Goal: Task Accomplishment & Management: Manage account settings

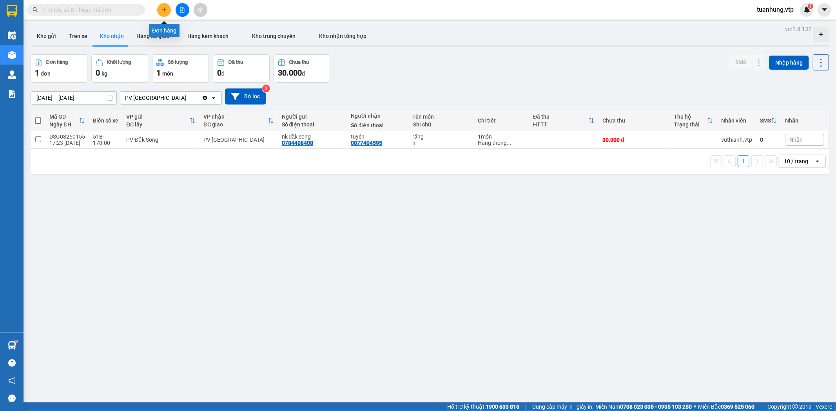
click at [161, 7] on icon "plus" at bounding box center [163, 9] width 5 height 5
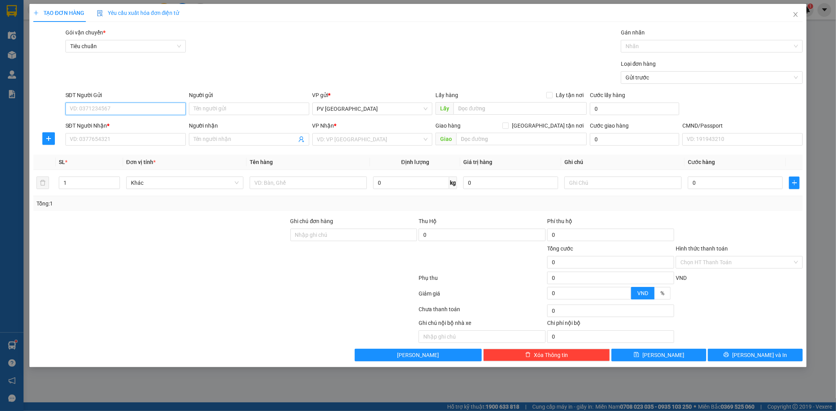
click at [158, 110] on input "SĐT Người Gửi" at bounding box center [125, 109] width 120 height 13
type input "0967365615"
type input "n"
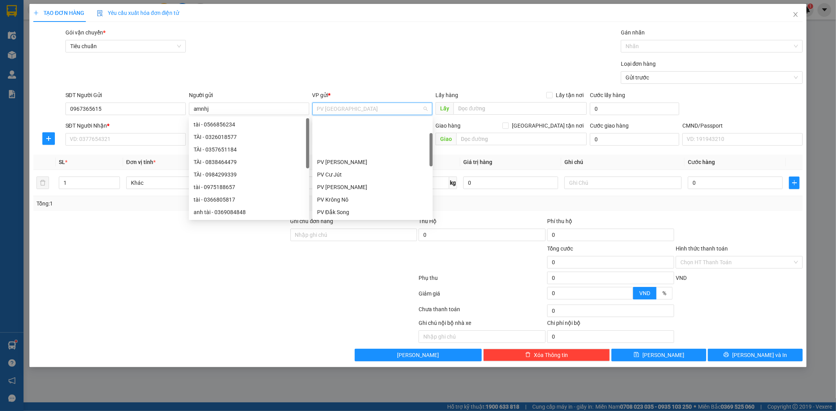
scroll to position [50, 0]
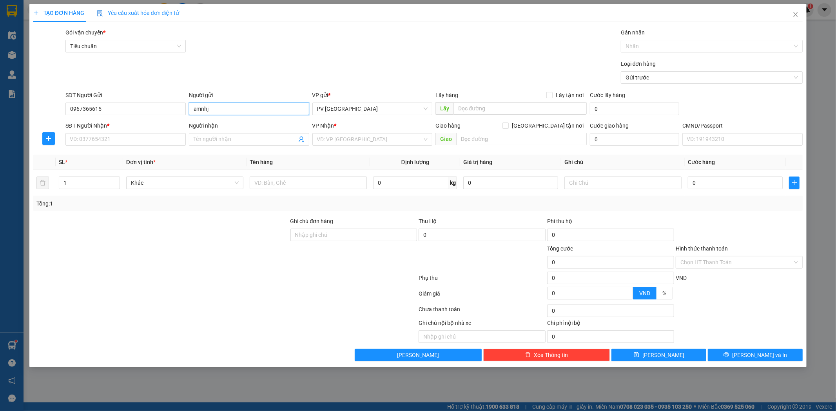
click at [210, 111] on input "amnhj" at bounding box center [249, 109] width 120 height 13
type input "a"
type input "t"
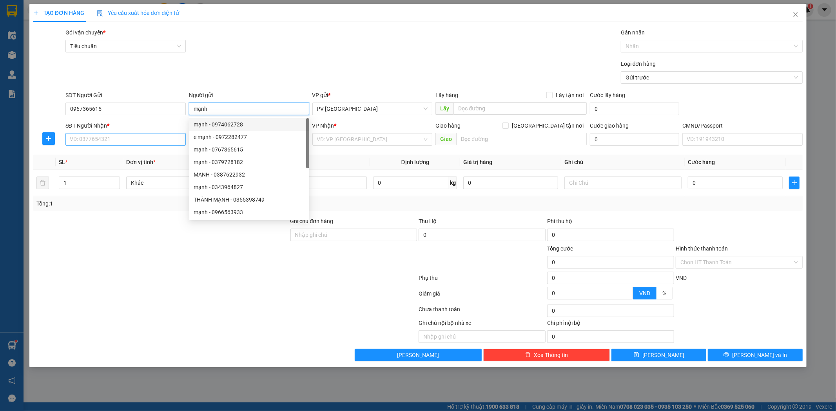
type input "mạnh"
click at [151, 142] on input "SĐT Người Nhận *" at bounding box center [125, 139] width 120 height 13
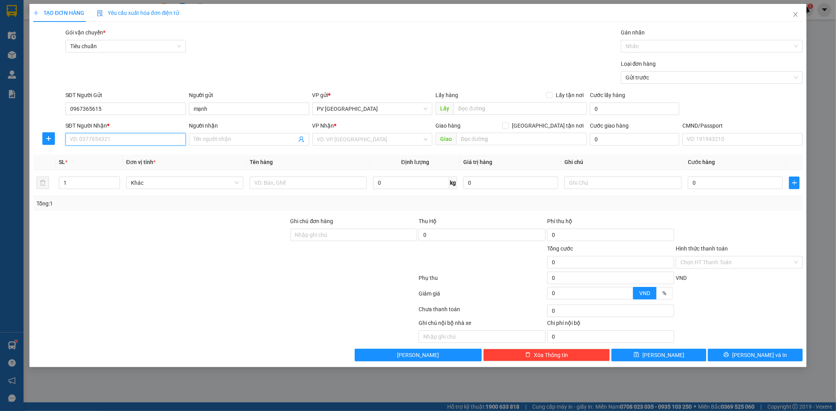
click at [165, 136] on input "SĐT Người Nhận *" at bounding box center [125, 139] width 120 height 13
click at [155, 154] on div "0973428428 - [PERSON_NAME]" at bounding box center [125, 155] width 111 height 9
type input "0973428428"
type input "[PERSON_NAME]"
type input "0973428428"
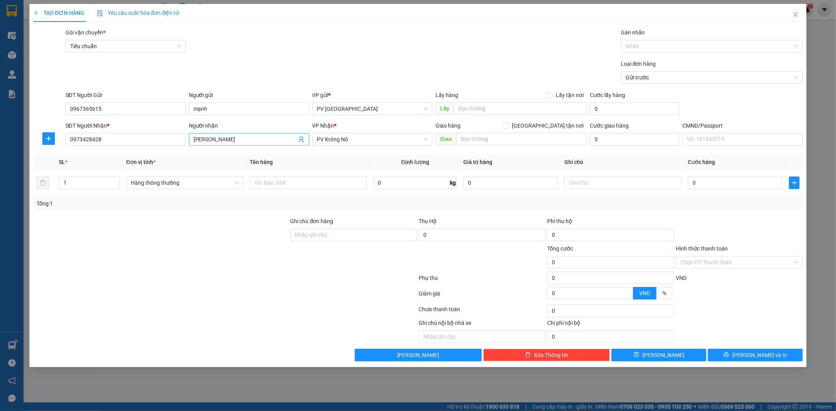
click at [228, 141] on input "[PERSON_NAME]" at bounding box center [245, 139] width 103 height 9
type input "TOÀN Ngoc"
click at [287, 186] on input "text" at bounding box center [308, 183] width 117 height 13
type input "lk"
click at [483, 137] on input "text" at bounding box center [521, 139] width 130 height 13
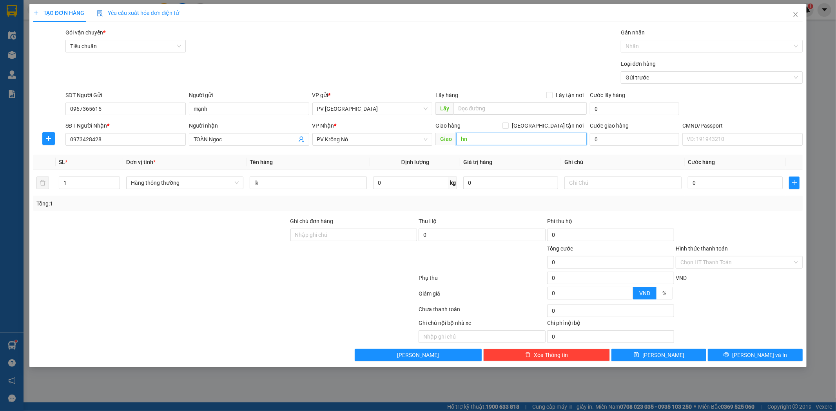
click at [475, 140] on input "hn" at bounding box center [521, 139] width 130 height 13
type input "hn ( ko ktb trong"
click at [654, 185] on input "text" at bounding box center [622, 183] width 117 height 13
type input "h"
type input "5"
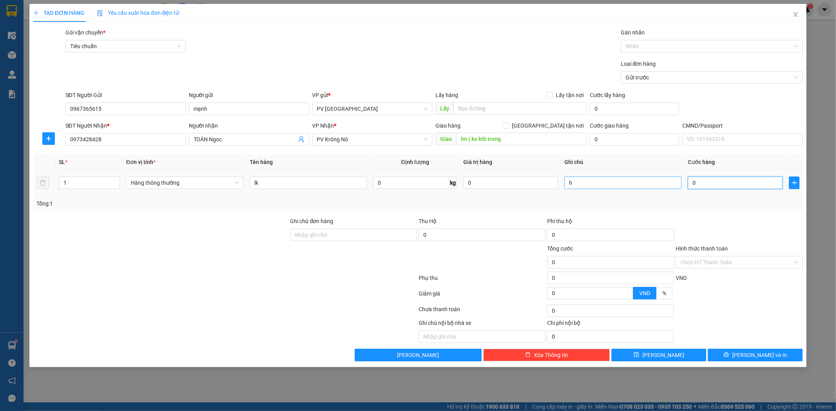
type input "5"
type input "50"
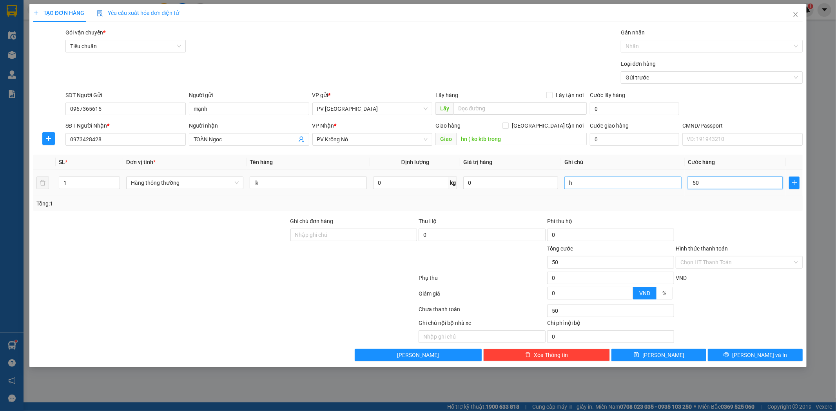
type input "500"
type input "5.000"
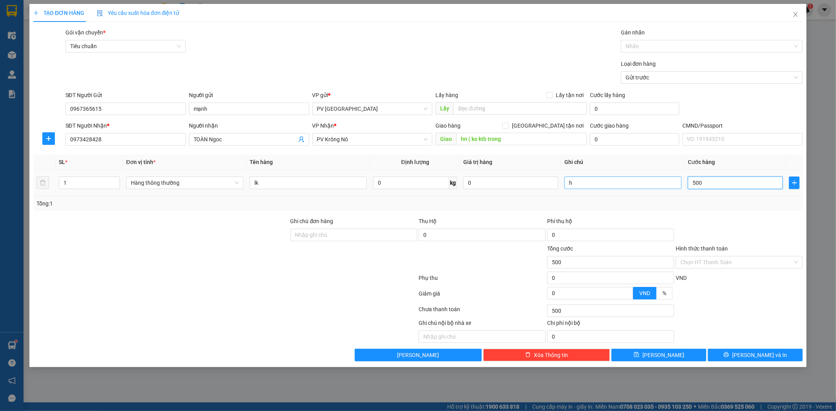
type input "5.000"
type input "50.000"
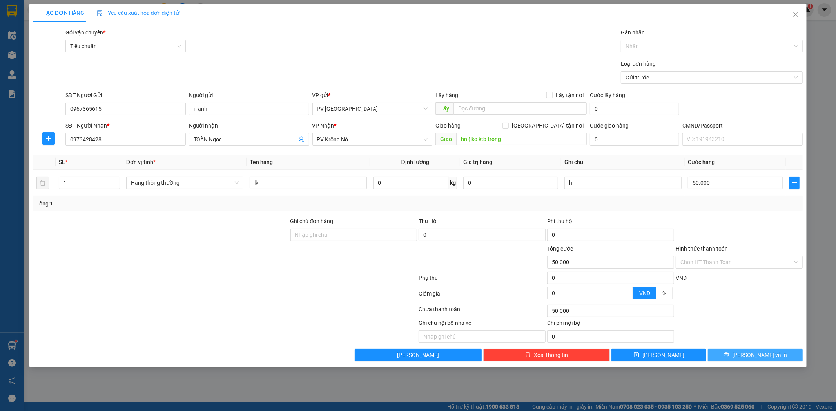
click at [759, 356] on span "[PERSON_NAME] và In" at bounding box center [759, 355] width 55 height 9
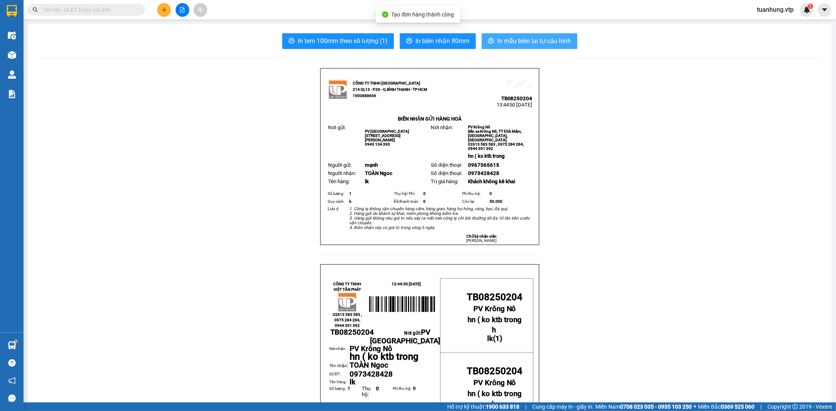
click at [510, 43] on span "In mẫu biên lai tự cấu hình" at bounding box center [534, 41] width 74 height 10
click at [163, 10] on icon "plus" at bounding box center [163, 9] width 5 height 5
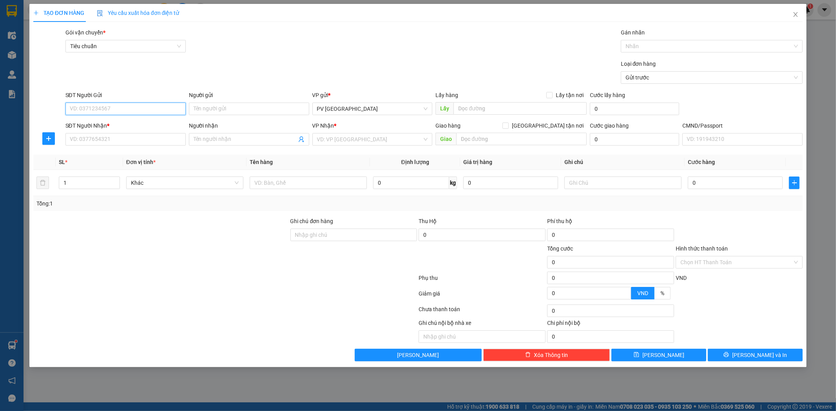
click at [174, 111] on input "SĐT Người Gửi" at bounding box center [125, 109] width 120 height 13
type input "0909688372"
click at [165, 121] on div "0909688372 - bảy" at bounding box center [125, 124] width 111 height 9
type input "bảy"
type input "0975365057"
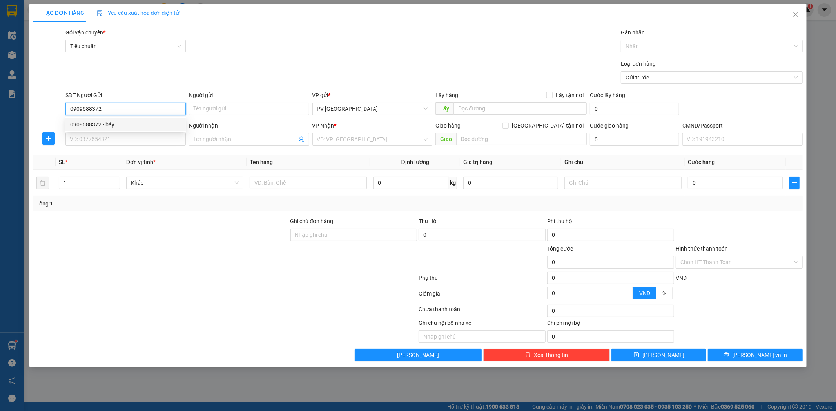
type input "tuyến"
type input "0909688372"
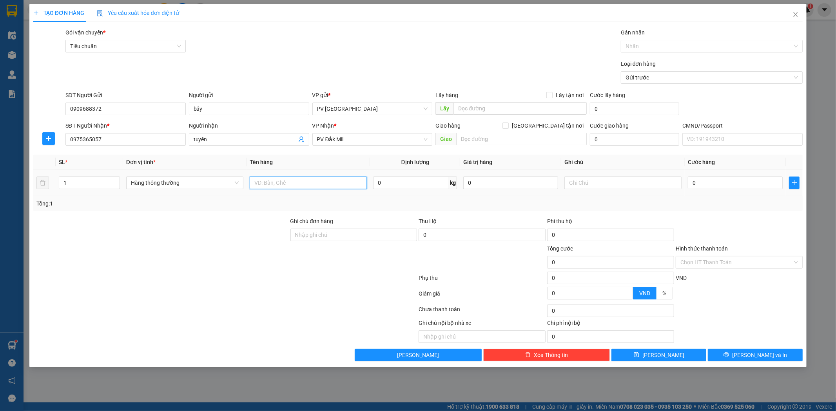
click at [342, 183] on input "text" at bounding box center [308, 183] width 117 height 13
type input "vải"
type input "b"
click at [520, 136] on input "text" at bounding box center [521, 139] width 130 height 13
type input "bao đã bị ướt"
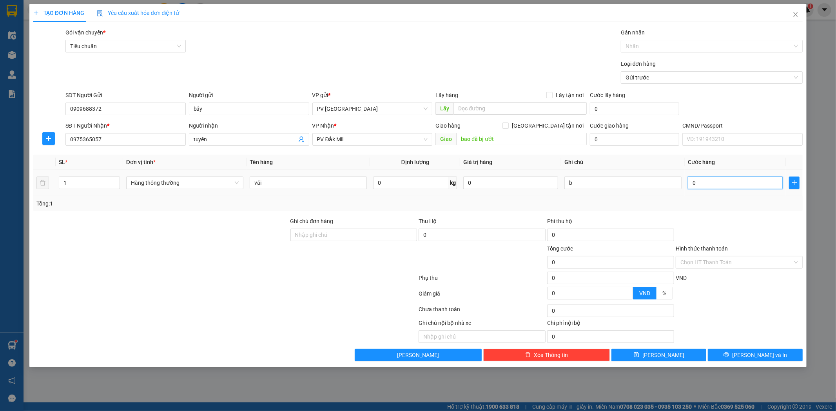
click at [714, 187] on input "0" at bounding box center [735, 183] width 95 height 13
type input "1"
type input "10"
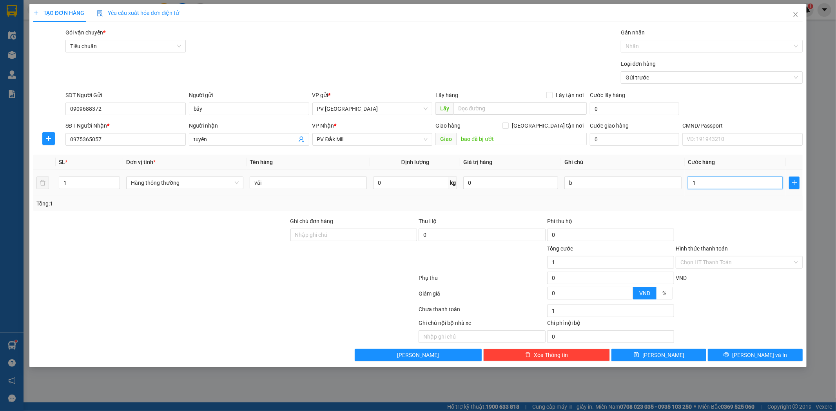
type input "10"
type input "100"
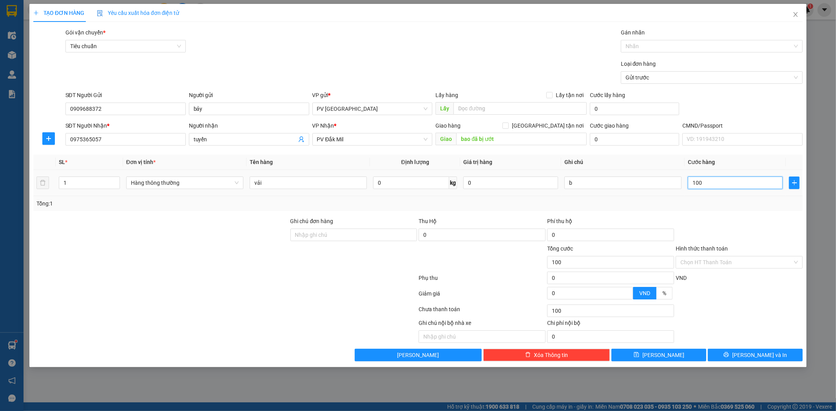
type input "1.000"
type input "10.000"
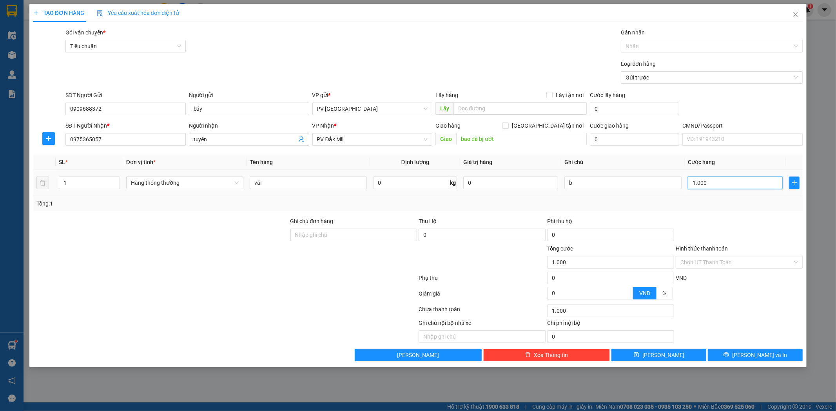
type input "10.000"
type input "100.000"
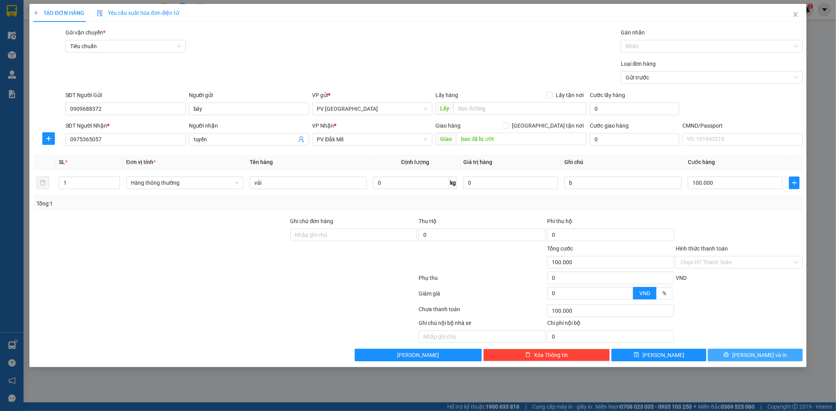
click at [766, 357] on span "[PERSON_NAME] và In" at bounding box center [759, 355] width 55 height 9
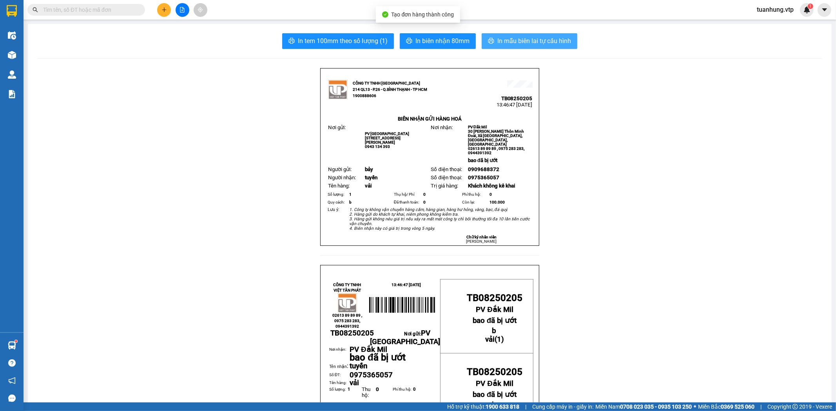
click at [531, 36] on span "In mẫu biên lai tự cấu hình" at bounding box center [534, 41] width 74 height 10
click at [166, 9] on icon "plus" at bounding box center [163, 9] width 5 height 5
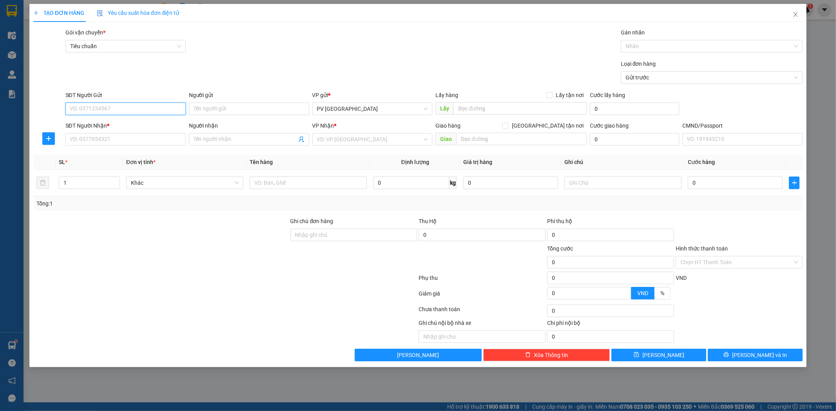
click at [170, 109] on input "SĐT Người Gửi" at bounding box center [125, 109] width 120 height 13
type input "0967287139"
click at [250, 112] on input "Người gửi" at bounding box center [249, 109] width 120 height 13
type input "sota"
click at [170, 143] on input "SĐT Người Nhận *" at bounding box center [125, 139] width 120 height 13
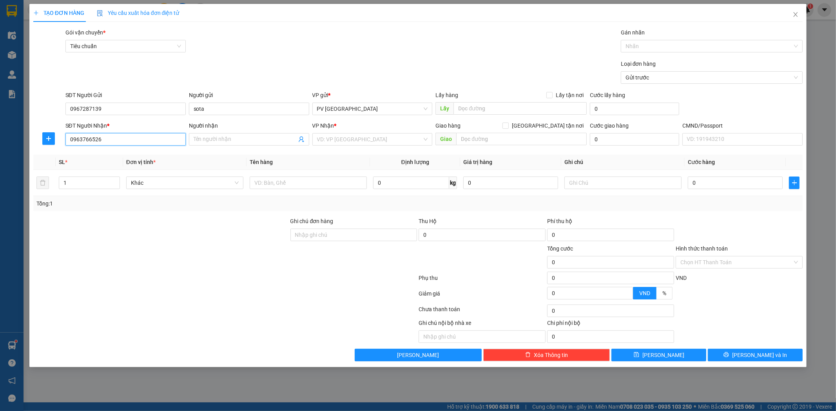
type input "0963766526"
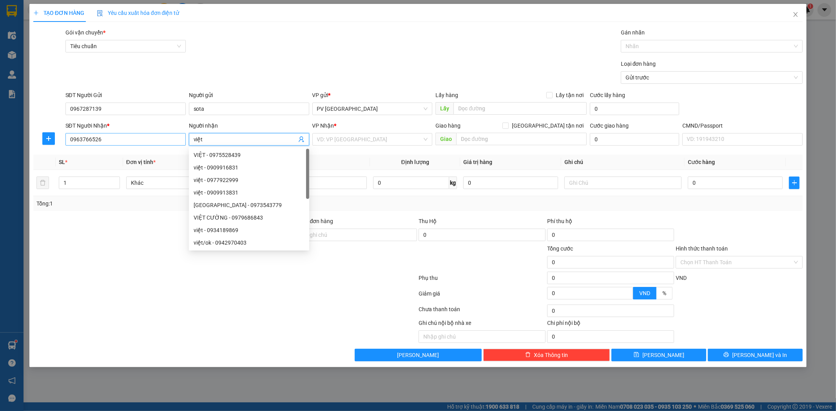
type input "việt"
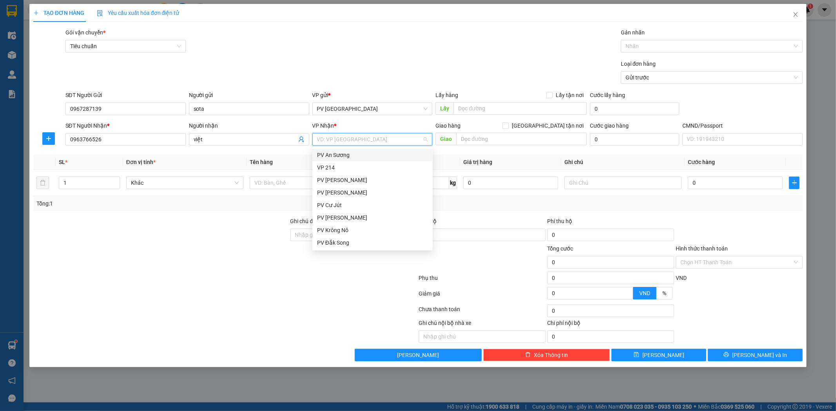
click at [362, 138] on input "search" at bounding box center [369, 140] width 105 height 12
type input "gn"
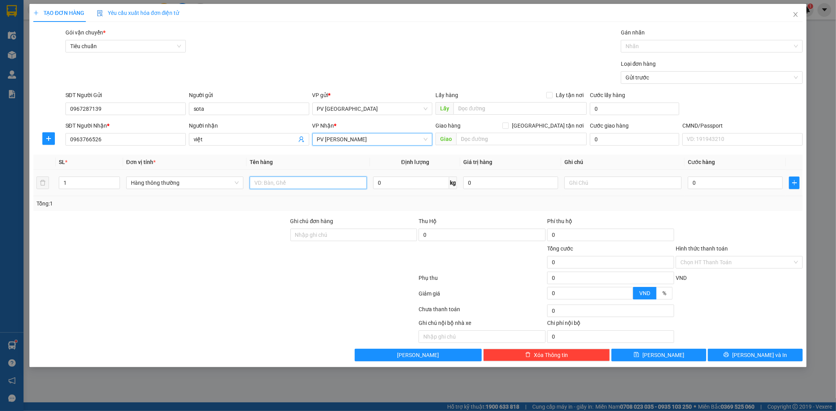
click at [322, 183] on input "text" at bounding box center [308, 183] width 117 height 13
type input "nk"
type input "h"
type input "3"
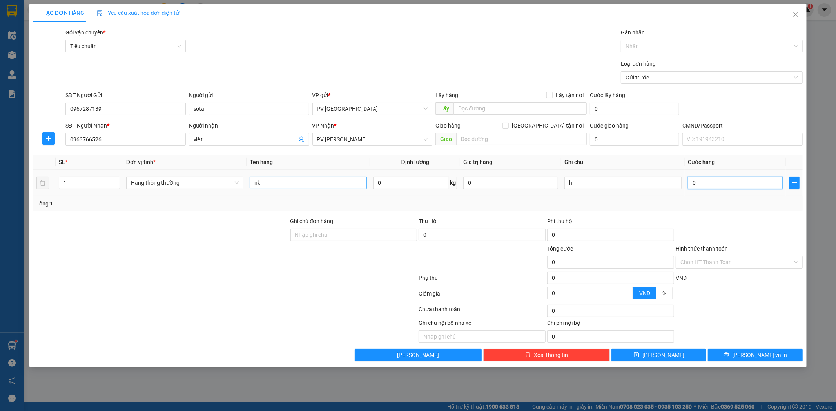
type input "3"
type input "30"
type input "300"
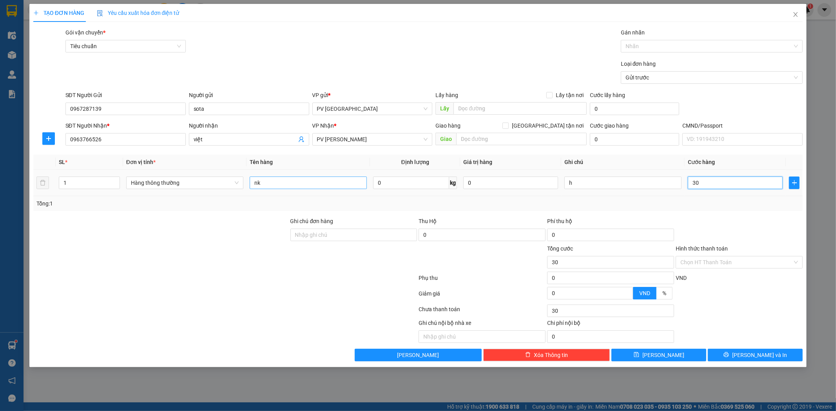
type input "300"
type input "3.000"
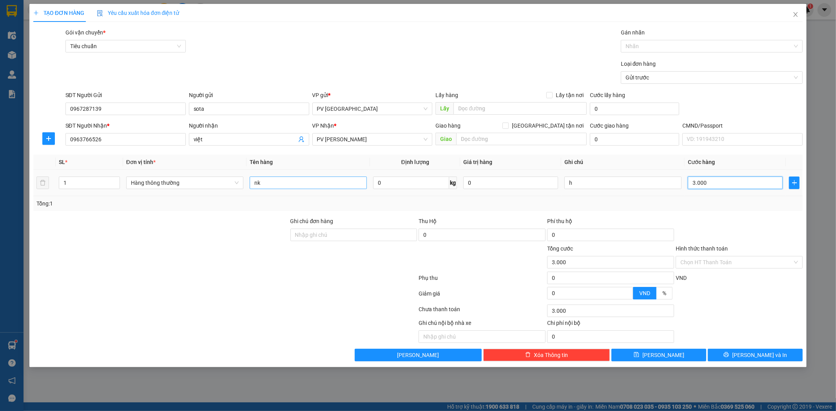
type input "30.000"
click at [765, 361] on button "[PERSON_NAME] và In" at bounding box center [755, 355] width 95 height 13
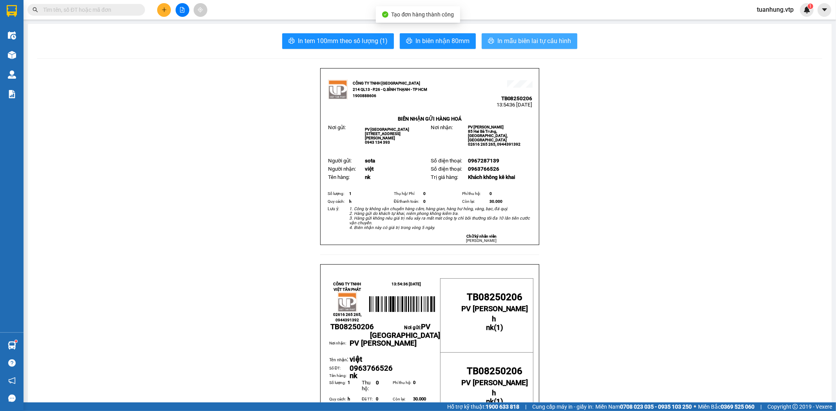
click at [519, 42] on span "In mẫu biên lai tự cấu hình" at bounding box center [534, 41] width 74 height 10
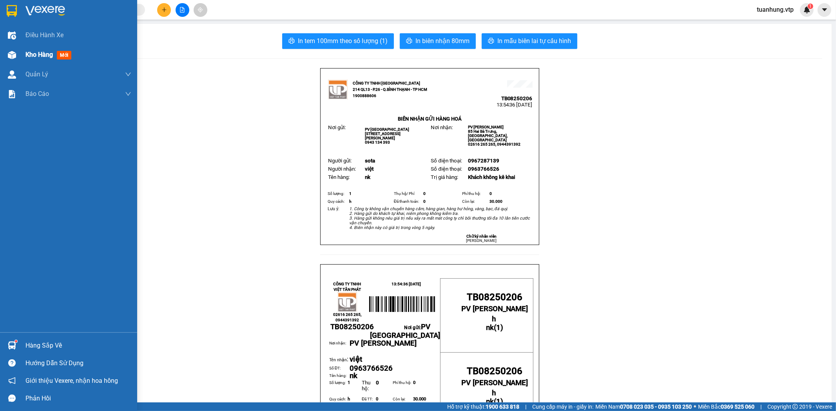
click at [26, 51] on span "Kho hàng" at bounding box center [38, 54] width 27 height 7
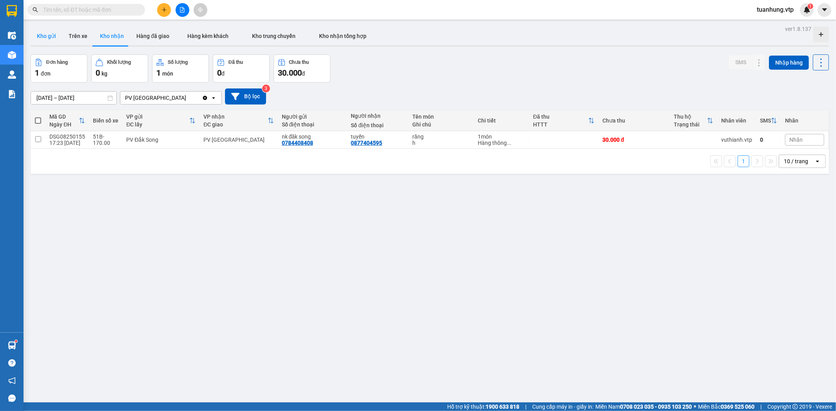
click at [44, 35] on button "Kho gửi" at bounding box center [47, 36] width 32 height 19
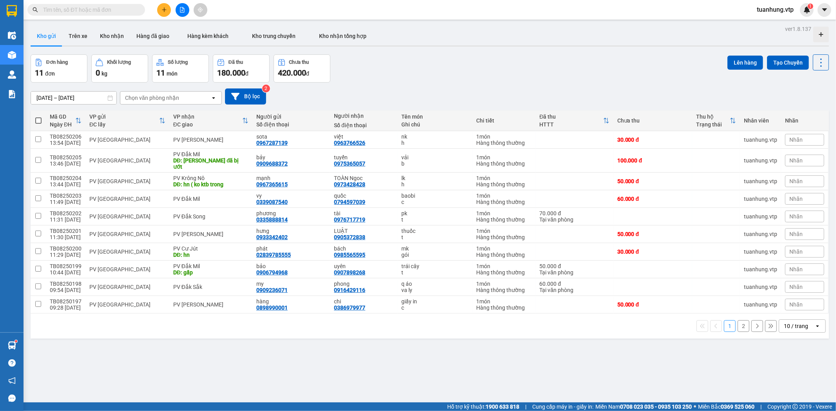
click at [89, 9] on input "text" at bounding box center [89, 9] width 92 height 9
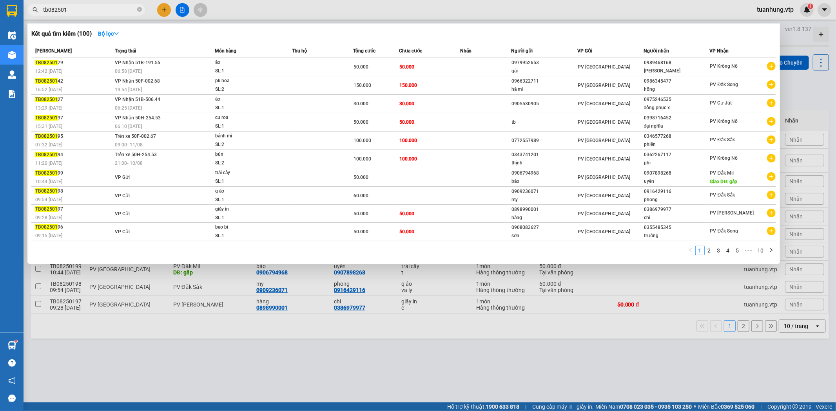
type input "tb082501"
click at [397, 331] on div at bounding box center [418, 205] width 836 height 411
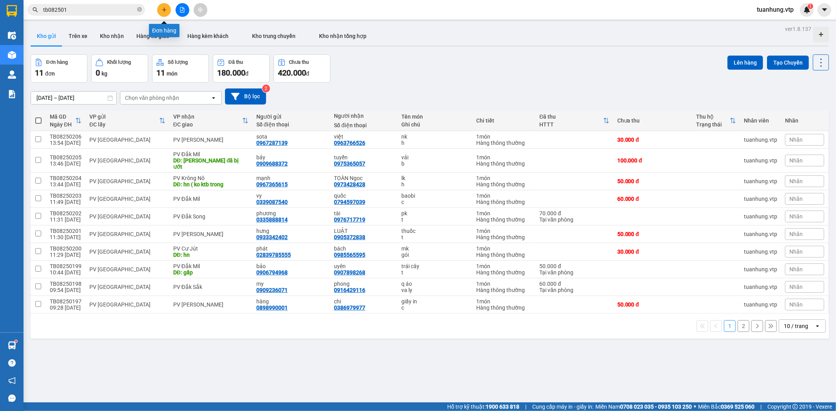
click at [166, 5] on button at bounding box center [164, 10] width 14 height 14
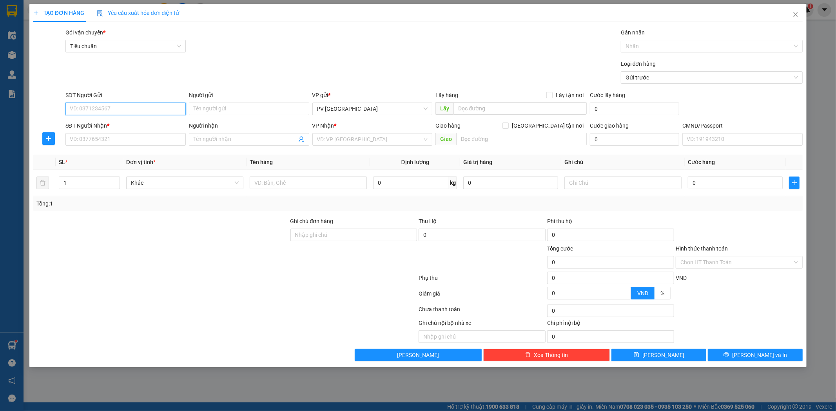
click at [167, 112] on input "SĐT Người Gửi" at bounding box center [125, 109] width 120 height 13
type input "0706188935"
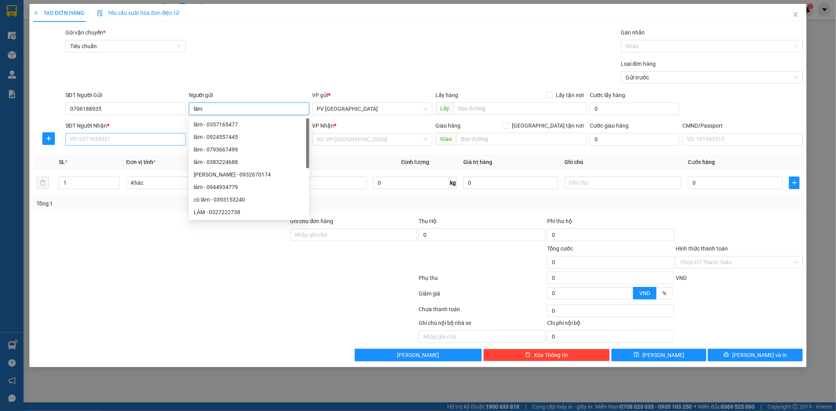
type input "lâm"
click at [153, 143] on input "SĐT Người Nhận *" at bounding box center [125, 139] width 120 height 13
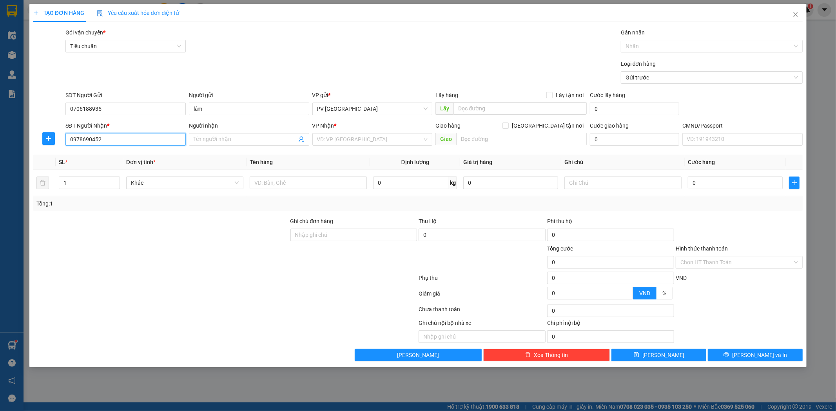
type input "0978690452"
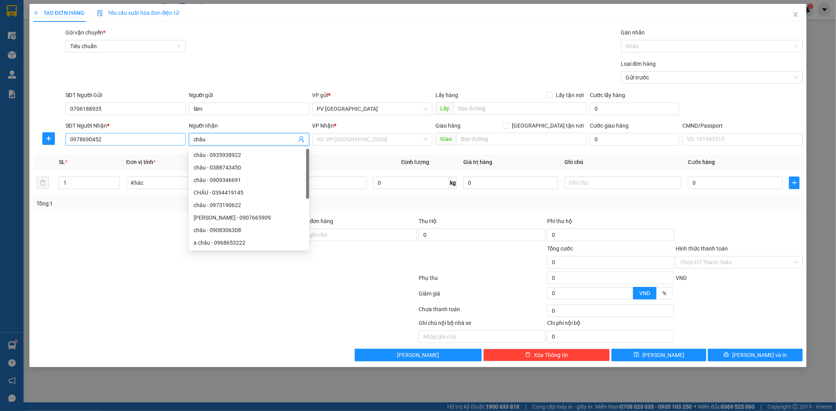
type input "châu"
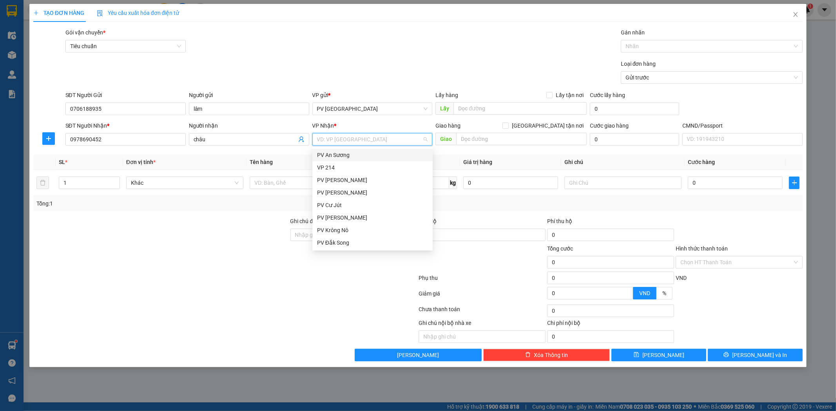
click at [359, 140] on input "search" at bounding box center [369, 140] width 105 height 12
type input "dm"
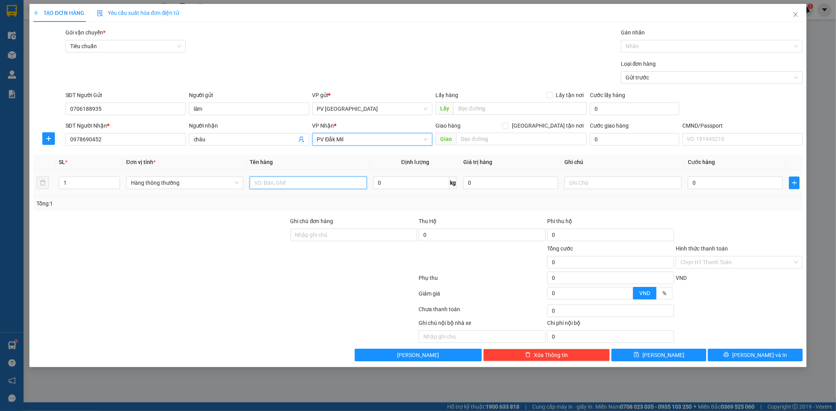
click at [326, 183] on input "text" at bounding box center [308, 183] width 117 height 13
type input "o"
type input "pk"
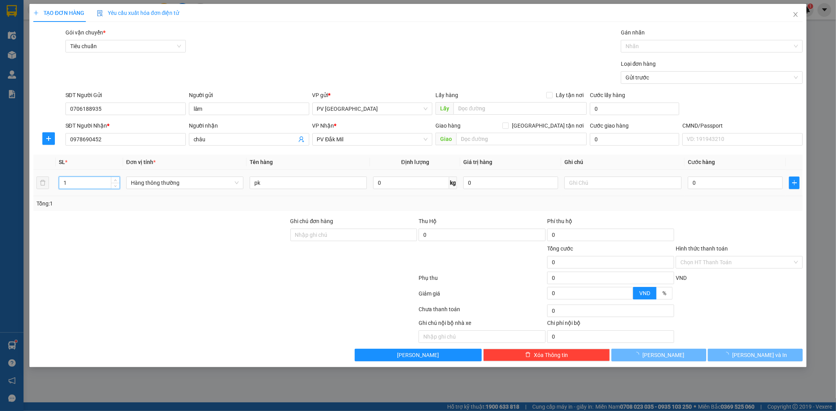
click at [91, 187] on input "1" at bounding box center [89, 183] width 60 height 12
type input "2"
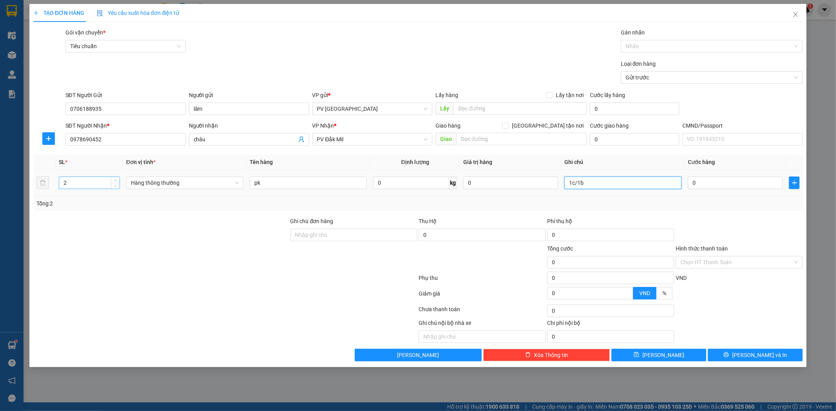
type input "1c/1b"
type input "1"
type input "10"
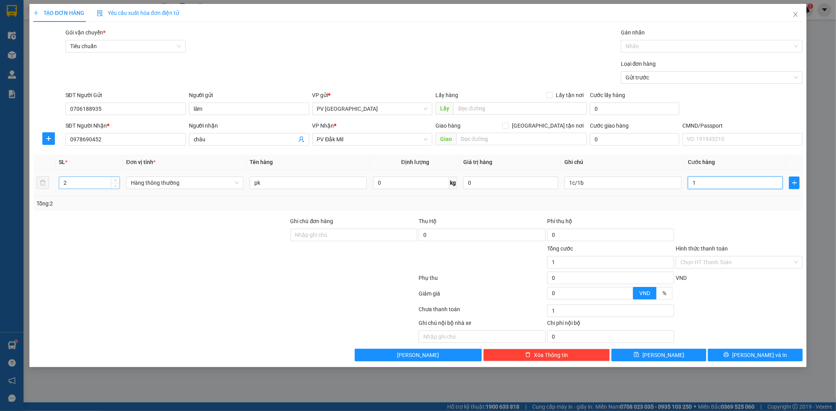
type input "10"
click at [767, 357] on span "[PERSON_NAME] và In" at bounding box center [759, 355] width 55 height 9
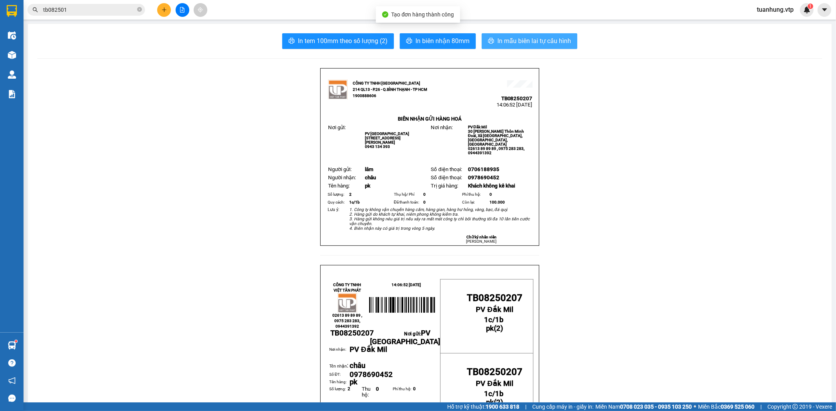
click at [497, 34] on button "In mẫu biên lai tự cấu hình" at bounding box center [530, 41] width 96 height 16
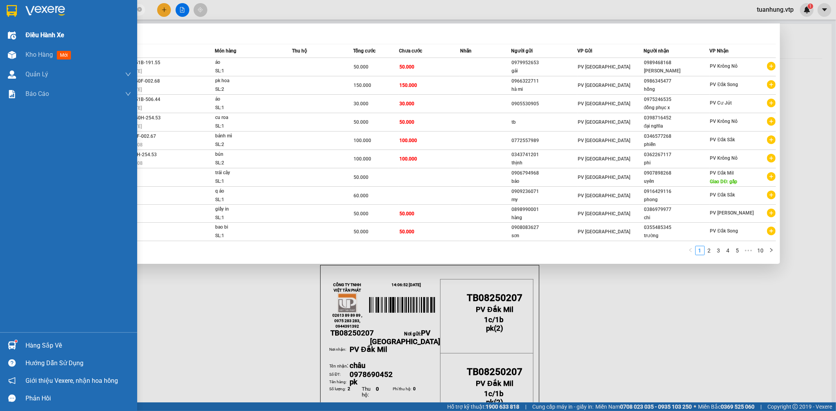
drag, startPoint x: 75, startPoint y: 7, endPoint x: 20, endPoint y: 30, distance: 59.7
click at [20, 30] on section "Kết quả tìm kiếm ( 100 ) Bộ lọc Mã ĐH Trạng thái Món hàng Thu hộ Tổng cước Chưa…" at bounding box center [418, 205] width 836 height 411
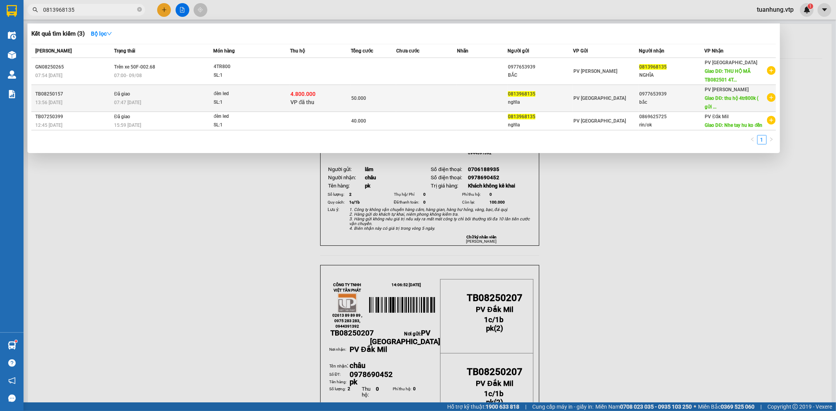
type input "0813968135"
click at [749, 96] on span "Giao DĐ: thu hộ 4tr800k ( gửi ..." at bounding box center [732, 103] width 54 height 14
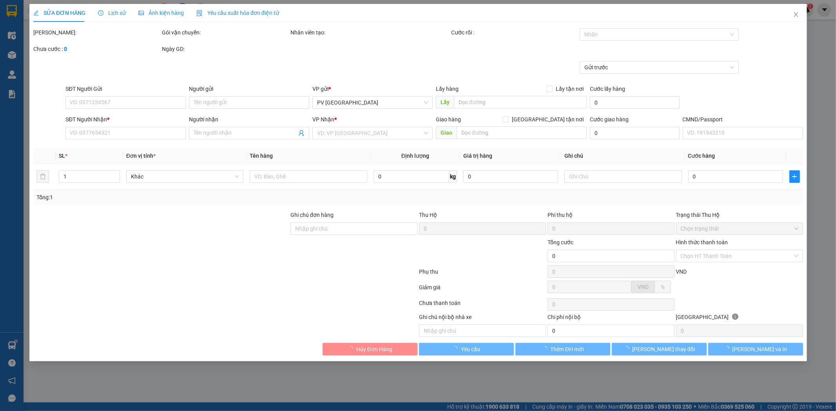
type input "2.500"
type input "0813968135"
type input "nghĩa"
type input "0977653939"
type input "bắc"
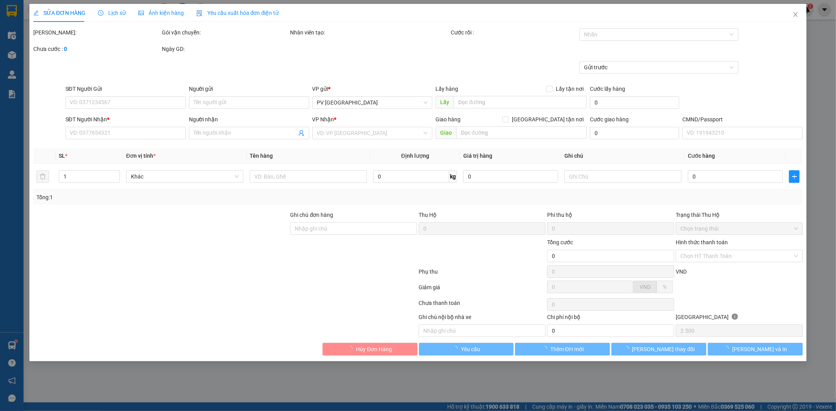
type input "thu hộ 4tr800k ( gửi về TB"
type input "thu hộ ( gửi về TB"
type input "4.800.000"
type input "50.000"
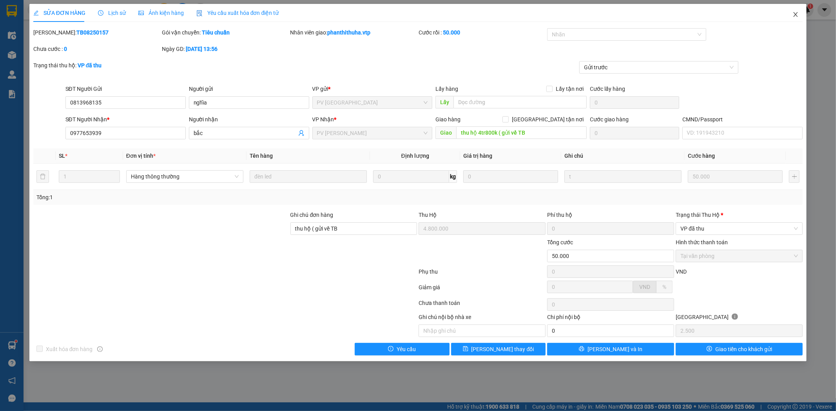
click at [796, 16] on icon "close" at bounding box center [796, 14] width 4 height 5
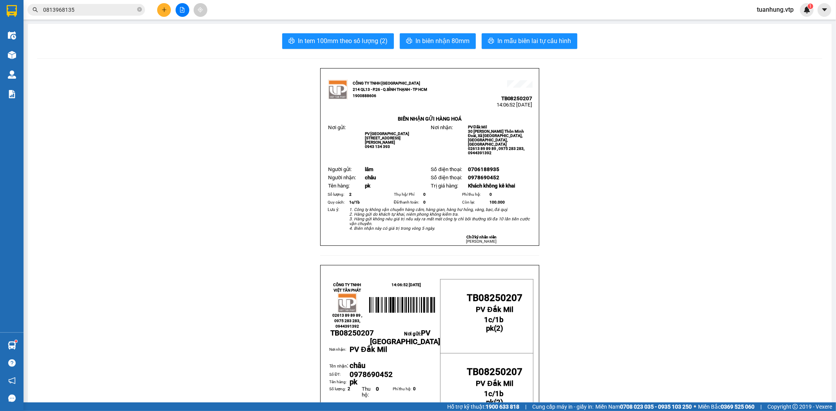
click at [163, 8] on icon "plus" at bounding box center [163, 9] width 5 height 5
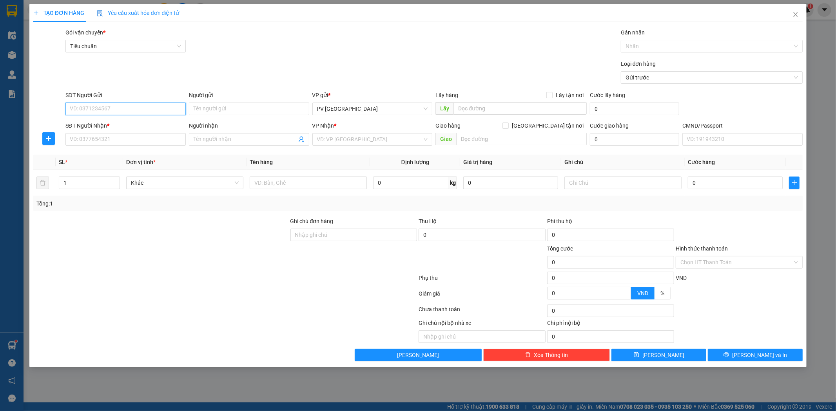
click at [128, 106] on input "SĐT Người Gửi" at bounding box center [125, 109] width 120 height 13
type input "0909499418"
click at [134, 127] on div "0909499418 - hồng" at bounding box center [125, 124] width 111 height 9
type input "hồng"
type input "0376231078"
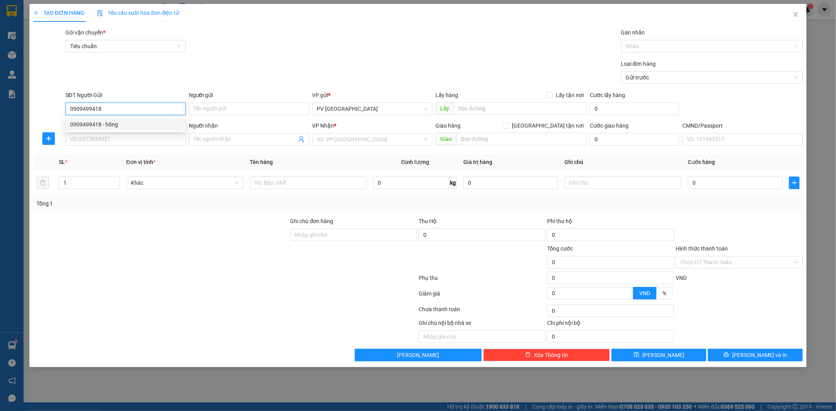
type input "xuân"
type input "0909499418"
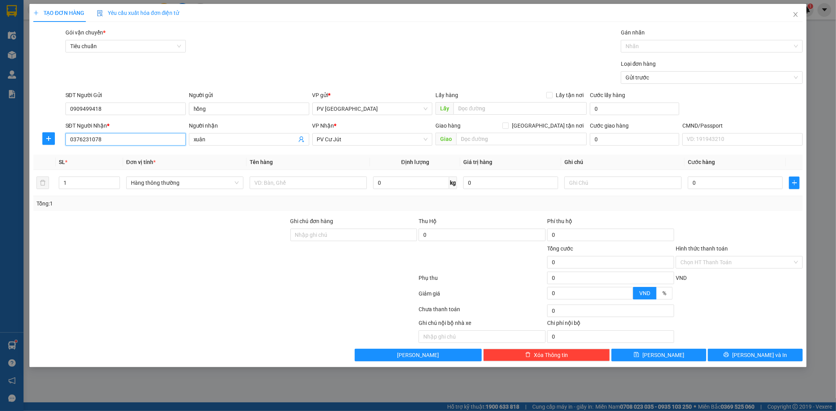
click at [139, 138] on input "0376231078" at bounding box center [125, 139] width 120 height 13
type input "0"
click at [125, 157] on div "0367887779 - hiêp" at bounding box center [125, 155] width 111 height 9
type input "0367887779"
type input "hiêp"
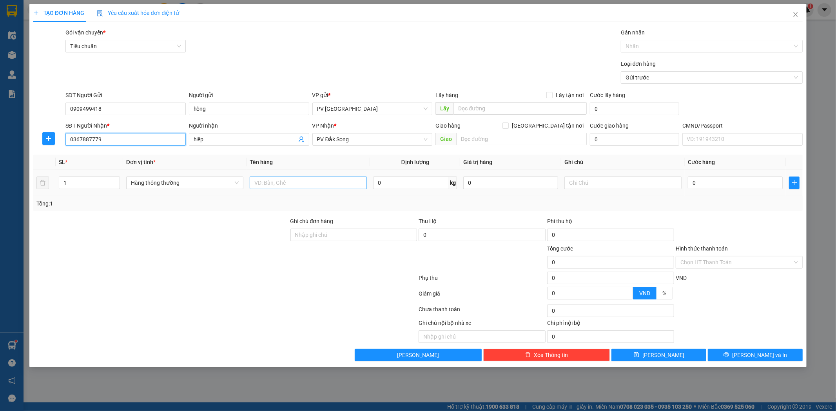
type input "0367887779"
click at [299, 185] on input "text" at bounding box center [308, 183] width 117 height 13
type input "d"
type input "đêg can"
type input "bó"
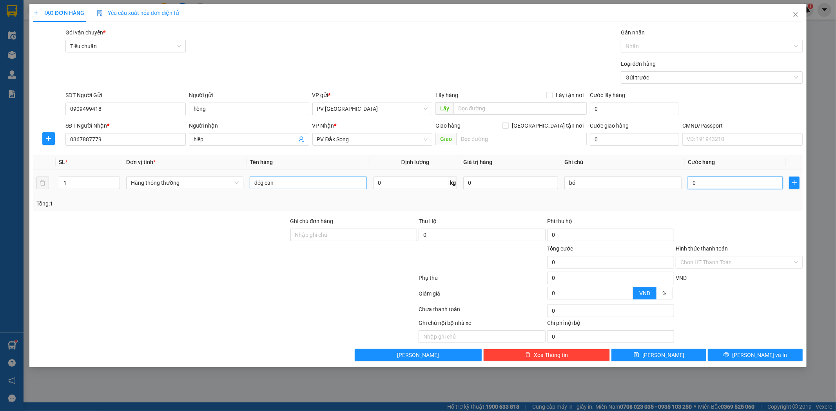
type input "1"
type input "10"
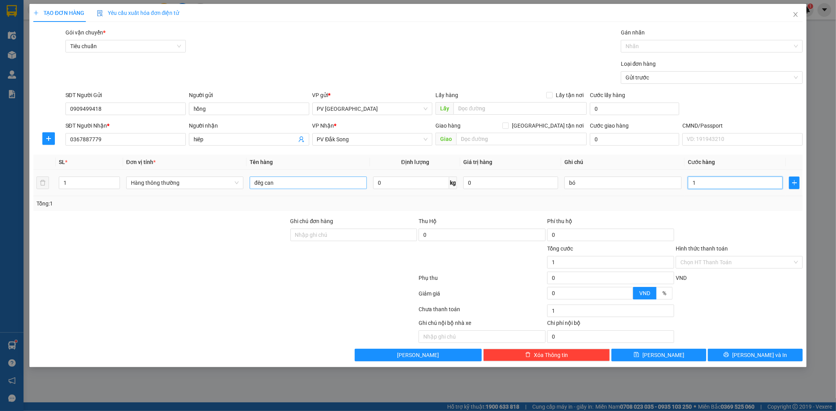
type input "10"
type input "100"
type input "1.000"
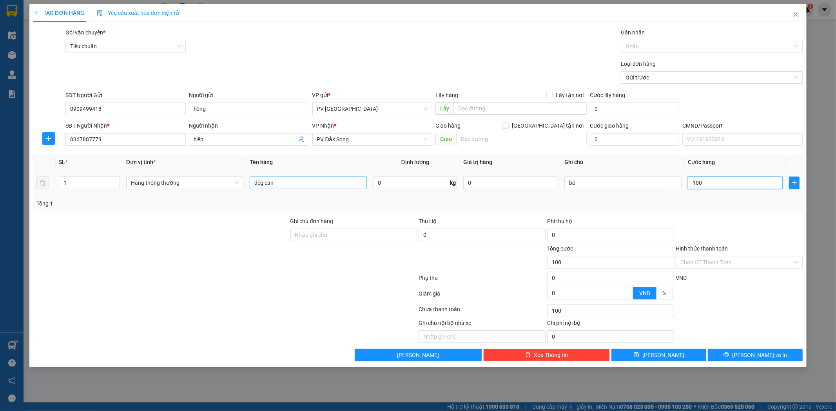
type input "1.000"
type input "10.000"
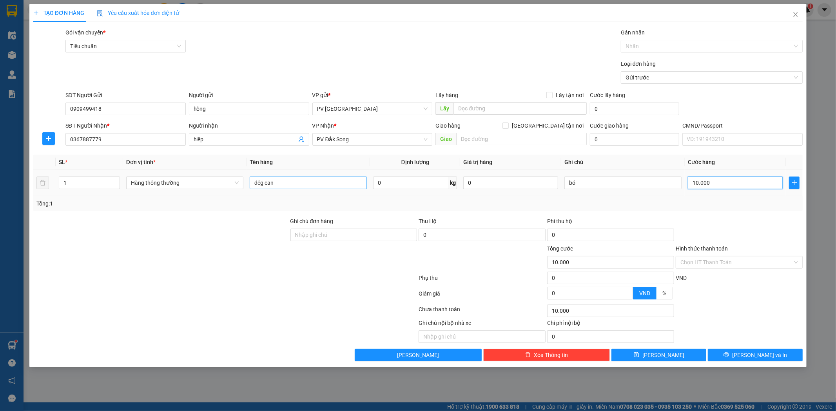
type input "1.000"
type input "100"
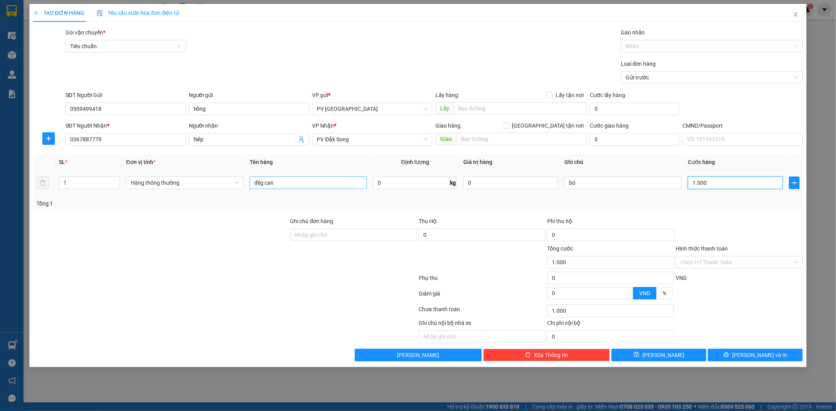
type input "100"
type input "10"
type input "1"
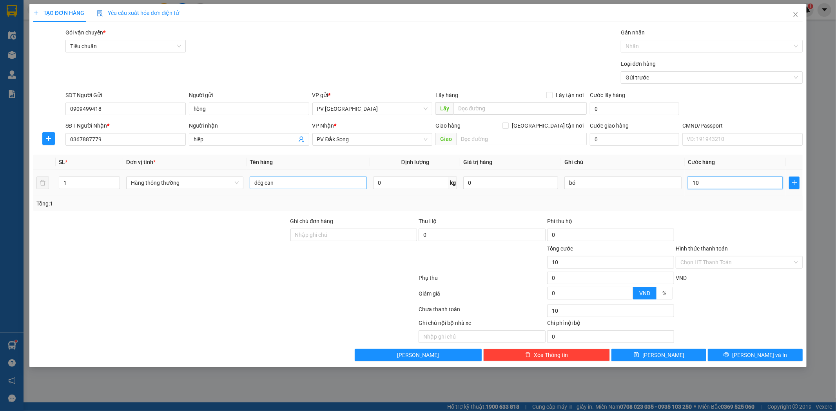
type input "1"
type input "0"
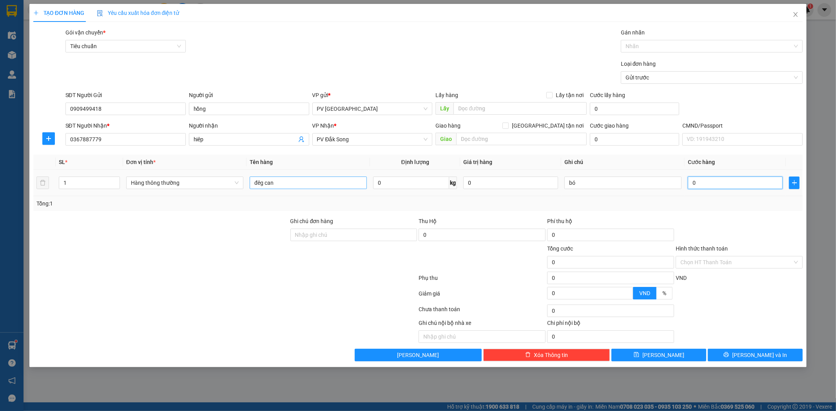
type input "01"
type input "1"
type input "012"
type input "12"
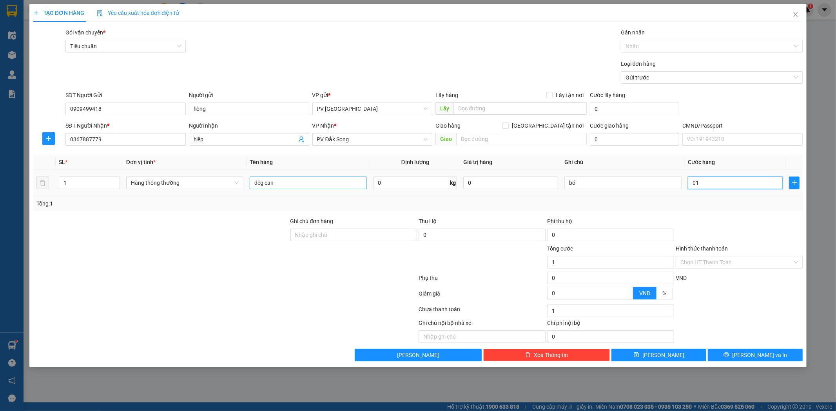
type input "12"
type input "0.120"
type input "120"
type input "01.200"
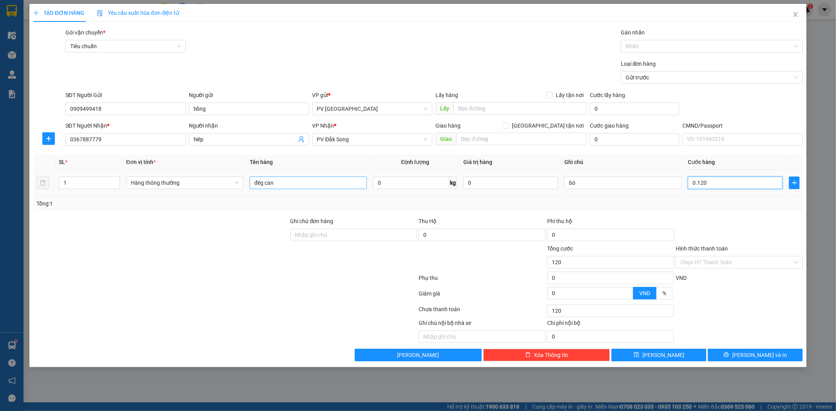
type input "1.200"
type input "012.000"
type input "12.000"
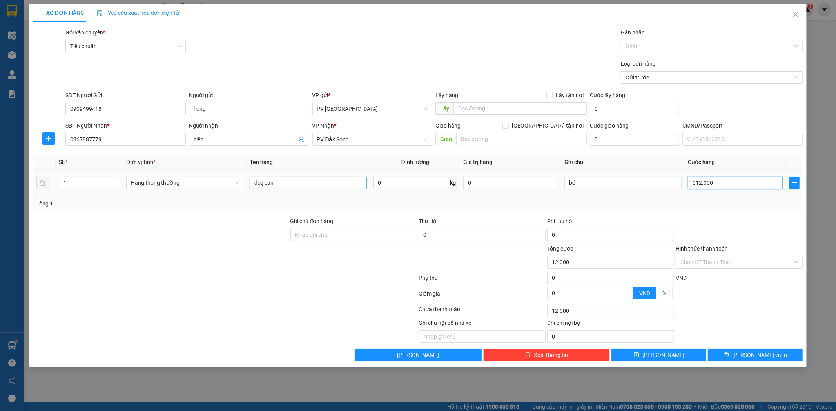
type input "0.120.000"
type input "120.000"
click at [696, 184] on input "0.120.000" at bounding box center [735, 183] width 95 height 13
click at [757, 357] on span "[PERSON_NAME] và In" at bounding box center [759, 355] width 55 height 9
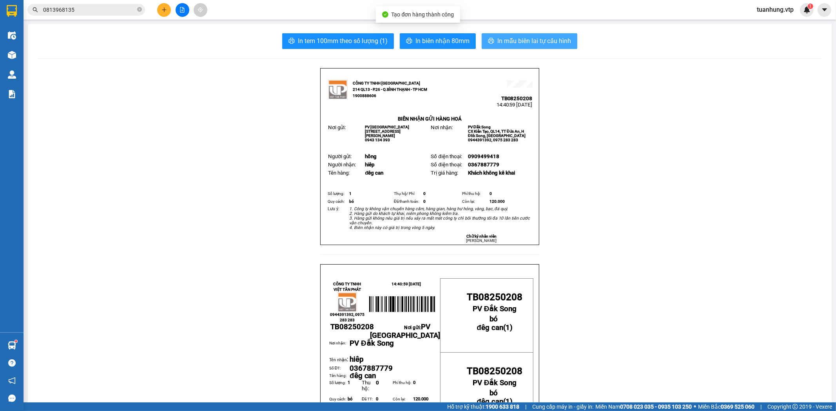
click at [527, 42] on span "In mẫu biên lai tự cấu hình" at bounding box center [534, 41] width 74 height 10
click at [167, 11] on button at bounding box center [164, 10] width 14 height 14
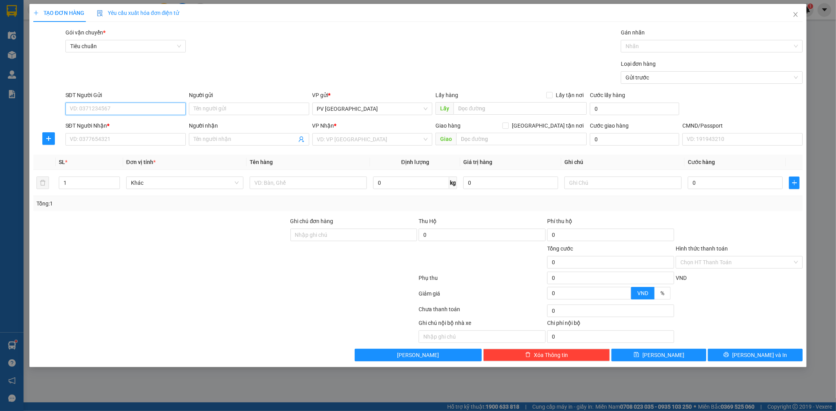
click at [140, 108] on input "SĐT Người Gửi" at bounding box center [125, 109] width 120 height 13
click at [132, 128] on div "0377716666 - duy" at bounding box center [125, 124] width 111 height 9
type input "0377716666"
type input "duy"
type input "0974430209"
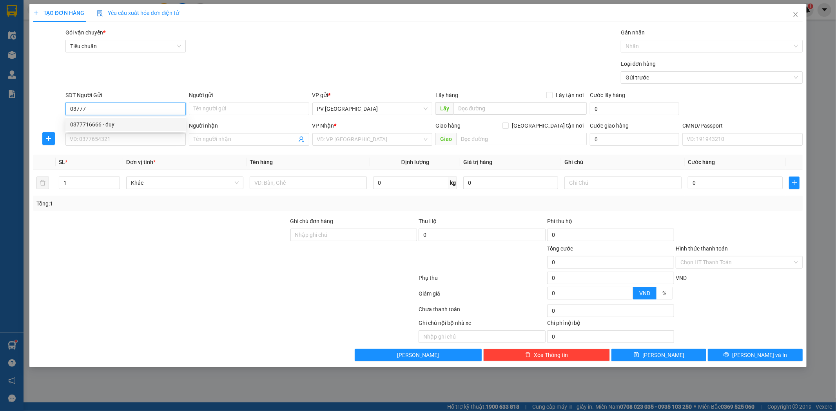
type input "nhiều"
type input "hn ( trị giá 10 tr ( ko ktb trong"
type input "0377716666"
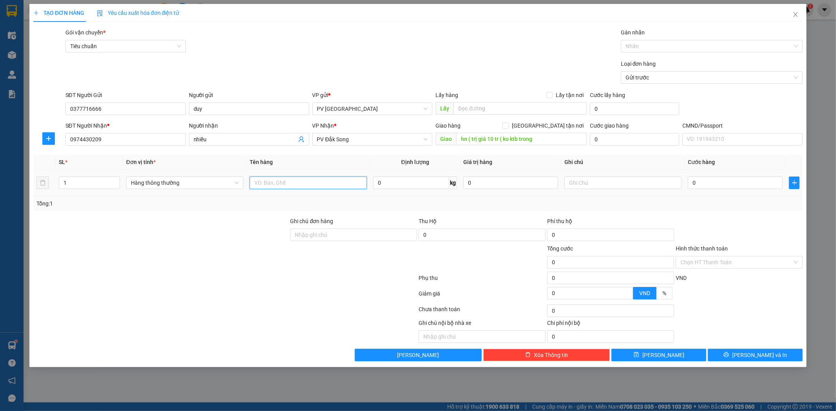
click at [308, 178] on input "text" at bounding box center [308, 183] width 117 height 13
type input "d"
type input "đt"
type input "h"
type input "gói"
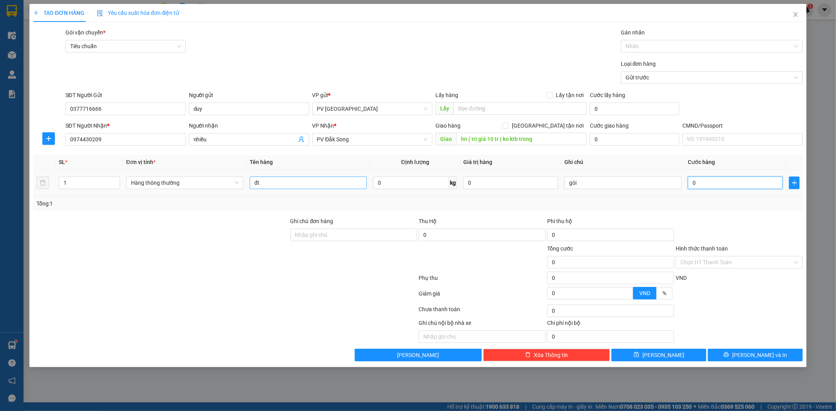
type input "1"
type input "10"
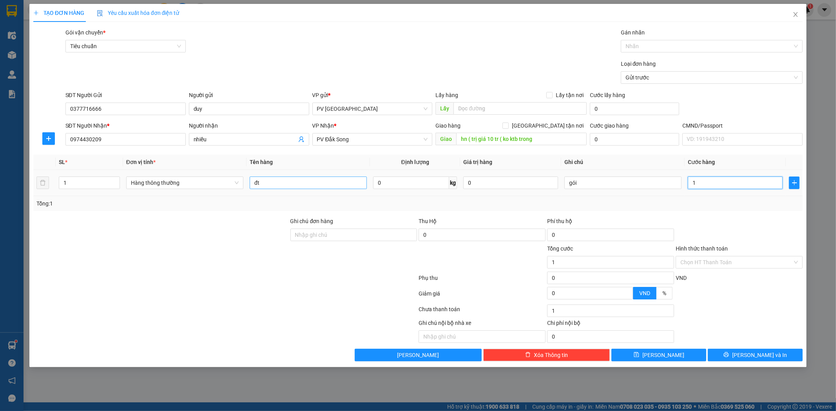
type input "10"
type input "100"
type input "1.000"
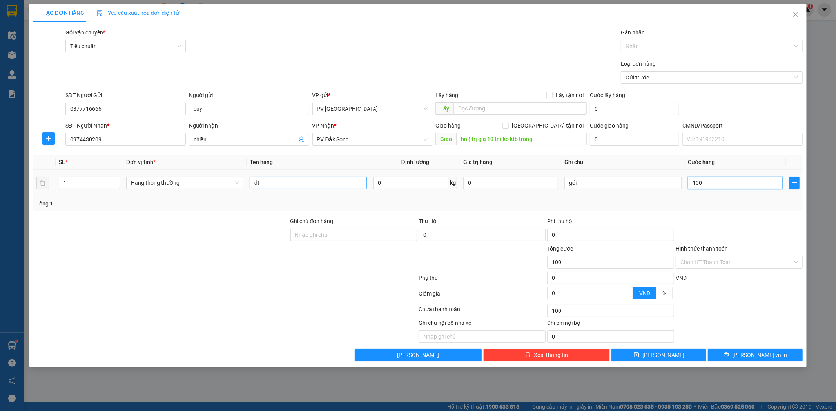
type input "1.000"
type input "10.000"
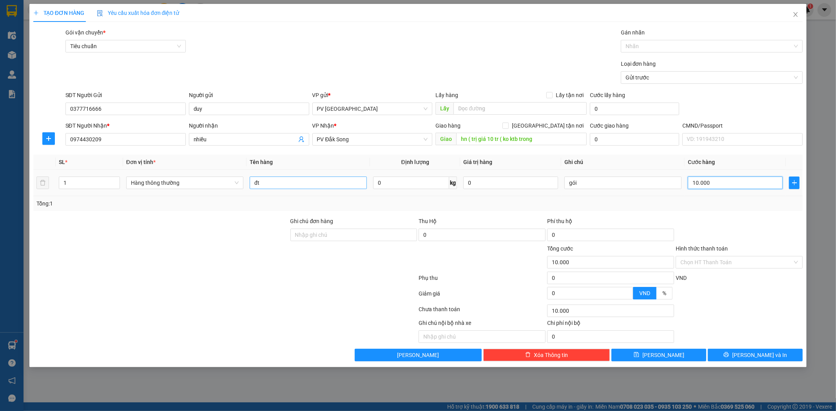
type input "100.000"
click at [796, 262] on div "Chọn HT Thanh Toán" at bounding box center [739, 262] width 127 height 13
type input "100.000"
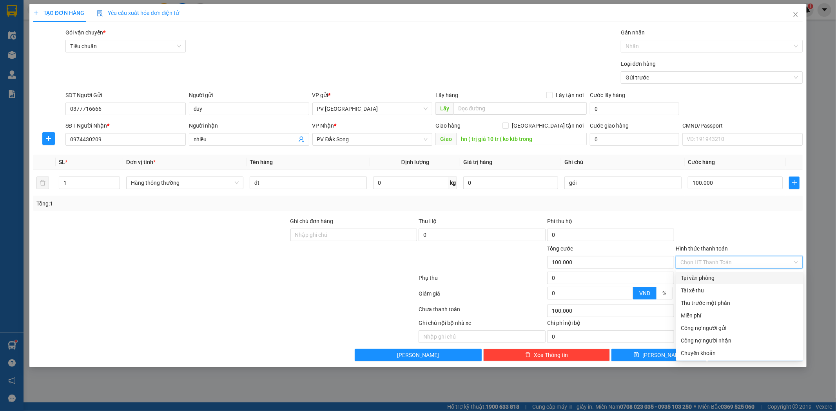
click at [766, 279] on div "Tại văn phòng" at bounding box center [740, 278] width 118 height 9
type input "0"
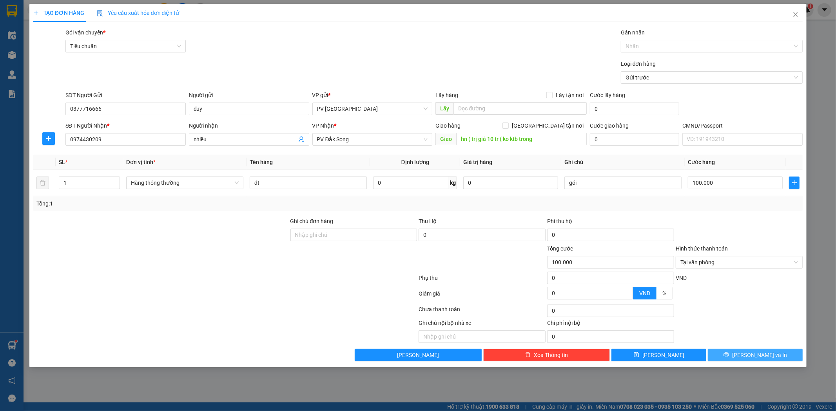
click at [729, 354] on icon "printer" at bounding box center [725, 354] width 5 height 5
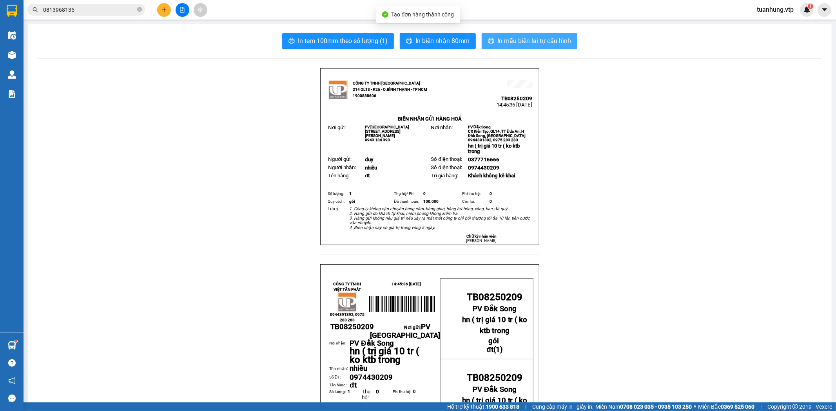
click at [500, 38] on span "In mẫu biên lai tự cấu hình" at bounding box center [534, 41] width 74 height 10
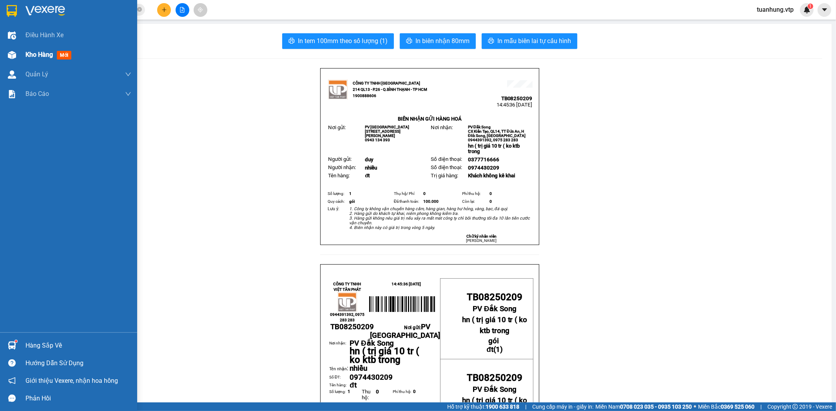
click at [27, 57] on span "Kho hàng" at bounding box center [38, 54] width 27 height 7
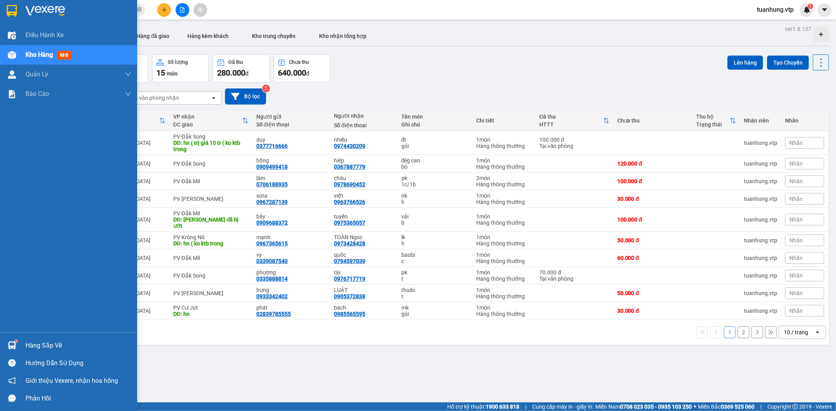
click at [28, 57] on span "Kho hàng" at bounding box center [38, 54] width 27 height 7
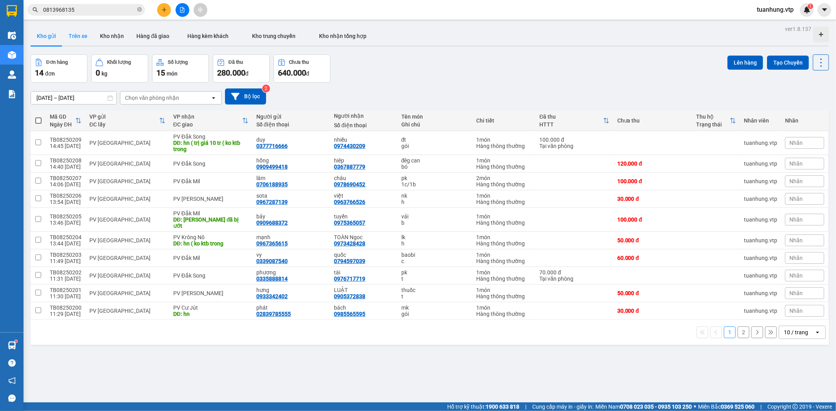
click at [73, 32] on button "Trên xe" at bounding box center [77, 36] width 31 height 19
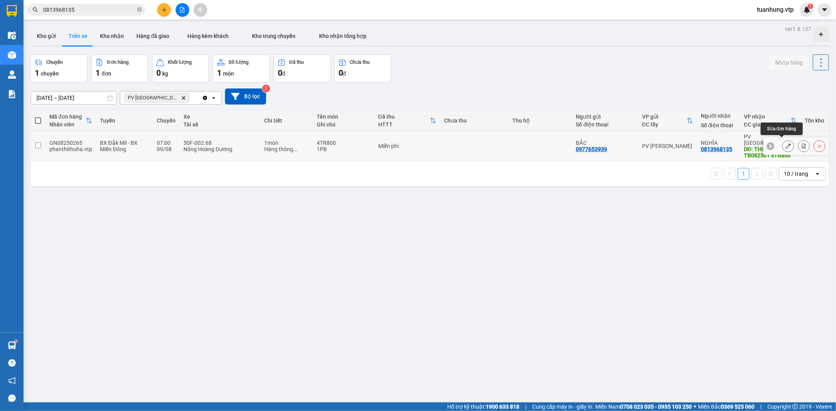
click at [783, 143] on button at bounding box center [788, 146] width 11 height 14
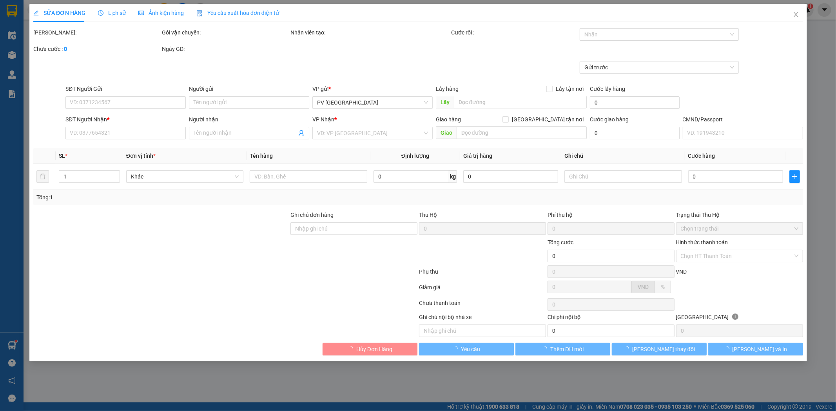
type input "0977653939"
type input "BẮC"
type input "0813968135"
type input "NGHĨA"
type input "THU HỘ MÃ TB082501 4TR800"
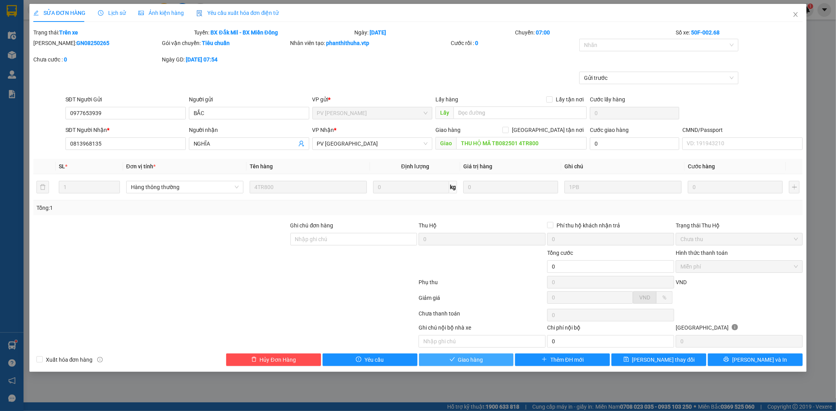
click at [462, 359] on span "Giao hàng" at bounding box center [470, 360] width 25 height 9
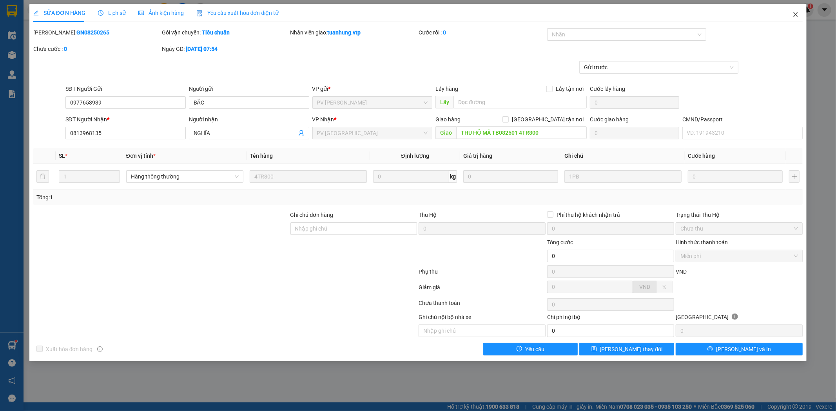
click at [800, 14] on span "Close" at bounding box center [795, 15] width 22 height 22
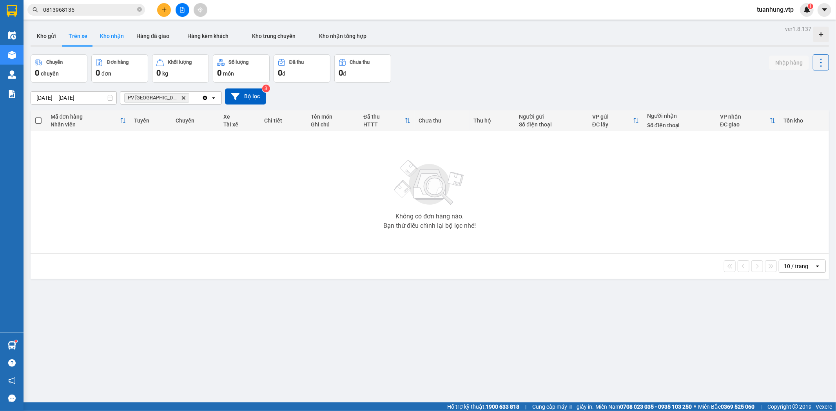
click at [105, 36] on button "Kho nhận" at bounding box center [112, 36] width 36 height 19
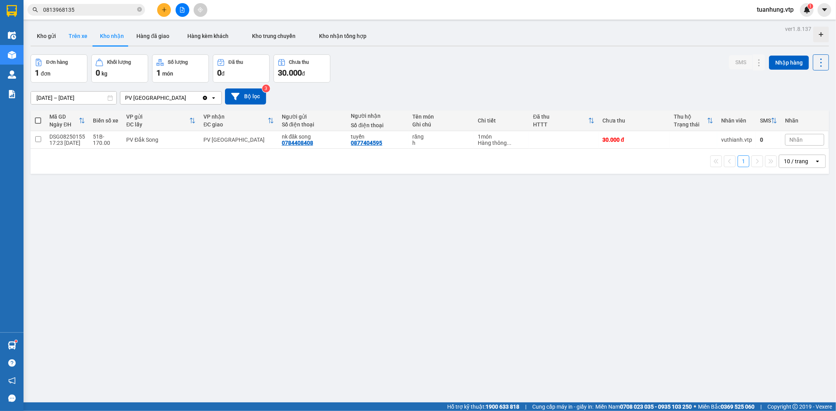
click at [72, 34] on button "Trên xe" at bounding box center [77, 36] width 31 height 19
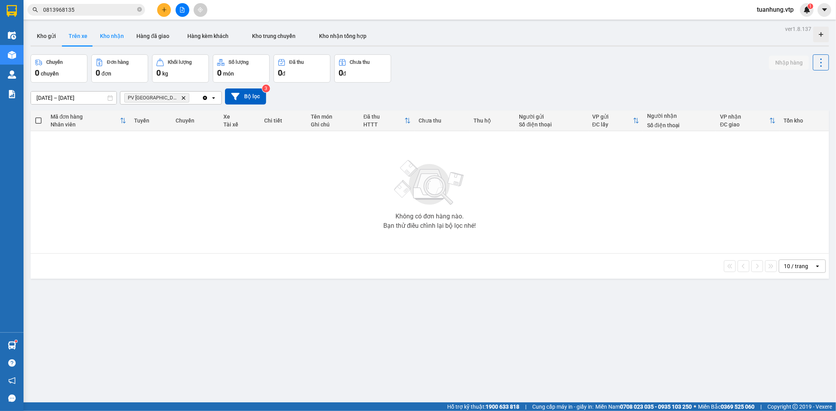
click at [112, 36] on button "Kho nhận" at bounding box center [112, 36] width 36 height 19
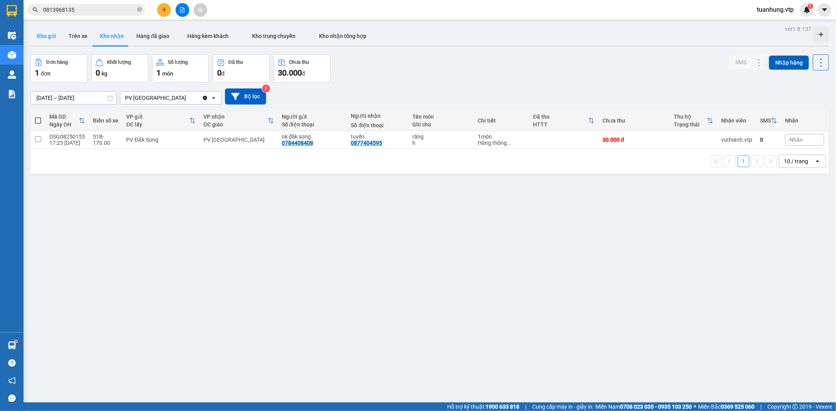
click at [50, 37] on button "Kho gửi" at bounding box center [47, 36] width 32 height 19
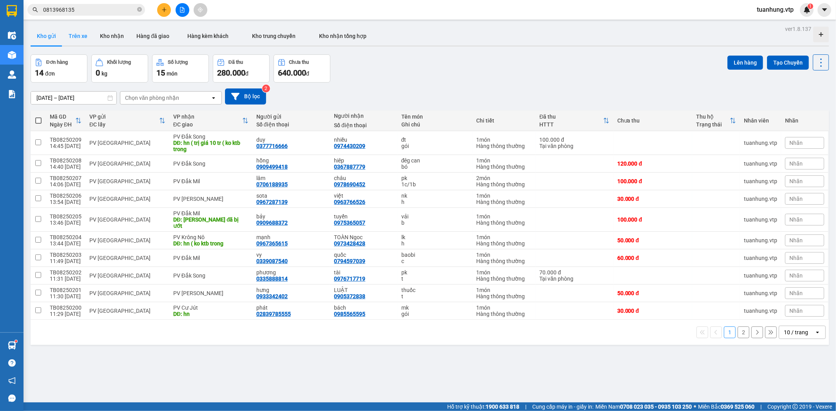
click at [75, 32] on button "Trên xe" at bounding box center [77, 36] width 31 height 19
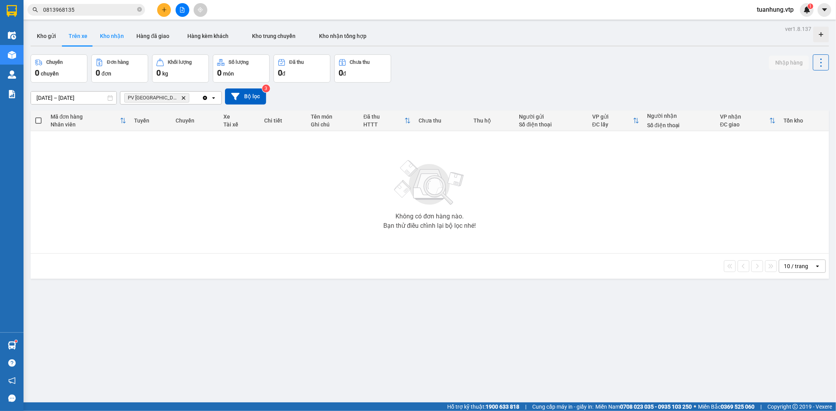
click at [112, 39] on button "Kho nhận" at bounding box center [112, 36] width 36 height 19
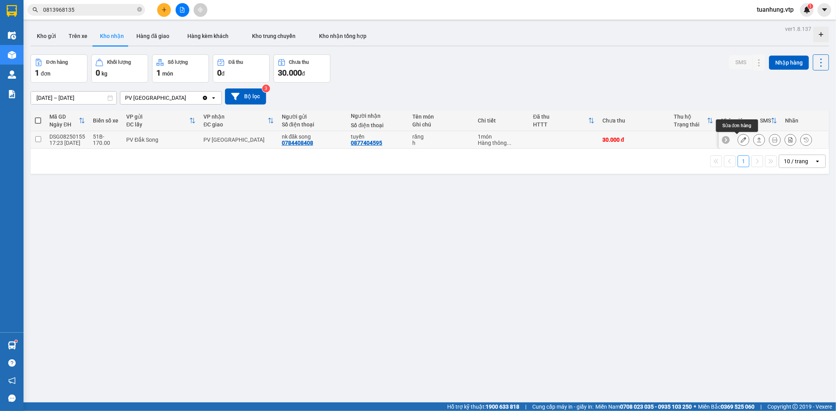
click at [741, 141] on icon at bounding box center [743, 139] width 5 height 5
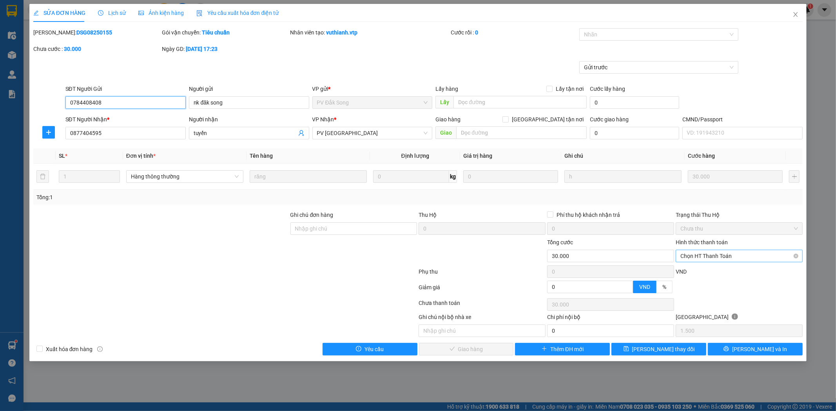
click at [794, 252] on span "Chọn HT Thanh Toán" at bounding box center [739, 256] width 118 height 12
click at [766, 272] on div "Tại văn phòng" at bounding box center [740, 272] width 118 height 9
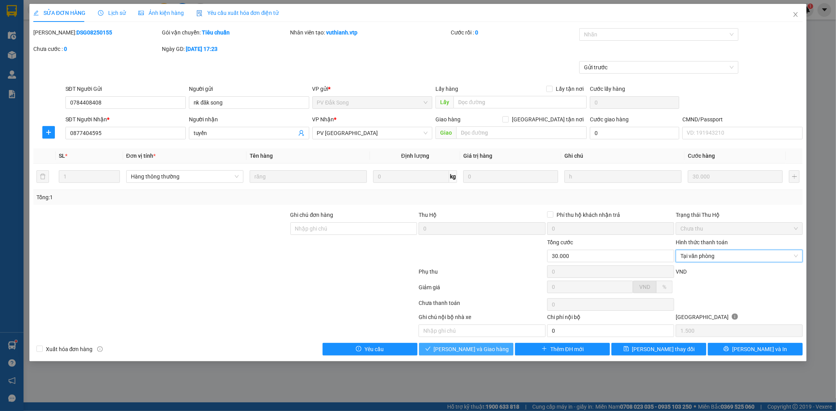
click at [484, 352] on span "[PERSON_NAME] và Giao hàng" at bounding box center [471, 349] width 75 height 9
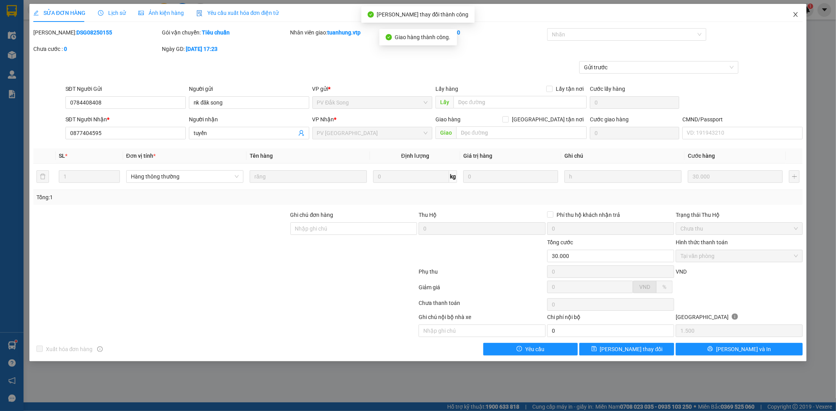
click at [797, 14] on icon "close" at bounding box center [795, 14] width 6 height 6
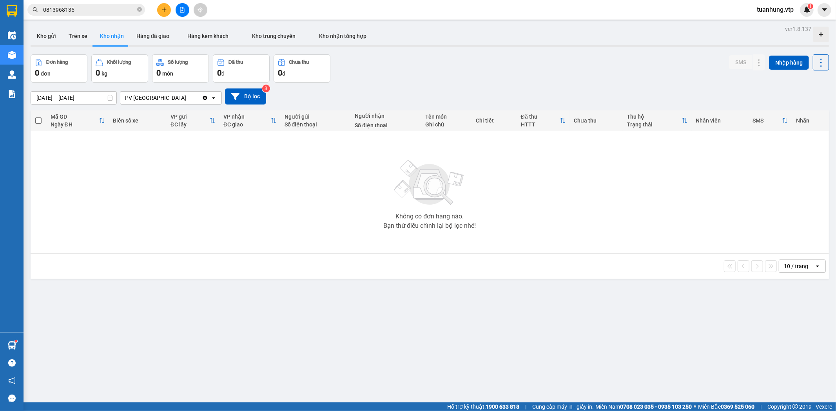
drag, startPoint x: 406, startPoint y: 356, endPoint x: 439, endPoint y: 409, distance: 62.8
click at [408, 359] on div "ver 1.8.137 Kho gửi Trên xe Kho nhận Hàng đã giao Hàng kèm khách Kho trung chuy…" at bounding box center [429, 229] width 804 height 411
click at [161, 9] on button at bounding box center [164, 10] width 14 height 14
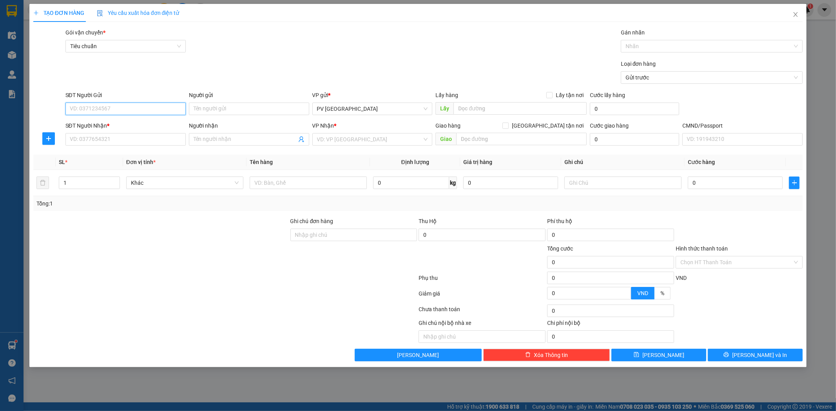
click at [126, 110] on input "SĐT Người Gửi" at bounding box center [125, 109] width 120 height 13
click at [125, 126] on div "0984477248 - phú" at bounding box center [125, 124] width 111 height 9
click at [212, 139] on input "lâm/ok" at bounding box center [245, 139] width 103 height 9
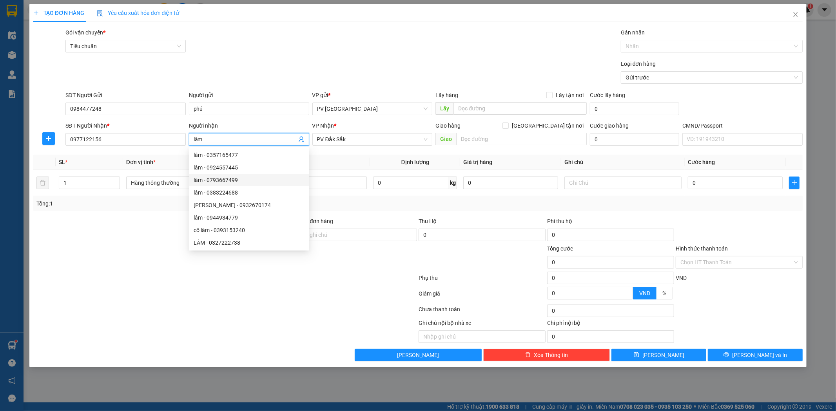
click at [344, 203] on div "Tổng: 1" at bounding box center [417, 203] width 763 height 9
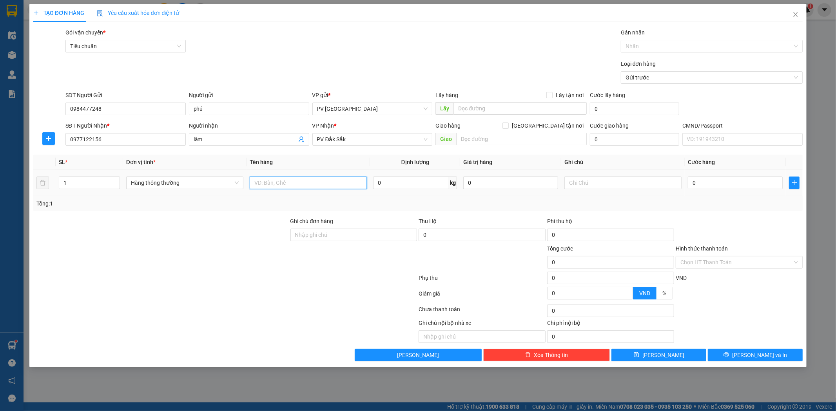
click at [330, 188] on input "text" at bounding box center [308, 183] width 117 height 13
click at [765, 357] on span "[PERSON_NAME] và In" at bounding box center [759, 355] width 55 height 9
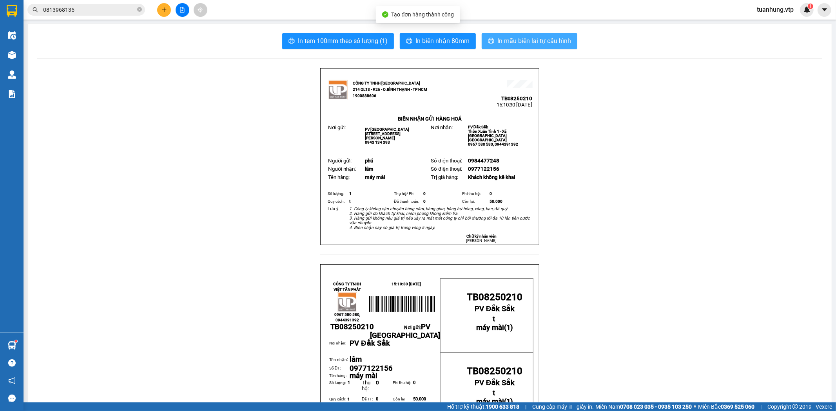
click at [542, 41] on span "In mẫu biên lai tự cấu hình" at bounding box center [534, 41] width 74 height 10
click at [163, 6] on button at bounding box center [164, 10] width 14 height 14
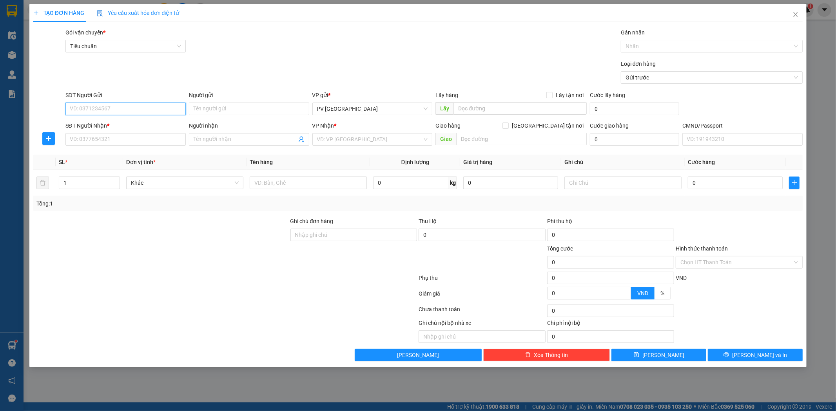
click at [163, 109] on input "SĐT Người Gửi" at bounding box center [125, 109] width 120 height 13
click at [219, 107] on input "Người gửi" at bounding box center [249, 109] width 120 height 13
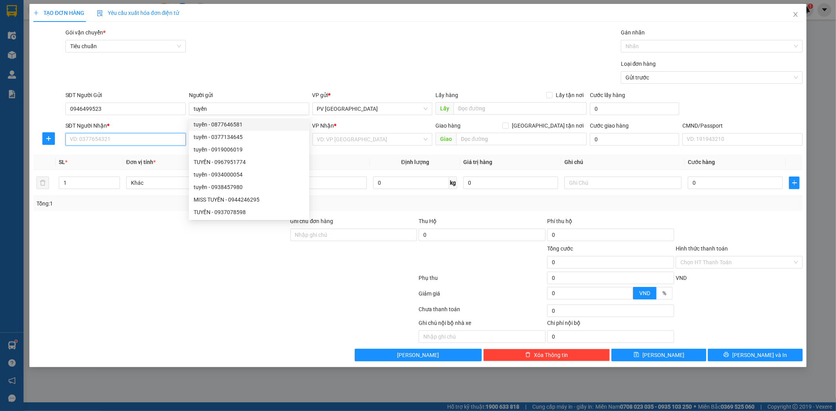
click at [141, 136] on input "SĐT Người Nhận *" at bounding box center [125, 139] width 120 height 13
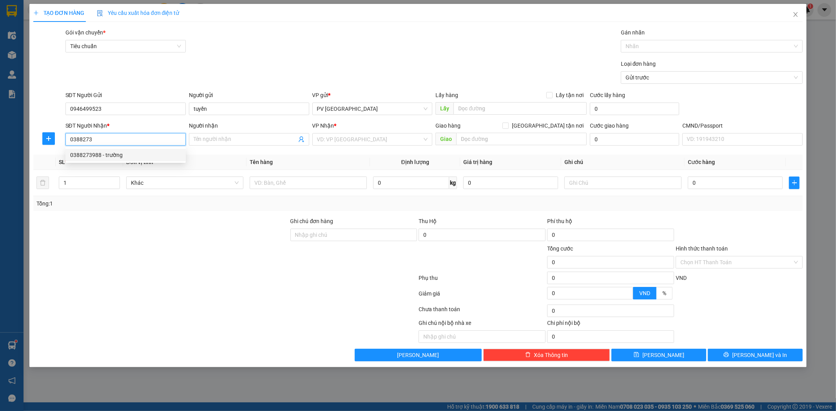
click at [131, 160] on div "0388273988 - trường" at bounding box center [125, 155] width 120 height 13
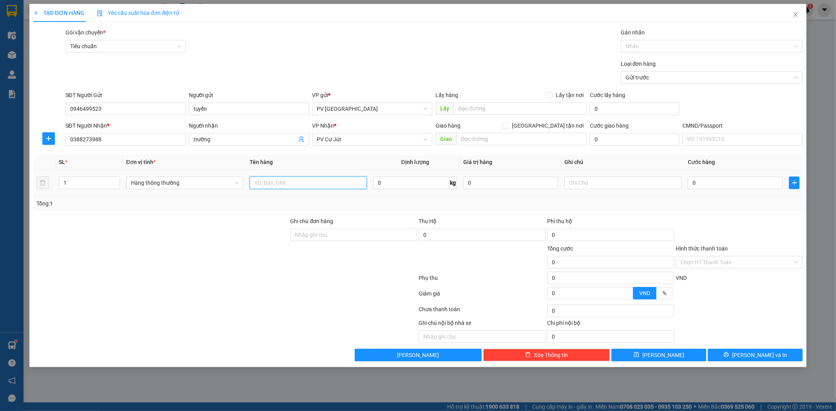
click at [343, 185] on input "text" at bounding box center [308, 183] width 117 height 13
click at [777, 355] on button "[PERSON_NAME] và In" at bounding box center [755, 355] width 95 height 13
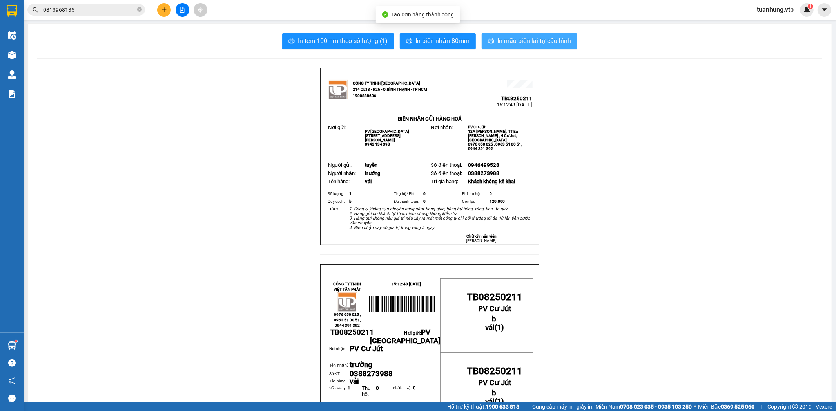
click at [530, 37] on span "In mẫu biên lai tự cấu hình" at bounding box center [534, 41] width 74 height 10
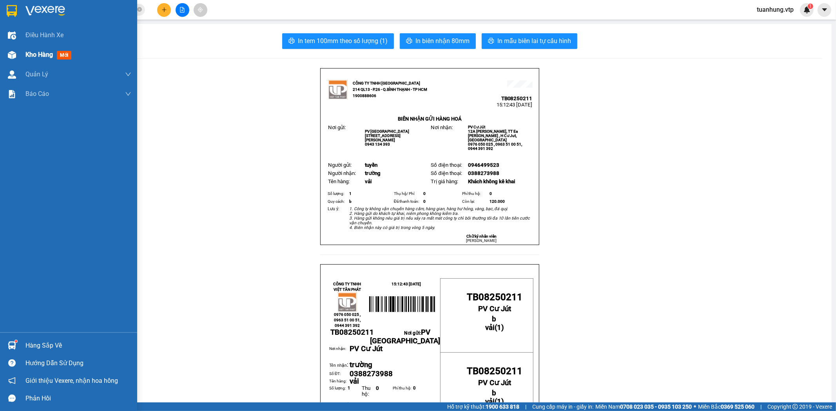
click at [21, 51] on div "Kho hàng mới" at bounding box center [68, 55] width 137 height 20
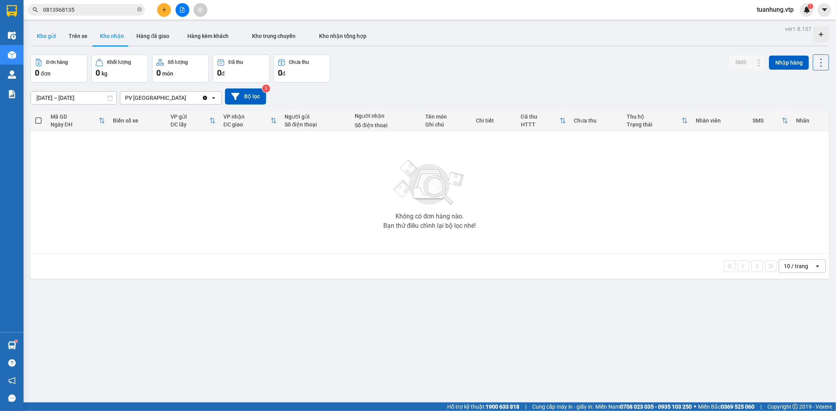
click at [37, 38] on button "Kho gửi" at bounding box center [47, 36] width 32 height 19
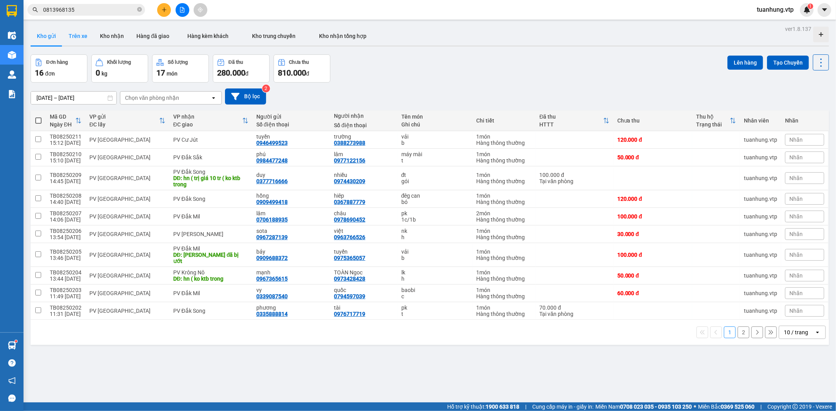
click at [79, 33] on button "Trên xe" at bounding box center [77, 36] width 31 height 19
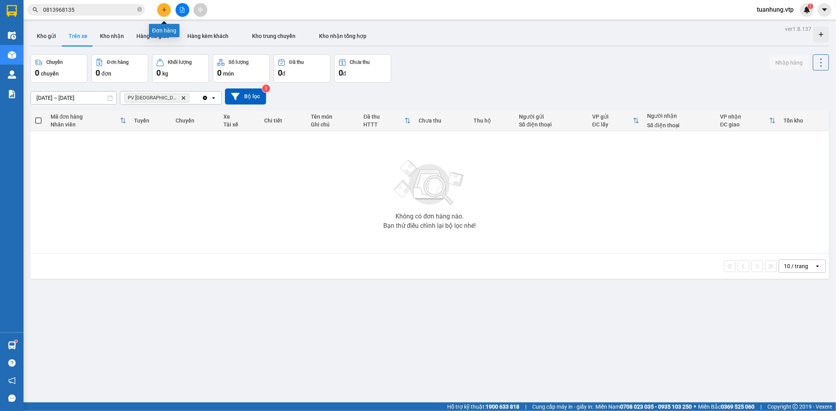
click at [159, 7] on button at bounding box center [164, 10] width 14 height 14
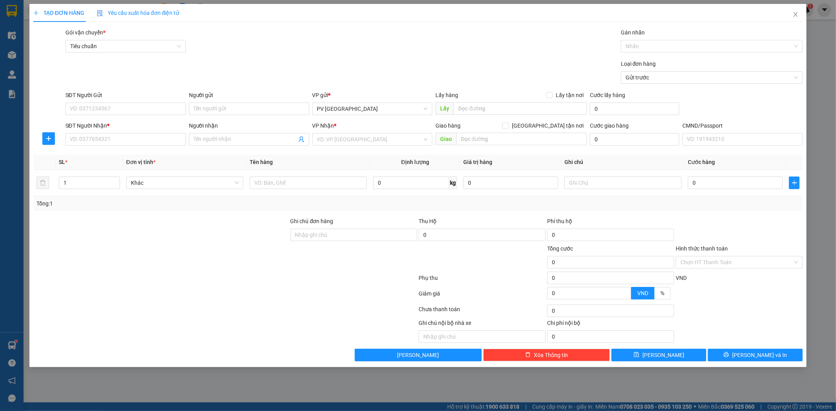
click at [136, 102] on div "SĐT Người Gửi" at bounding box center [125, 97] width 120 height 12
click at [136, 104] on input "SĐT Người Gửi" at bounding box center [125, 109] width 120 height 13
click at [102, 138] on input "0935831051" at bounding box center [125, 139] width 120 height 13
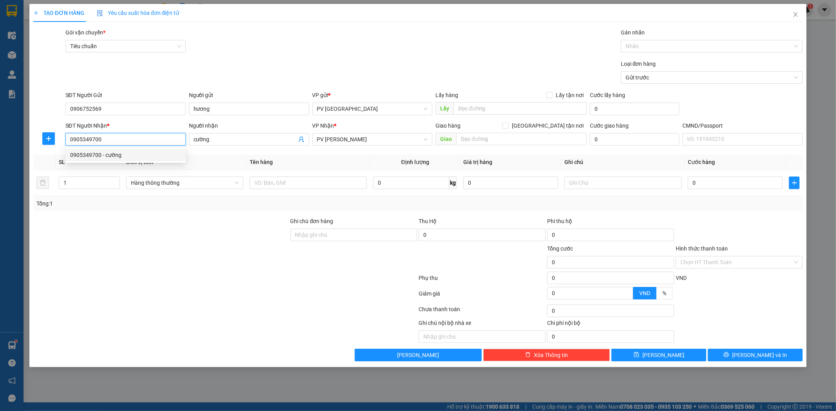
click at [109, 151] on div "0905349700 - cường" at bounding box center [125, 155] width 111 height 9
click at [278, 186] on input "text" at bounding box center [308, 183] width 117 height 13
click at [759, 358] on span "[PERSON_NAME] và In" at bounding box center [759, 355] width 55 height 9
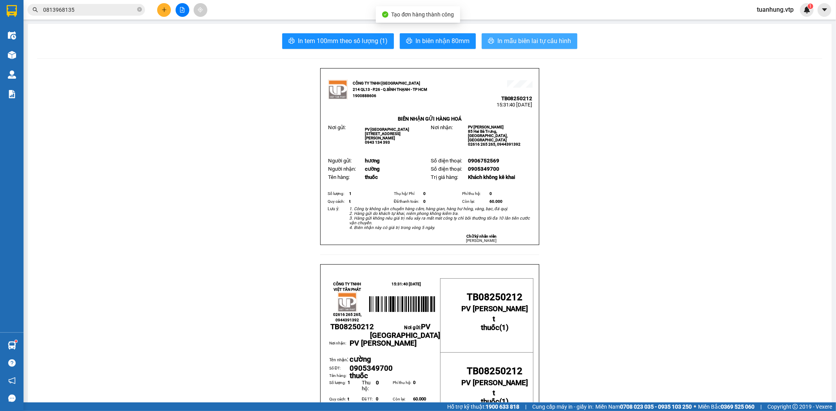
click at [532, 45] on span "In mẫu biên lai tự cấu hình" at bounding box center [534, 41] width 74 height 10
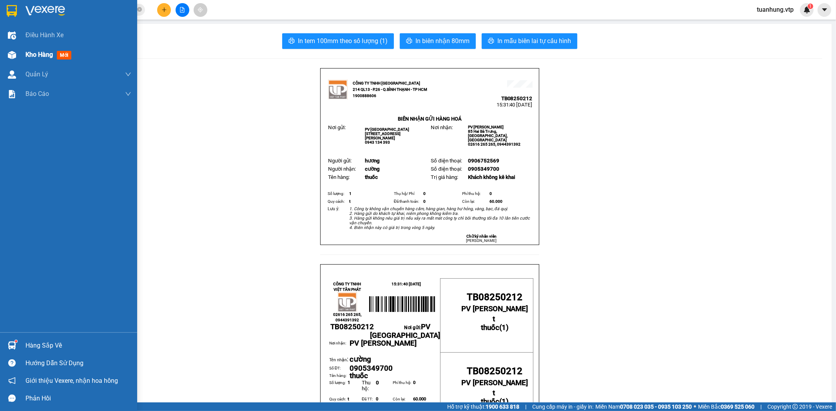
click at [37, 55] on span "Kho hàng" at bounding box center [38, 54] width 27 height 7
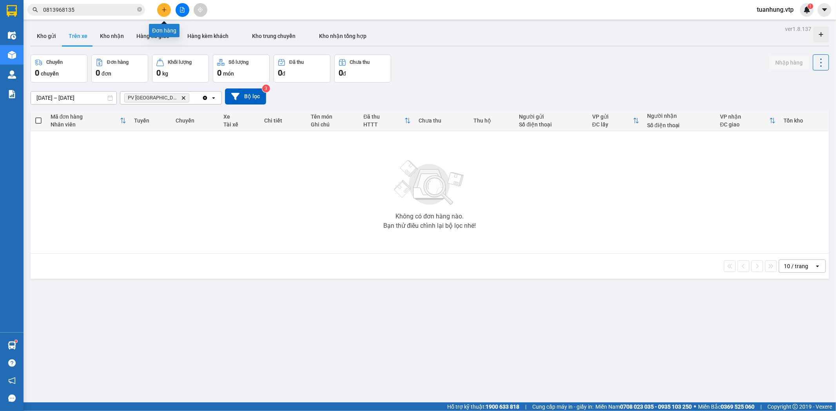
click at [164, 8] on icon "plus" at bounding box center [164, 9] width 0 height 4
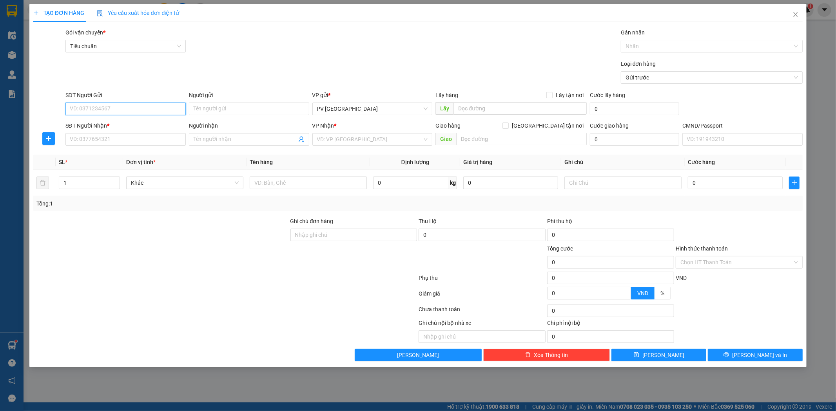
click at [150, 112] on input "SĐT Người Gửi" at bounding box center [125, 109] width 120 height 13
click at [136, 119] on div "0844287287 - 3s" at bounding box center [125, 124] width 120 height 13
click at [157, 139] on input "0983973699" at bounding box center [125, 139] width 120 height 13
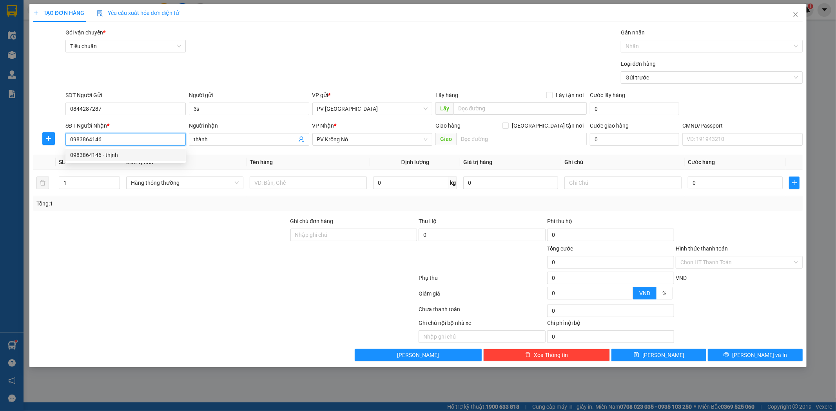
click at [105, 155] on div "0983864146 - thịnh" at bounding box center [125, 155] width 111 height 9
click at [293, 182] on input "text" at bounding box center [308, 183] width 117 height 13
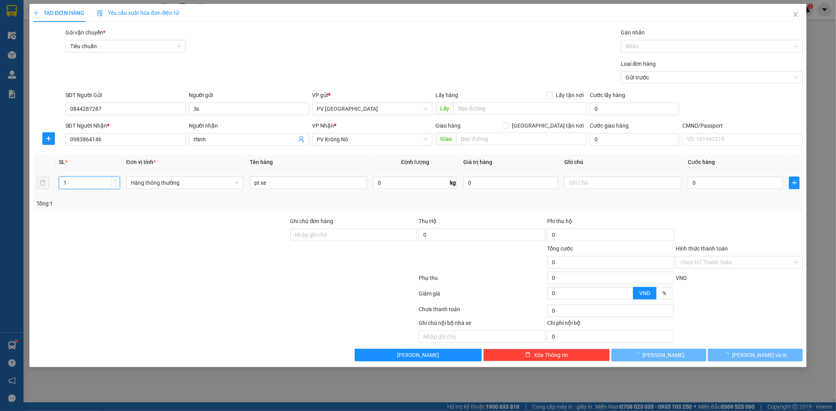
click at [69, 182] on input "1" at bounding box center [89, 183] width 60 height 12
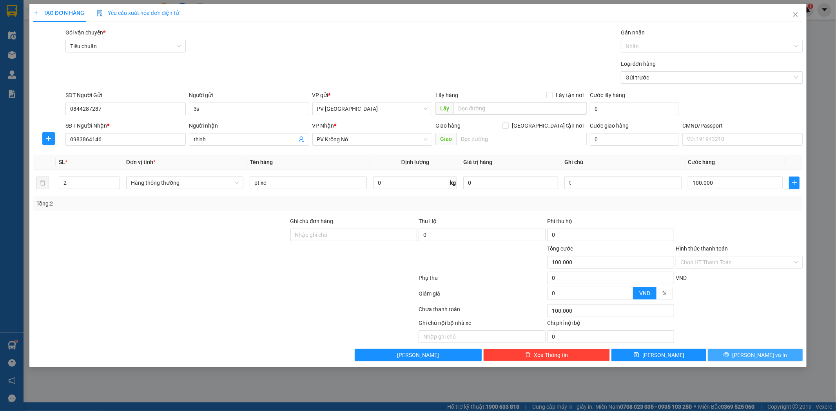
click at [757, 353] on span "[PERSON_NAME] và In" at bounding box center [759, 355] width 55 height 9
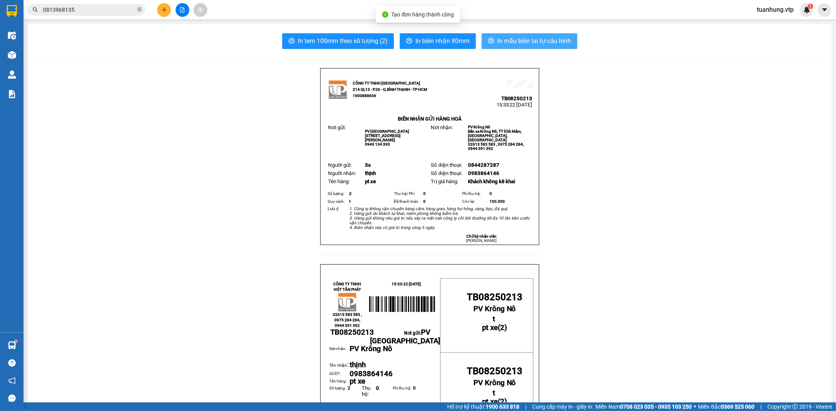
click at [544, 38] on span "In mẫu biên lai tự cấu hình" at bounding box center [534, 41] width 74 height 10
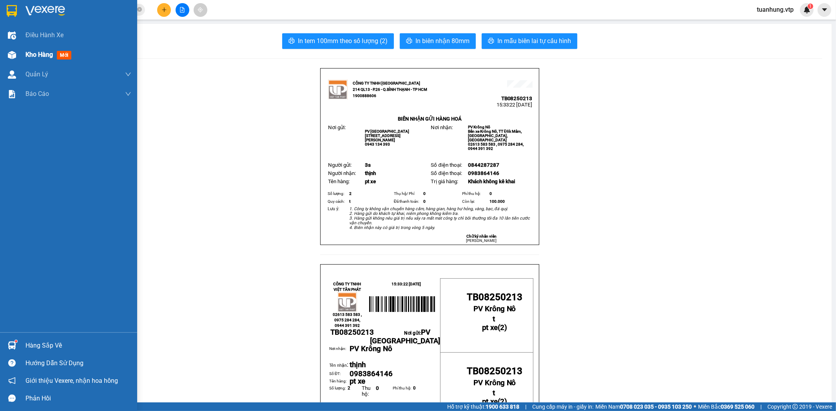
click at [41, 56] on span "Kho hàng" at bounding box center [38, 54] width 27 height 7
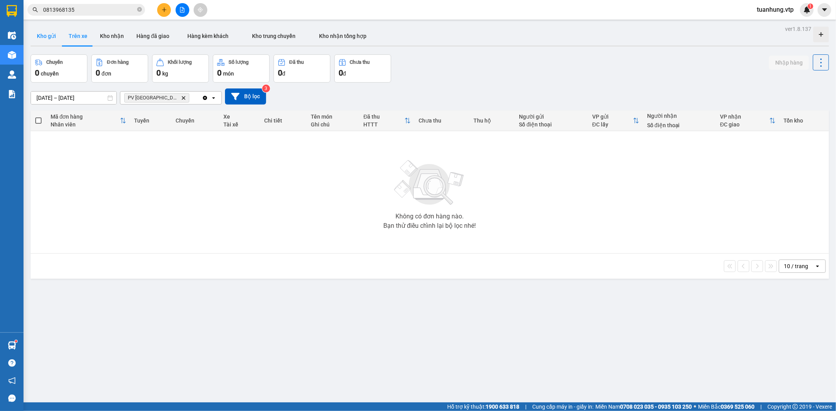
click at [45, 34] on button "Kho gửi" at bounding box center [47, 36] width 32 height 19
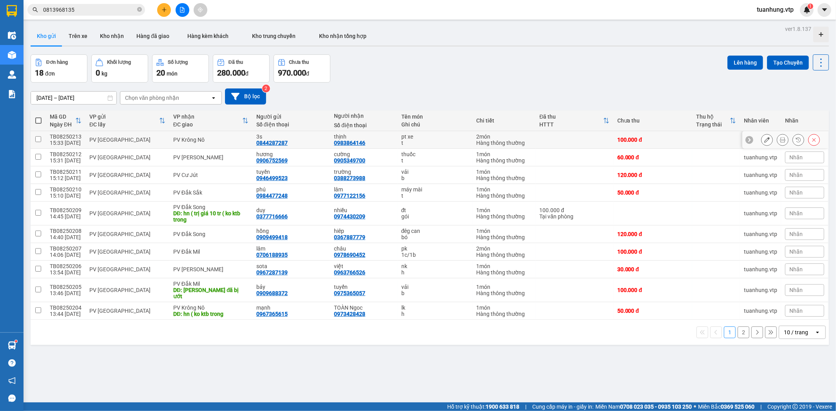
click at [354, 144] on div "0983864146" at bounding box center [349, 143] width 31 height 6
drag, startPoint x: 362, startPoint y: 144, endPoint x: 328, endPoint y: 145, distance: 33.7
click at [330, 145] on td "thịnh 0983864146" at bounding box center [363, 140] width 67 height 18
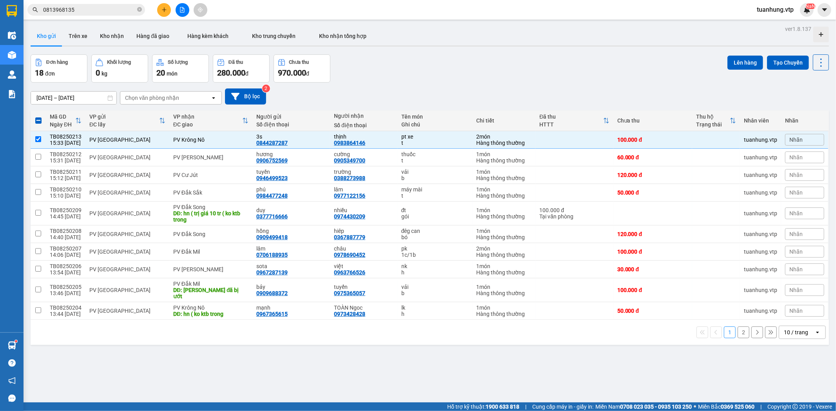
click at [286, 349] on div "ver 1.8.137 Kho gửi Trên xe Kho nhận Hàng đã giao Hàng kèm khách Kho trung chuy…" at bounding box center [429, 229] width 804 height 411
click at [764, 141] on icon at bounding box center [766, 139] width 5 height 5
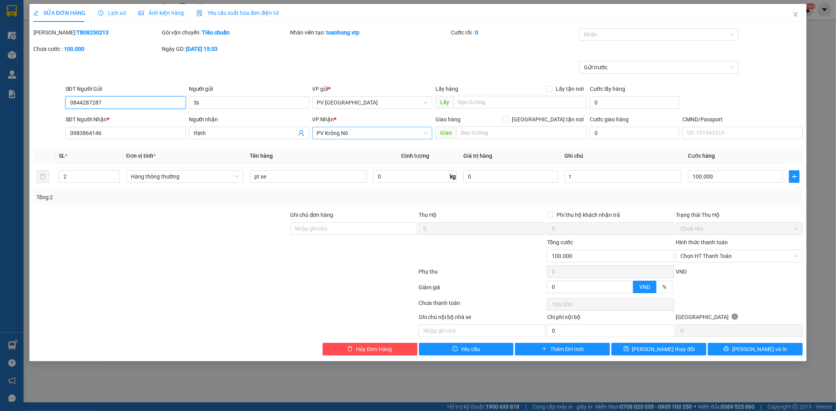
click at [426, 135] on span "PV Krông Nô" at bounding box center [372, 133] width 111 height 12
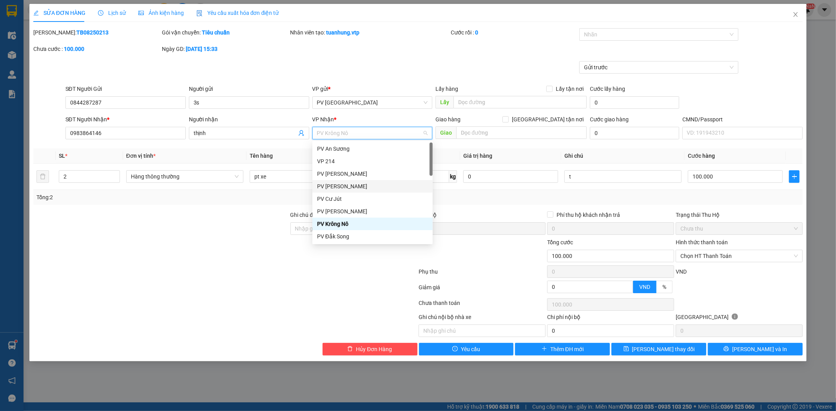
click at [355, 190] on div "PV [PERSON_NAME]" at bounding box center [372, 186] width 111 height 9
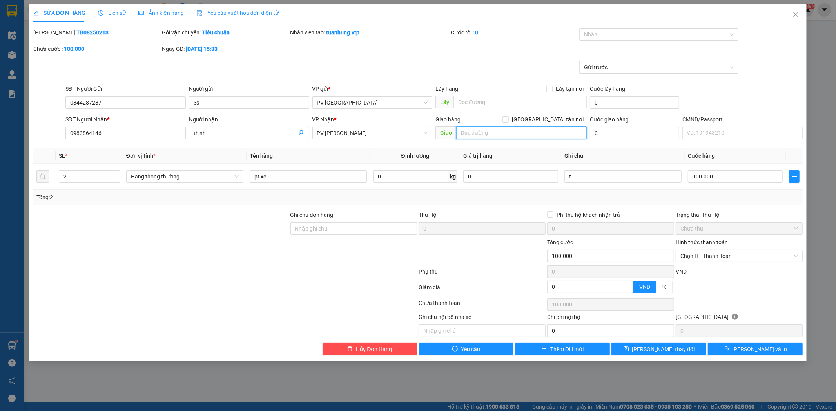
click at [498, 135] on input "text" at bounding box center [521, 133] width 130 height 13
click at [472, 135] on input "mand nia" at bounding box center [521, 133] width 130 height 13
click at [479, 134] on input "man d [PERSON_NAME]" at bounding box center [521, 133] width 130 height 13
click at [758, 351] on span "[PERSON_NAME] và In" at bounding box center [759, 349] width 55 height 9
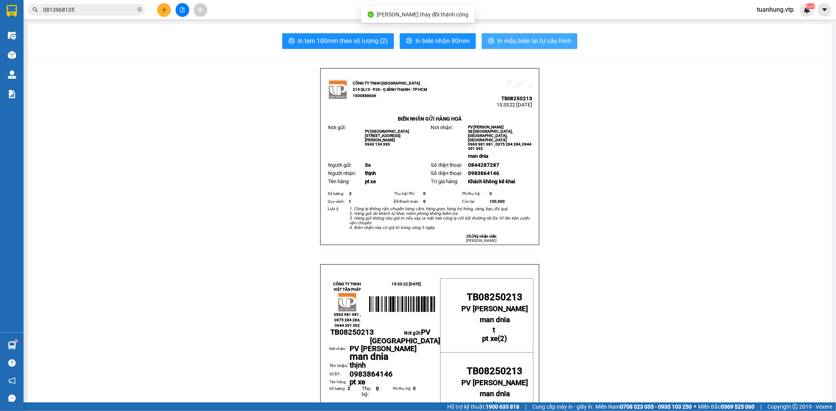
click at [518, 40] on span "In mẫu biên lai tự cấu hình" at bounding box center [534, 41] width 74 height 10
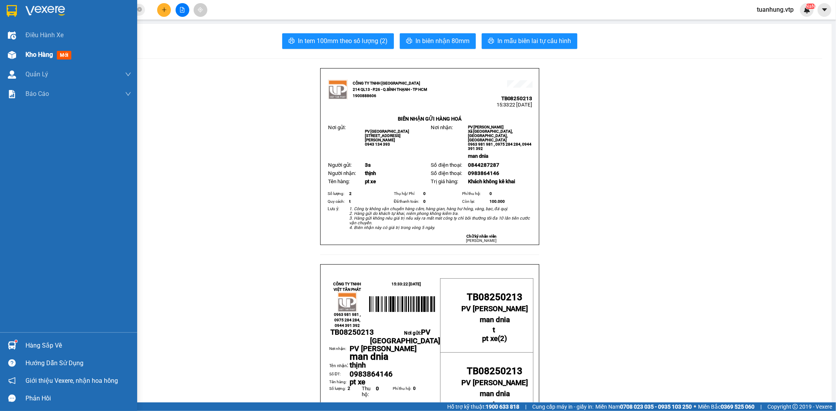
click at [18, 52] on div at bounding box center [12, 55] width 14 height 14
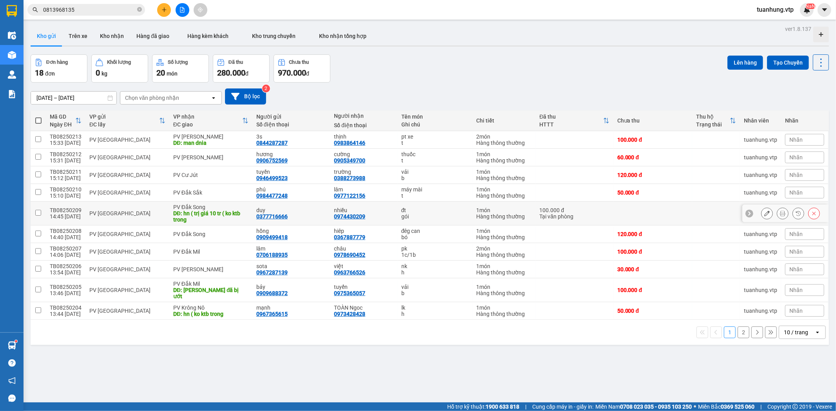
drag, startPoint x: 758, startPoint y: 158, endPoint x: 684, endPoint y: 219, distance: 95.8
click at [684, 219] on tbody "TB08250213 15:33 [DATE] PV Tân Bình PV Đức Xuyên DĐ: man dnia 3s 0844287287 thị…" at bounding box center [430, 225] width 798 height 189
click at [763, 139] on button at bounding box center [766, 140] width 11 height 14
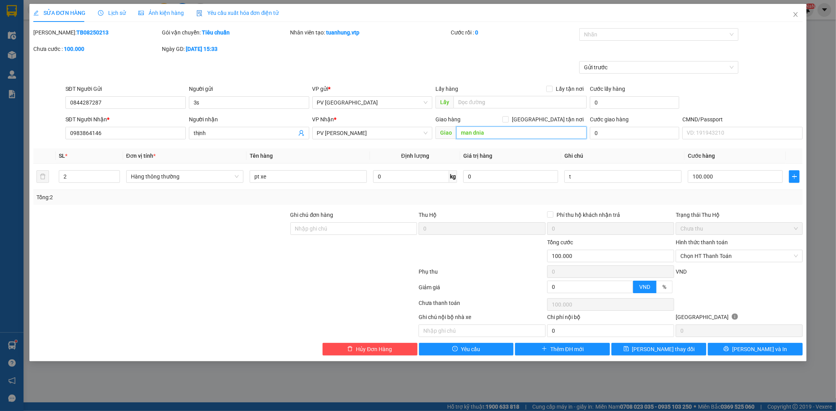
click at [476, 136] on input "man dnia" at bounding box center [521, 133] width 130 height 13
click at [476, 135] on input "man dnia" at bounding box center [521, 133] width 130 height 13
click at [667, 353] on span "[PERSON_NAME] thay đổi" at bounding box center [663, 349] width 63 height 9
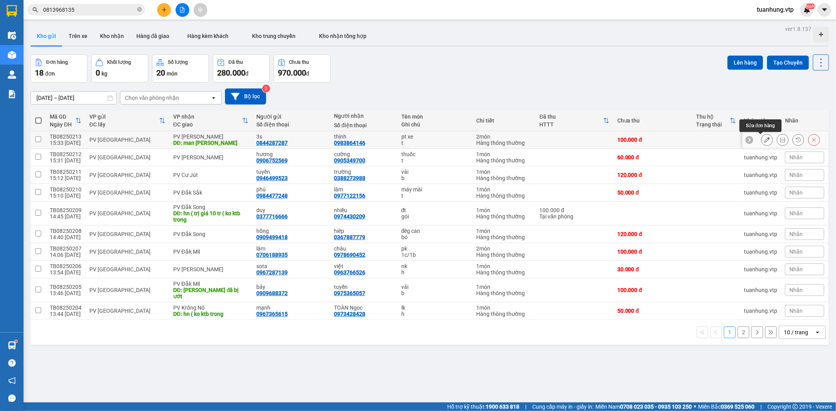
click at [764, 139] on icon at bounding box center [766, 139] width 5 height 5
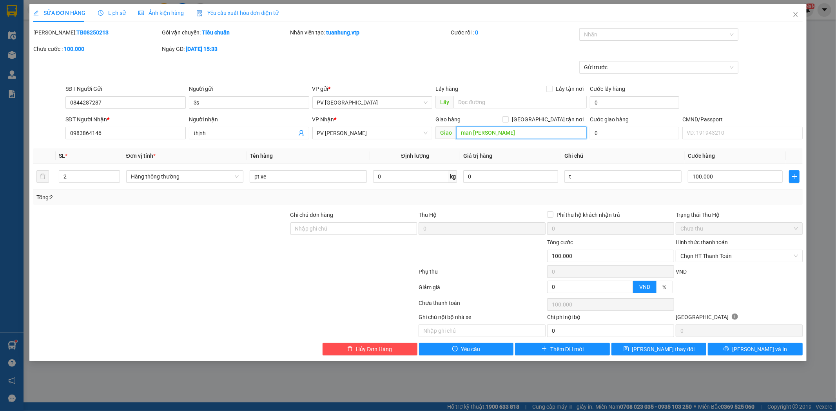
click at [471, 132] on input "man [PERSON_NAME]" at bounding box center [521, 133] width 130 height 13
click at [469, 132] on input "man [PERSON_NAME]" at bounding box center [521, 133] width 130 height 13
click at [470, 132] on input "man [PERSON_NAME]" at bounding box center [521, 133] width 130 height 13
click at [629, 352] on icon "save" at bounding box center [625, 349] width 5 height 5
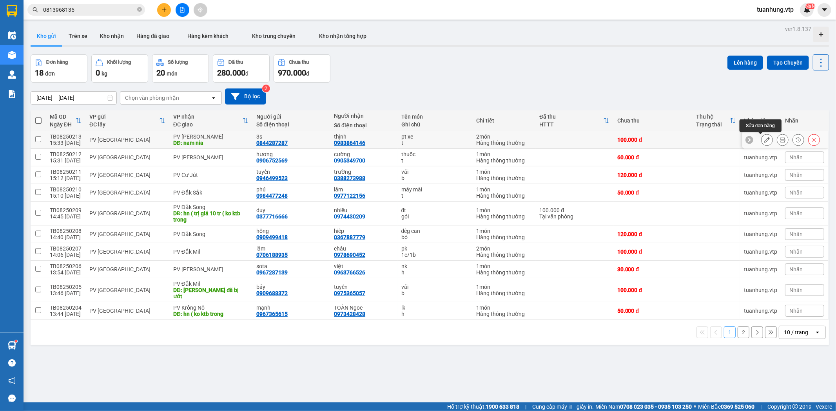
click at [764, 139] on icon at bounding box center [766, 139] width 5 height 5
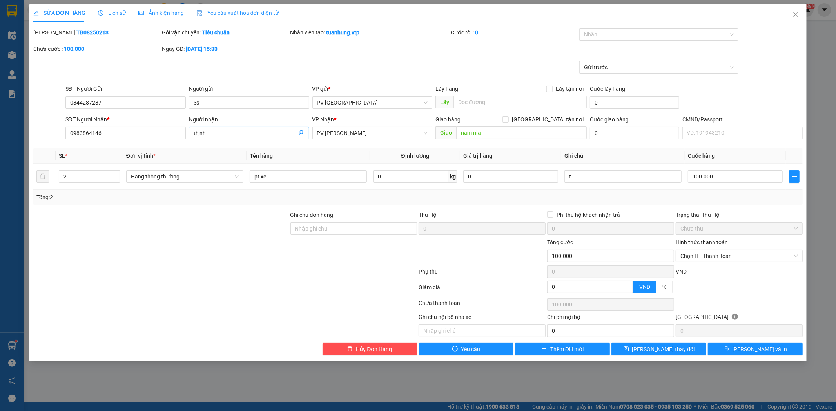
click at [193, 134] on span "thịnh" at bounding box center [249, 133] width 120 height 13
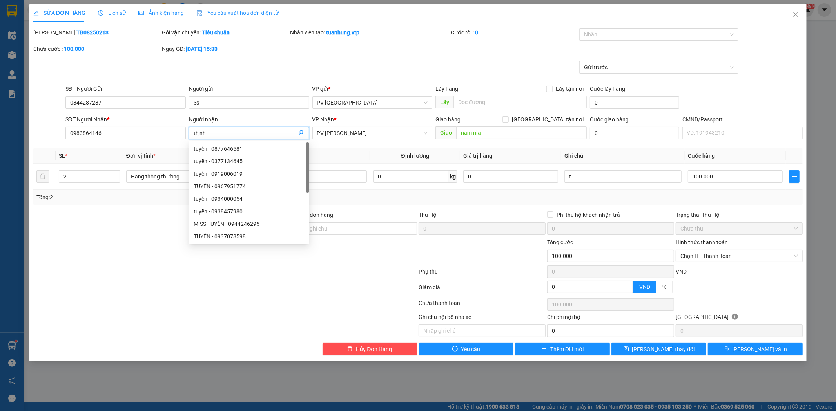
click at [194, 132] on input "thịnh" at bounding box center [245, 133] width 103 height 9
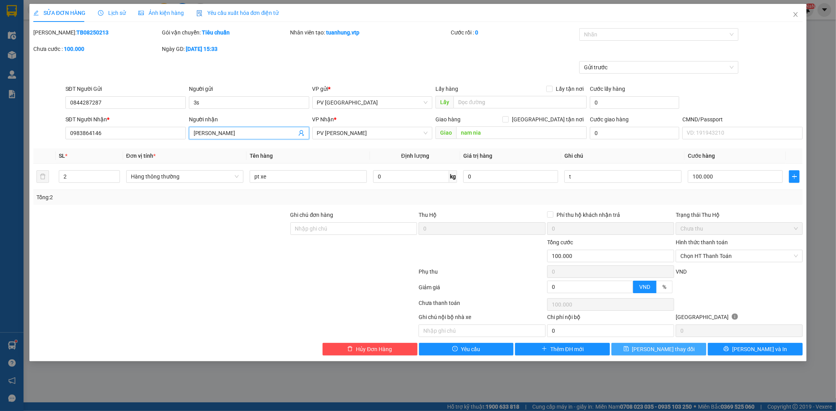
click at [629, 349] on icon "save" at bounding box center [625, 348] width 5 height 5
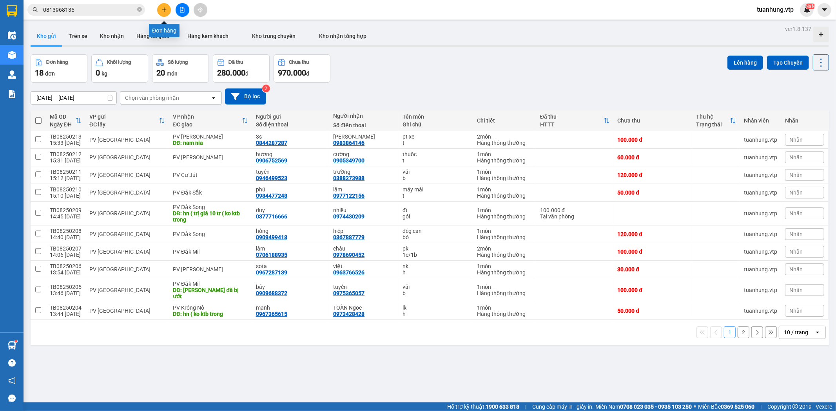
click at [165, 9] on icon "plus" at bounding box center [163, 9] width 5 height 5
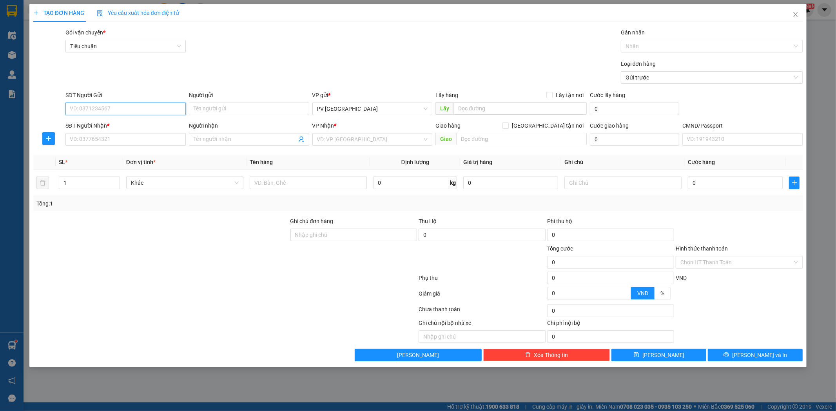
drag, startPoint x: 168, startPoint y: 110, endPoint x: 172, endPoint y: 106, distance: 5.0
click at [168, 109] on input "SĐT Người Gửi" at bounding box center [125, 109] width 120 height 13
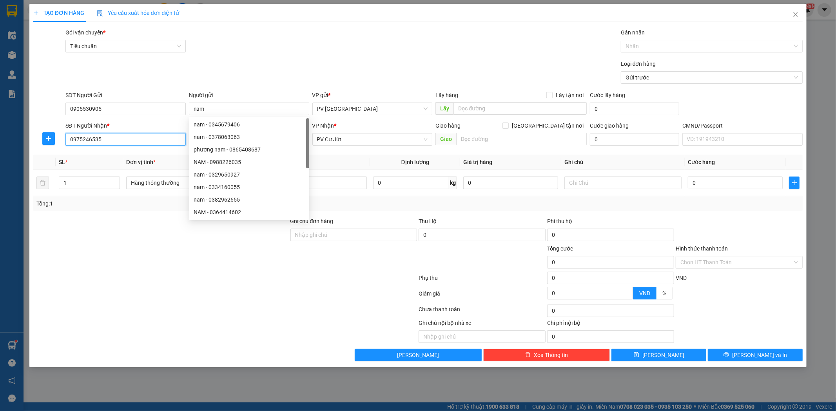
click at [159, 144] on input "0975246535" at bounding box center [125, 139] width 120 height 13
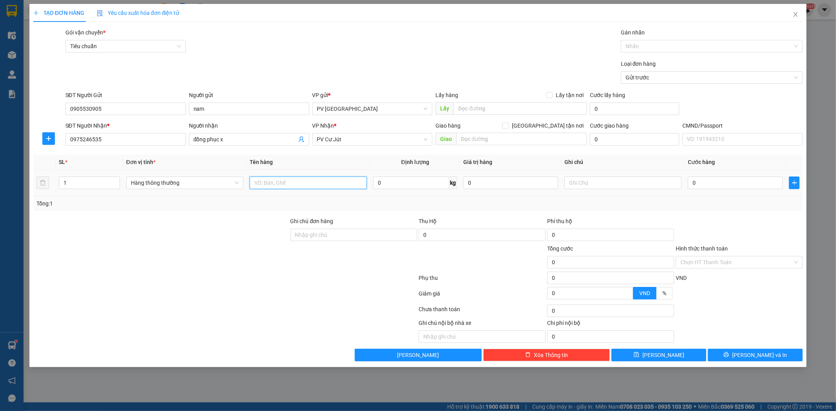
click at [299, 178] on input "text" at bounding box center [308, 183] width 117 height 13
click at [605, 182] on input "text" at bounding box center [622, 183] width 117 height 13
click at [757, 354] on span "[PERSON_NAME] và In" at bounding box center [759, 355] width 55 height 9
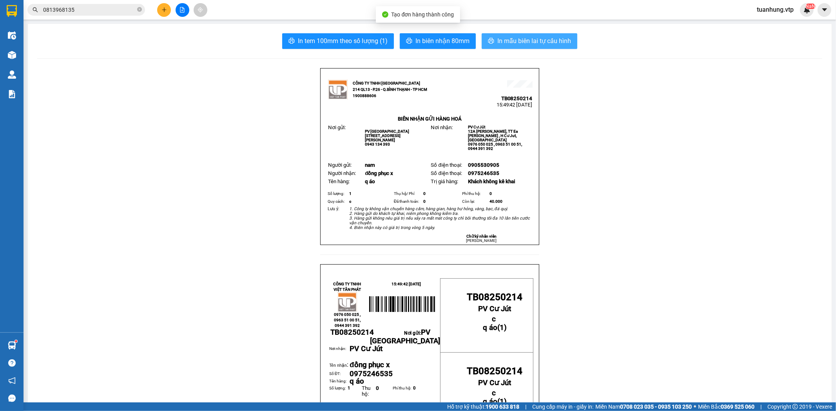
click at [516, 43] on span "In mẫu biên lai tự cấu hình" at bounding box center [534, 41] width 74 height 10
click at [160, 9] on button at bounding box center [164, 10] width 14 height 14
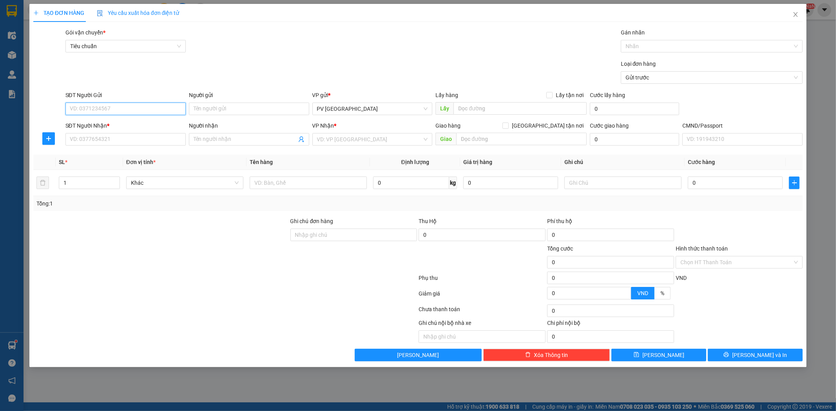
click at [148, 103] on input "SĐT Người Gửi" at bounding box center [125, 109] width 120 height 13
click at [116, 126] on div "0869270717 - hữu" at bounding box center [125, 124] width 111 height 9
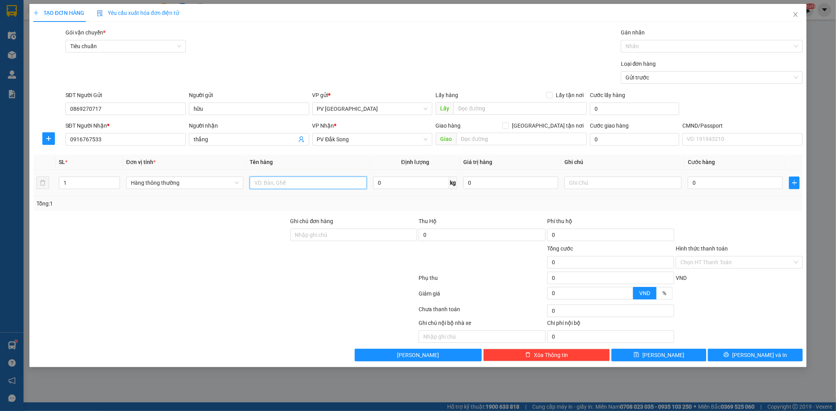
click at [310, 183] on input "text" at bounding box center [308, 183] width 117 height 13
click at [746, 357] on button "[PERSON_NAME] và In" at bounding box center [755, 355] width 95 height 13
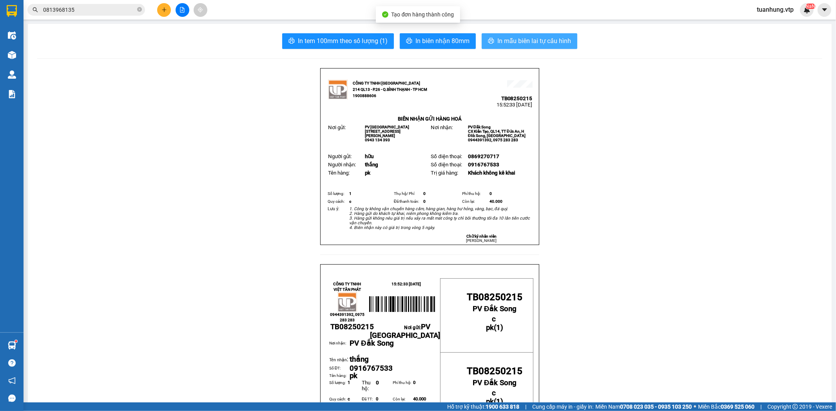
click at [515, 42] on span "In mẫu biên lai tự cấu hình" at bounding box center [534, 41] width 74 height 10
click at [166, 9] on icon "plus" at bounding box center [163, 9] width 5 height 5
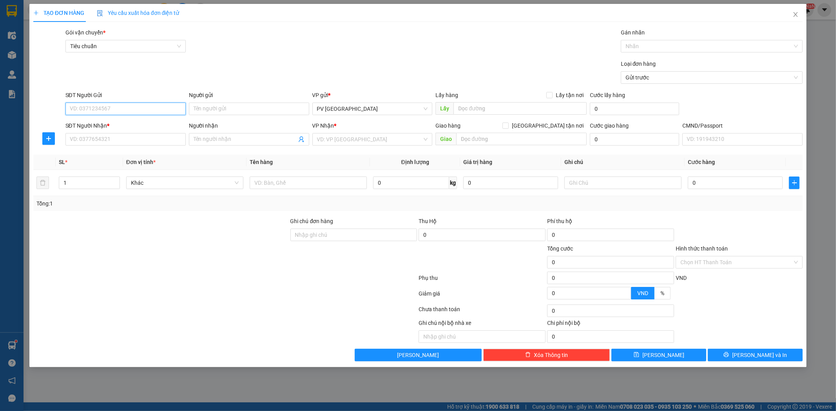
click at [160, 109] on input "SĐT Người Gửi" at bounding box center [125, 109] width 120 height 13
click at [152, 126] on div "0903324728 - phước" at bounding box center [125, 124] width 111 height 9
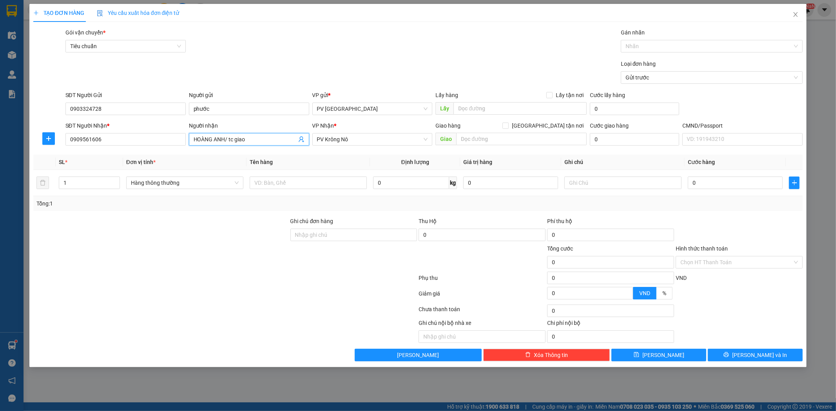
click at [254, 139] on input "HOÀNG ANH/ tc giao" at bounding box center [245, 139] width 103 height 9
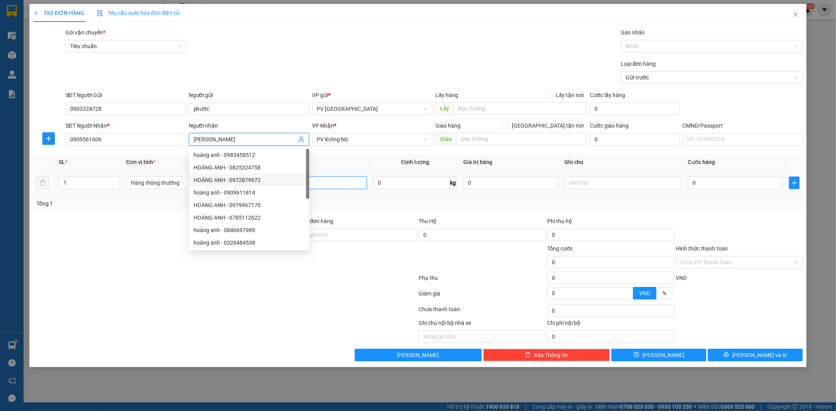
click at [340, 184] on input "text" at bounding box center [308, 183] width 117 height 13
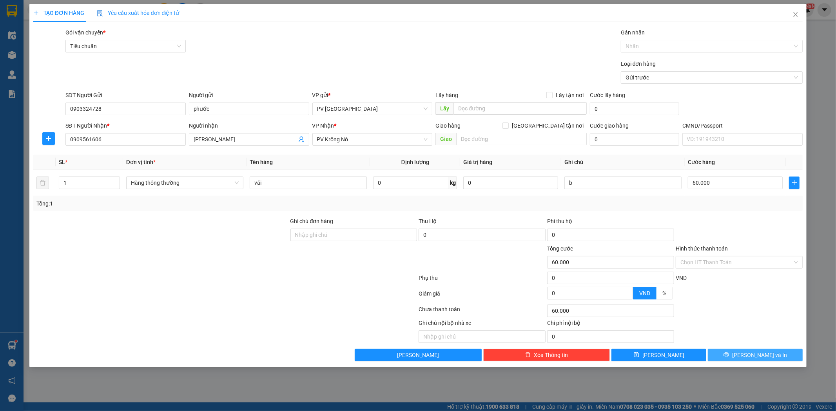
click at [753, 350] on button "[PERSON_NAME] và In" at bounding box center [755, 355] width 95 height 13
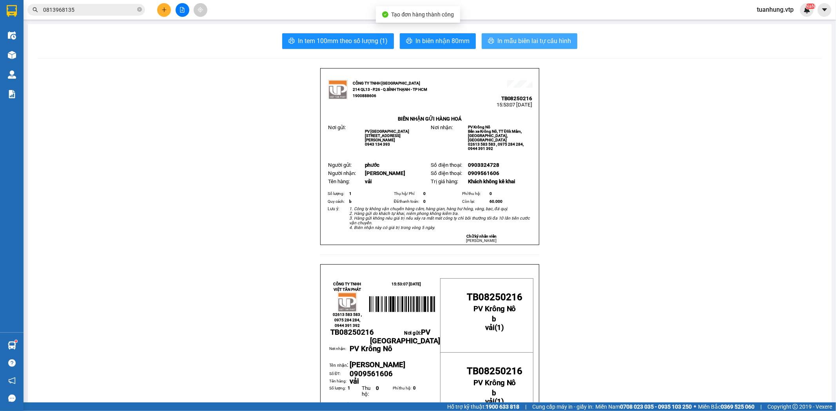
click at [560, 37] on span "In mẫu biên lai tự cấu hình" at bounding box center [534, 41] width 74 height 10
click at [165, 12] on icon "plus" at bounding box center [163, 9] width 5 height 5
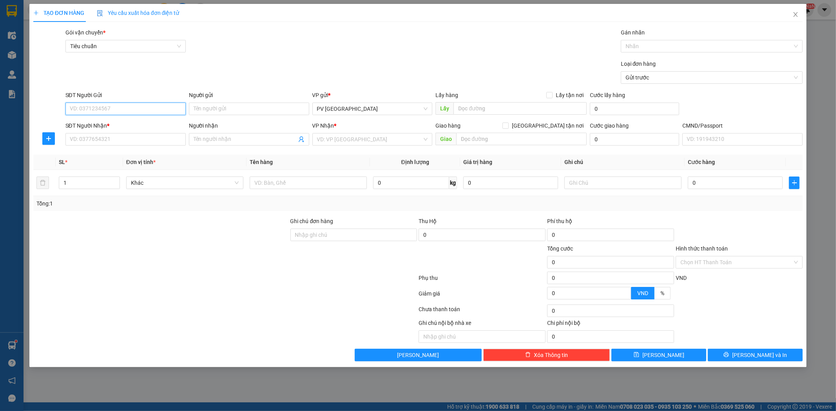
click at [169, 109] on input "SĐT Người Gửi" at bounding box center [125, 109] width 120 height 13
click at [162, 122] on div "0986263347 - trọng" at bounding box center [125, 124] width 111 height 9
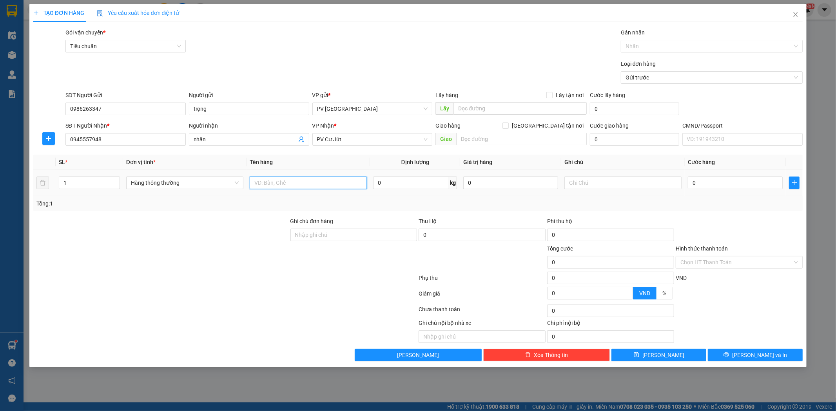
click at [331, 186] on input "text" at bounding box center [308, 183] width 117 height 13
click at [756, 349] on button "[PERSON_NAME] và In" at bounding box center [755, 355] width 95 height 13
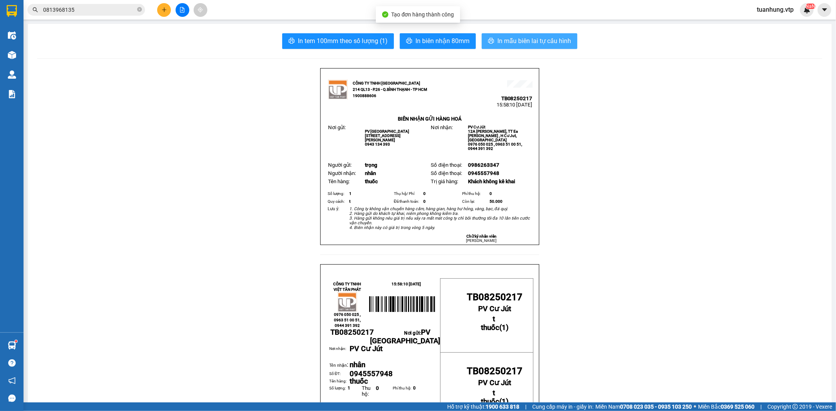
click at [526, 40] on span "In mẫu biên lai tự cấu hình" at bounding box center [534, 41] width 74 height 10
drag, startPoint x: 177, startPoint y: 139, endPoint x: 178, endPoint y: 143, distance: 4.5
click at [167, 9] on button at bounding box center [164, 10] width 14 height 14
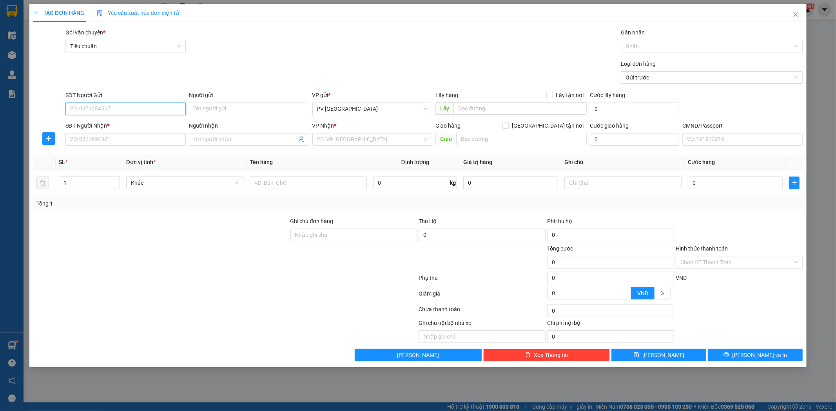
click at [163, 111] on input "SĐT Người Gửi" at bounding box center [125, 109] width 120 height 13
click at [147, 108] on input "SĐT Người Gửi" at bounding box center [125, 109] width 120 height 13
click at [85, 109] on input "090134399" at bounding box center [125, 109] width 120 height 13
click at [92, 110] on input "0901394399" at bounding box center [125, 109] width 120 height 13
click at [210, 107] on input "Người gửi" at bounding box center [249, 109] width 120 height 13
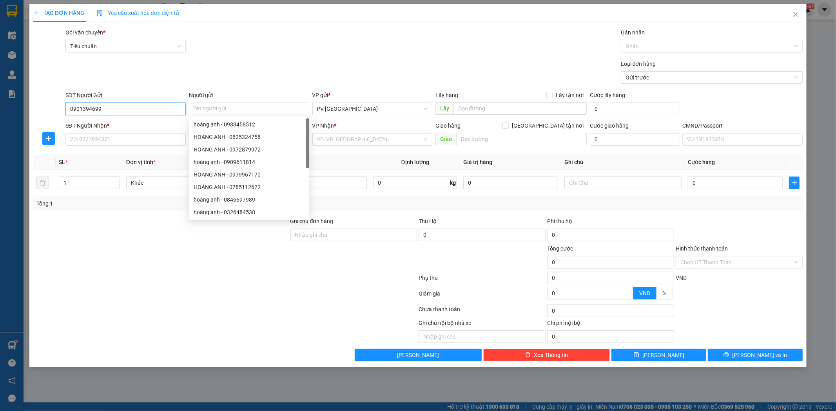
click at [116, 111] on input "0901394699" at bounding box center [125, 109] width 120 height 13
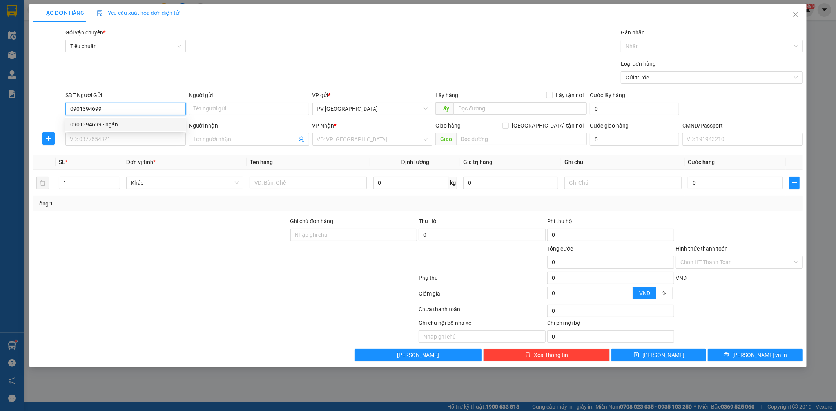
click at [111, 124] on div "0901394699 - ngân" at bounding box center [125, 124] width 111 height 9
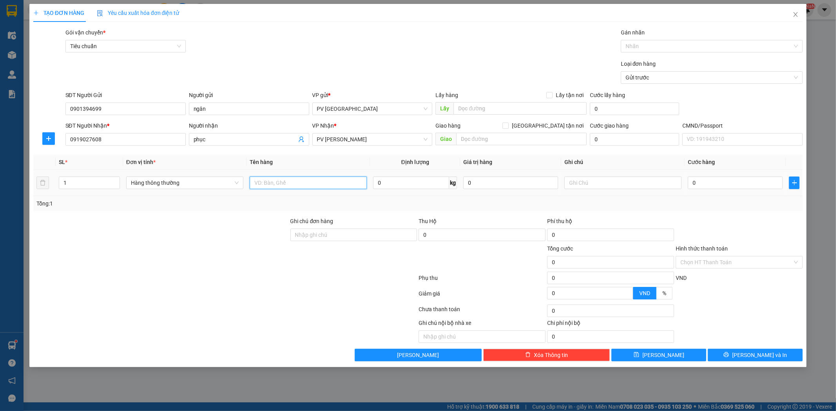
click at [350, 187] on input "text" at bounding box center [308, 183] width 117 height 13
click at [474, 138] on input "text" at bounding box center [521, 139] width 130 height 13
click at [771, 357] on button "[PERSON_NAME] và In" at bounding box center [755, 355] width 95 height 13
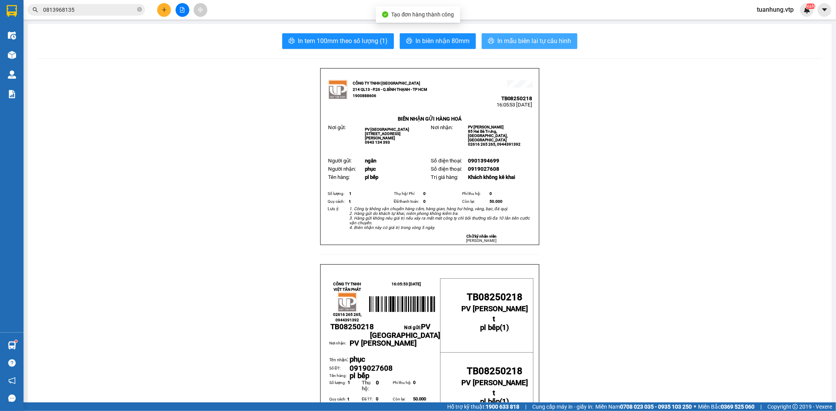
drag, startPoint x: 524, startPoint y: 40, endPoint x: 525, endPoint y: 49, distance: 9.1
click at [525, 49] on button "In mẫu biên lai tự cấu hình" at bounding box center [530, 41] width 96 height 16
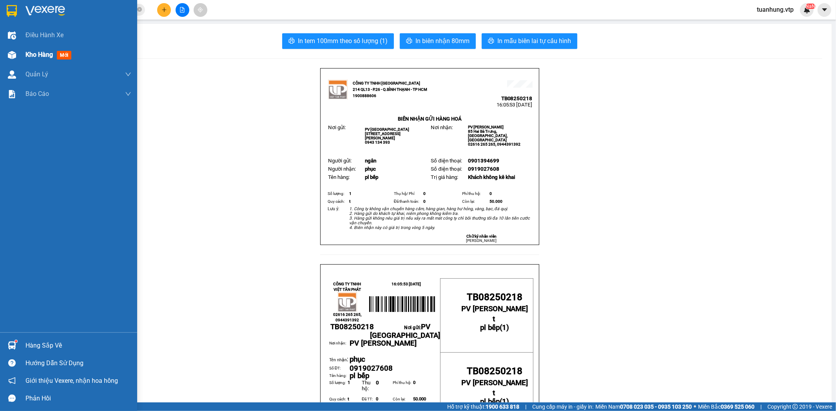
click at [24, 55] on div "Kho hàng mới" at bounding box center [68, 55] width 137 height 20
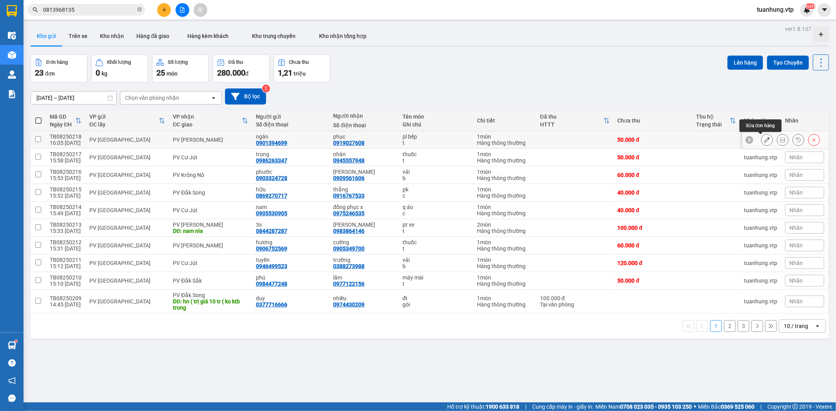
click at [764, 141] on icon at bounding box center [766, 139] width 5 height 5
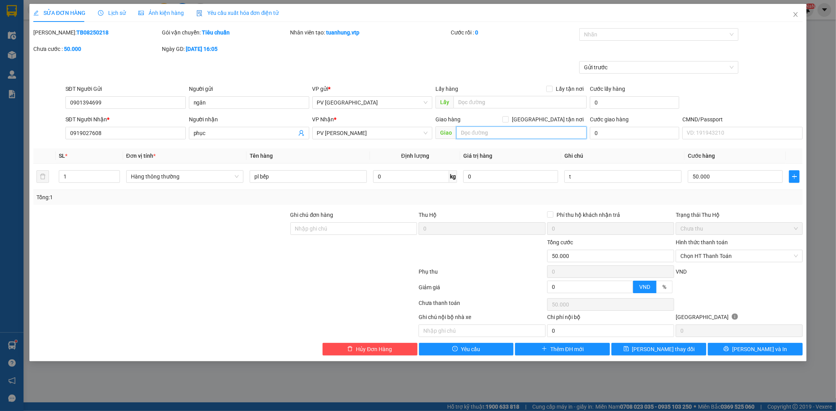
click at [514, 135] on input "text" at bounding box center [521, 133] width 130 height 13
click at [797, 253] on div "Chọn HT Thanh Toán" at bounding box center [739, 256] width 127 height 13
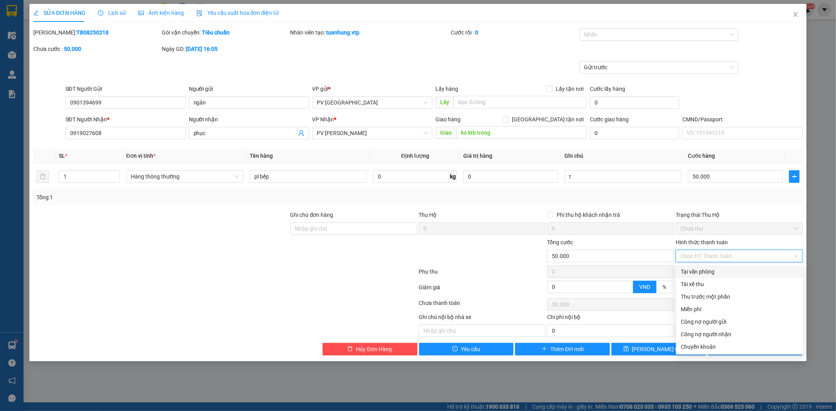
click at [771, 270] on div "Tại văn phòng" at bounding box center [740, 272] width 118 height 9
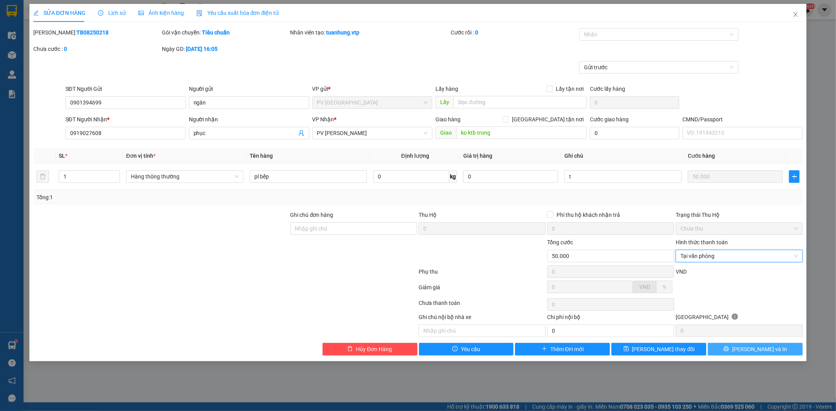
click at [729, 348] on icon "printer" at bounding box center [726, 349] width 5 height 5
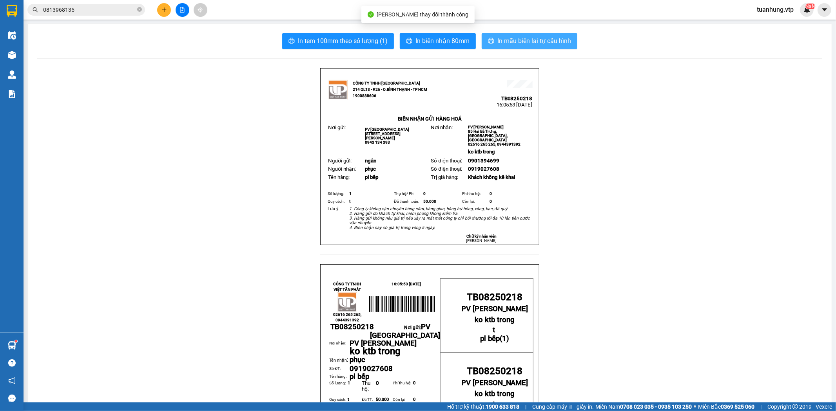
click at [518, 38] on span "In mẫu biên lai tự cấu hình" at bounding box center [534, 41] width 74 height 10
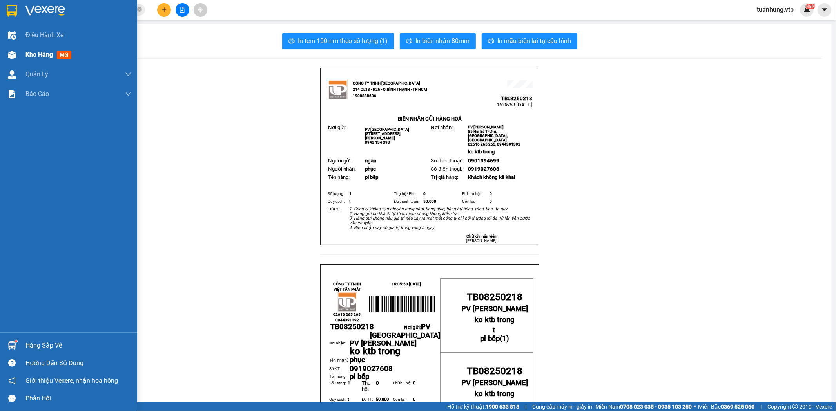
click at [46, 51] on span "Kho hàng" at bounding box center [38, 54] width 27 height 7
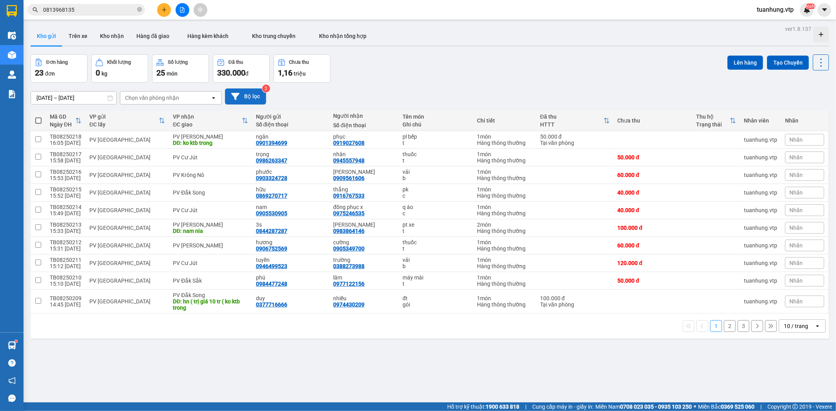
click at [246, 98] on button "Bộ lọc" at bounding box center [245, 97] width 41 height 16
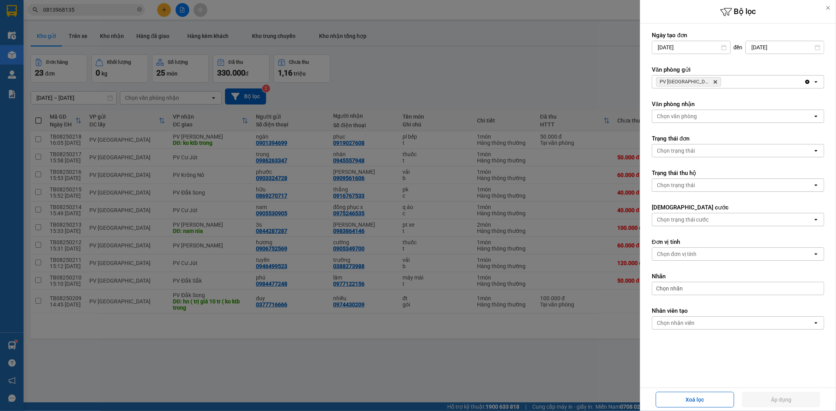
click at [524, 76] on div at bounding box center [418, 205] width 836 height 411
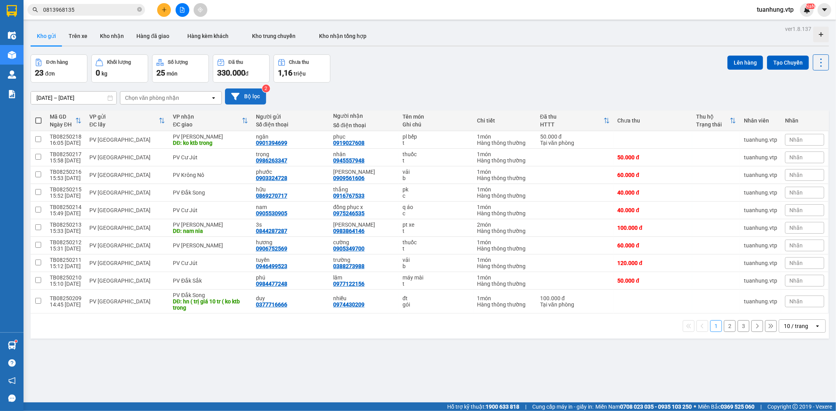
click at [245, 93] on button "Bộ lọc" at bounding box center [245, 97] width 41 height 16
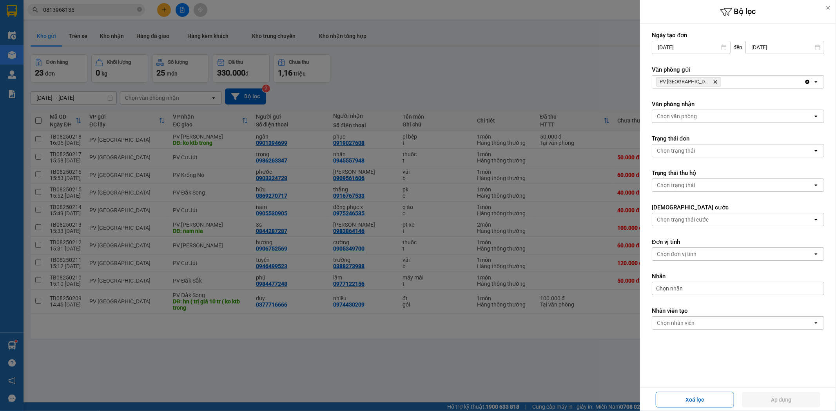
click at [79, 36] on div at bounding box center [418, 205] width 836 height 411
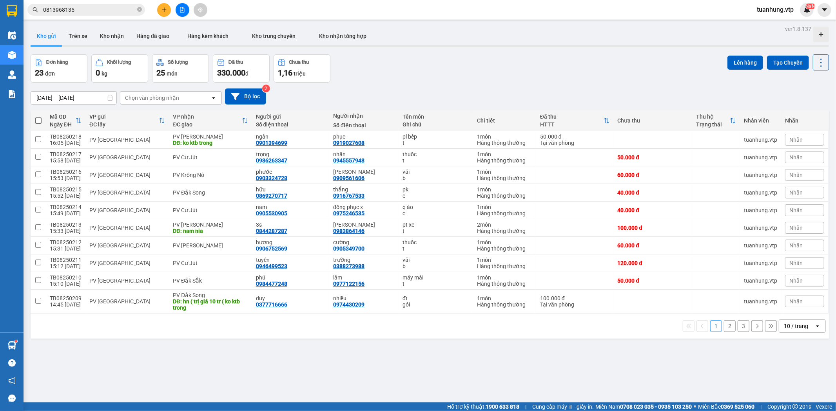
click at [79, 36] on button "Trên xe" at bounding box center [77, 36] width 31 height 19
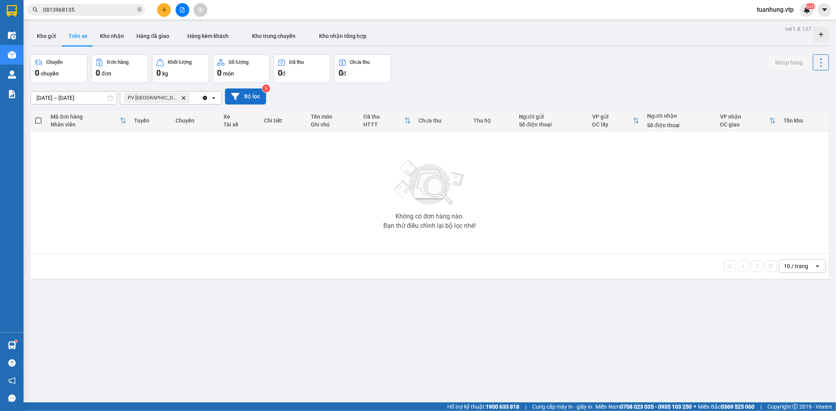
click at [246, 91] on button "Bộ lọc" at bounding box center [245, 97] width 41 height 16
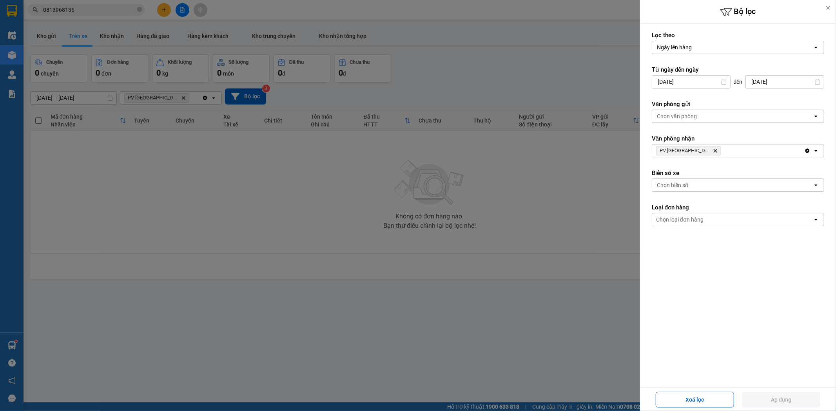
click at [108, 36] on div at bounding box center [418, 205] width 836 height 411
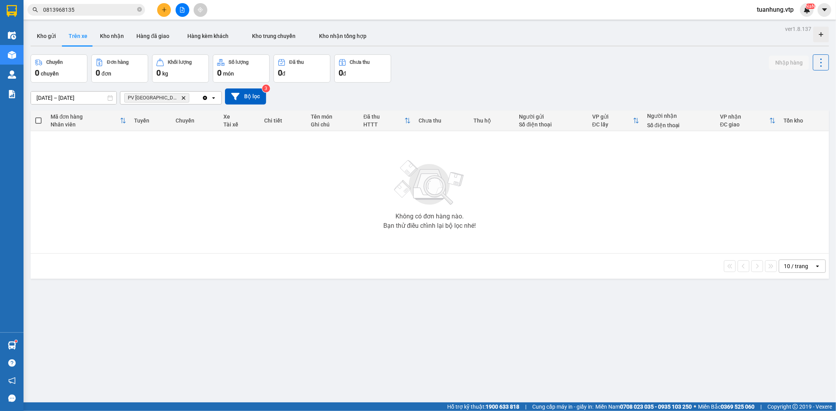
click at [108, 36] on button "Kho nhận" at bounding box center [112, 36] width 36 height 19
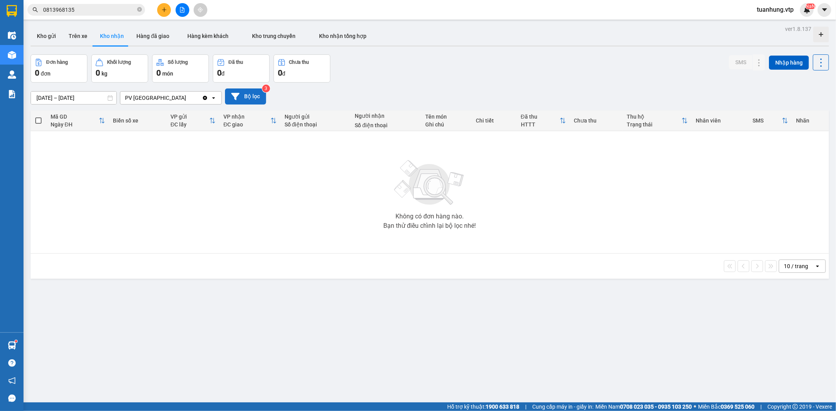
click at [257, 91] on button "Bộ lọc" at bounding box center [245, 97] width 41 height 16
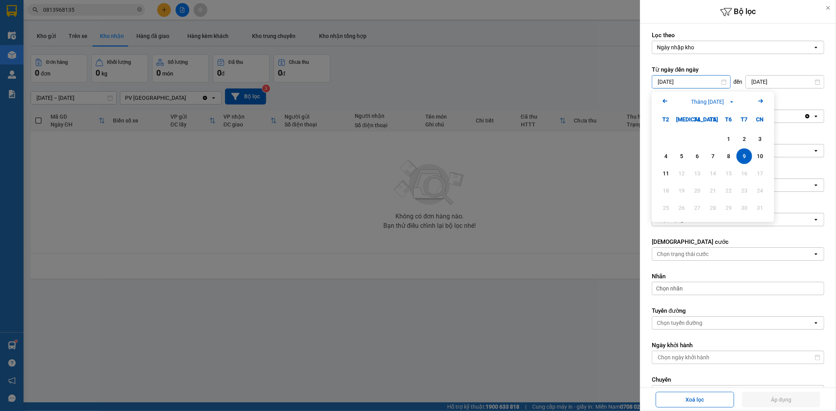
click at [683, 84] on input "[DATE]" at bounding box center [691, 82] width 78 height 13
click at [696, 157] on div "6" at bounding box center [697, 156] width 11 height 9
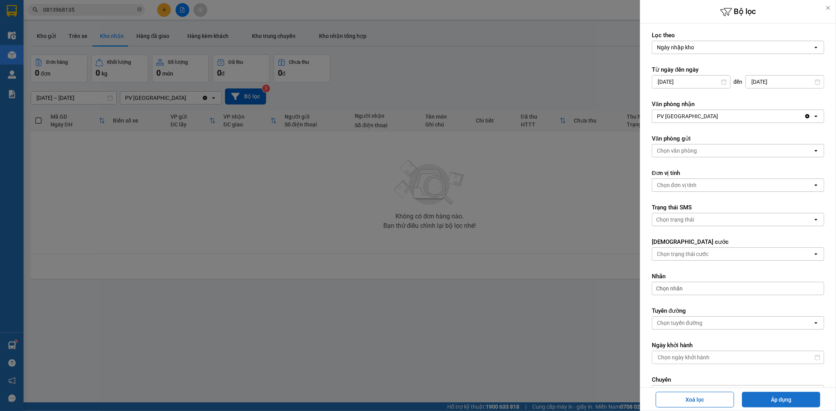
click at [797, 400] on button "Áp dụng" at bounding box center [781, 400] width 78 height 16
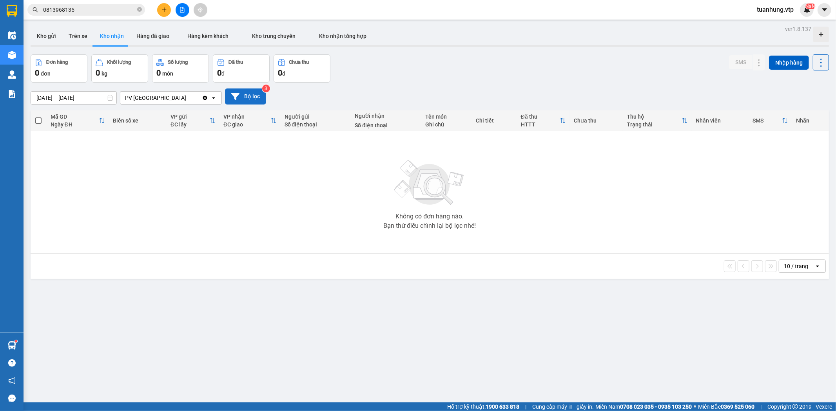
click at [244, 95] on button "Bộ lọc" at bounding box center [245, 97] width 41 height 16
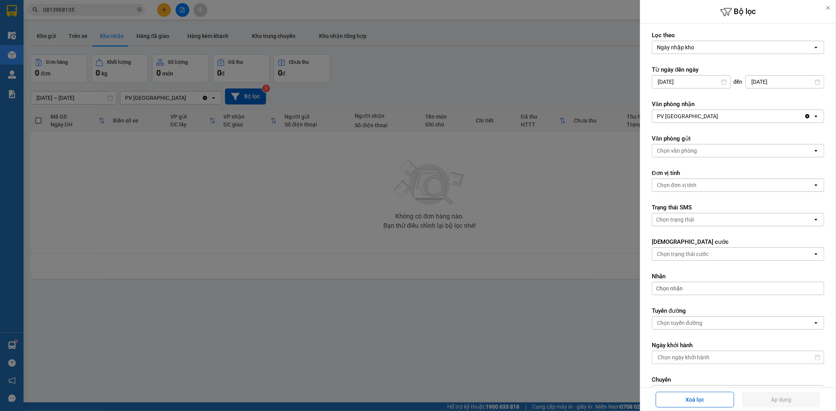
click at [813, 48] on icon "open" at bounding box center [816, 47] width 6 height 6
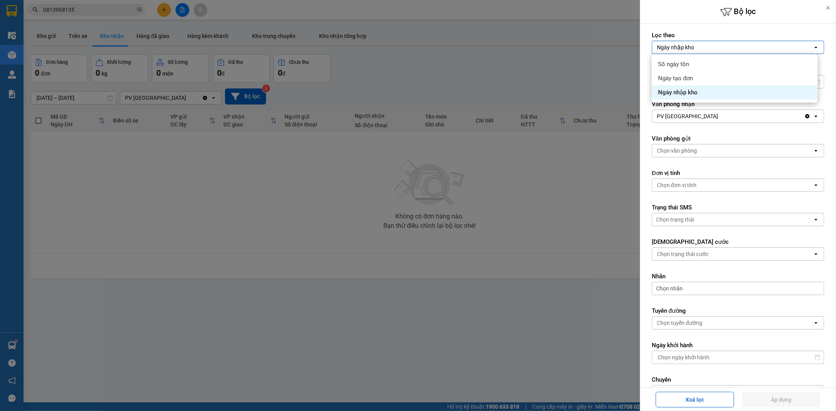
click at [813, 48] on icon "open" at bounding box center [816, 47] width 6 height 6
click at [539, 308] on div at bounding box center [418, 205] width 836 height 411
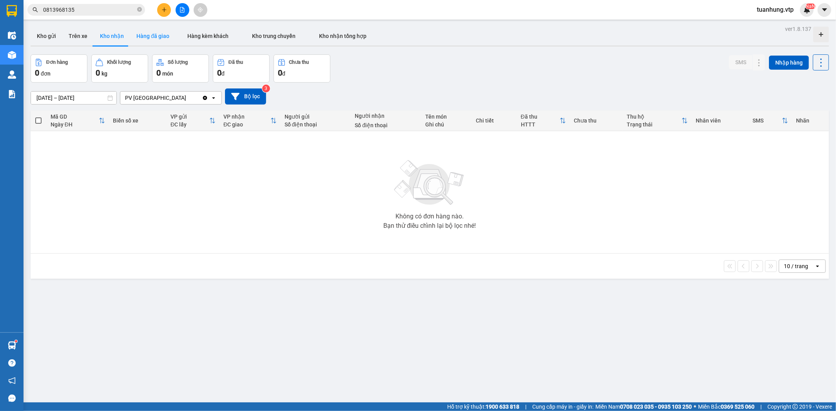
click at [161, 36] on button "Hàng đã giao" at bounding box center [152, 36] width 45 height 19
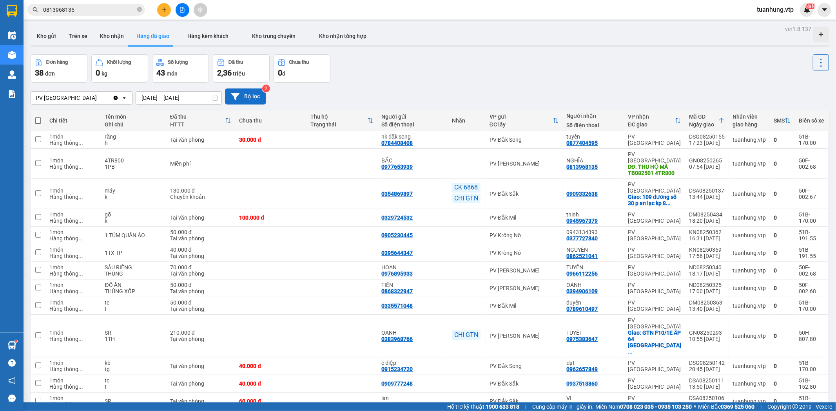
click at [242, 94] on button "Bộ lọc" at bounding box center [245, 97] width 41 height 16
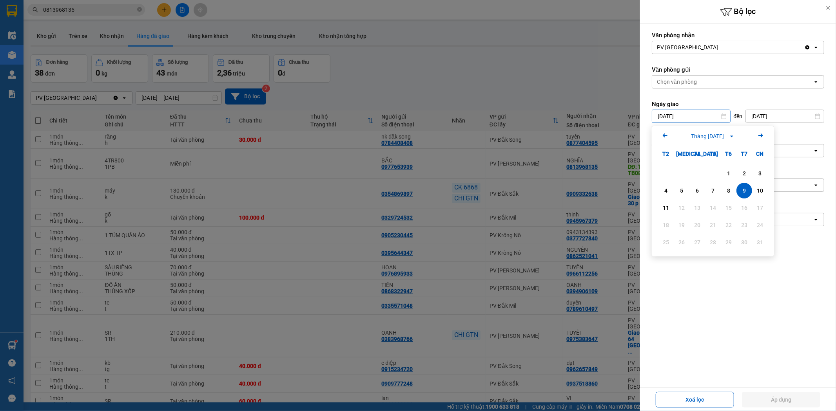
click at [667, 119] on input "[DATE]" at bounding box center [691, 116] width 78 height 13
click at [664, 135] on icon "Previous month." at bounding box center [665, 136] width 5 height 4
click at [680, 174] on div "1" at bounding box center [681, 173] width 11 height 9
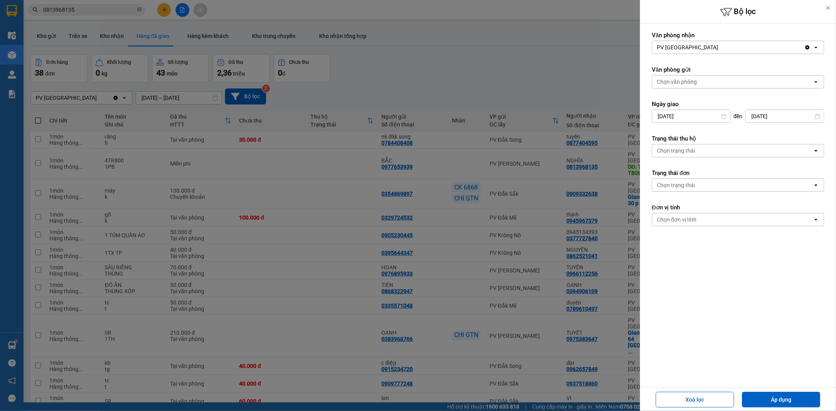
click at [707, 118] on input "[DATE]" at bounding box center [691, 116] width 78 height 13
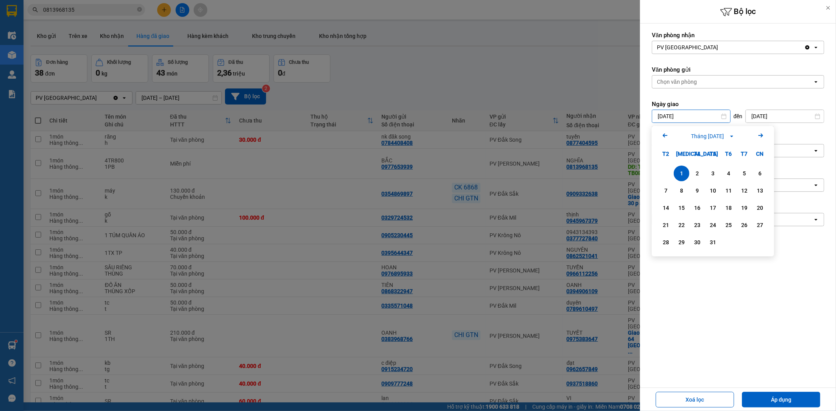
click at [761, 134] on icon "Arrow Right" at bounding box center [760, 135] width 9 height 9
click at [727, 172] on div "1" at bounding box center [728, 173] width 11 height 9
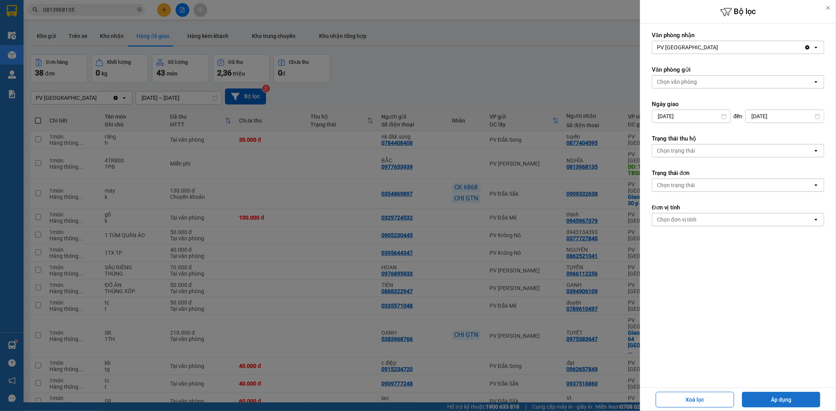
click at [802, 398] on button "Áp dụng" at bounding box center [781, 400] width 78 height 16
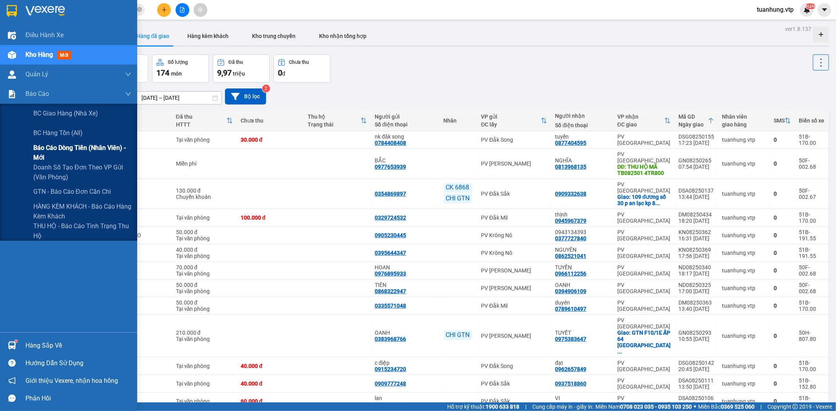
click at [50, 147] on span "Báo cáo dòng tiền (nhân viên) - mới" at bounding box center [82, 153] width 98 height 20
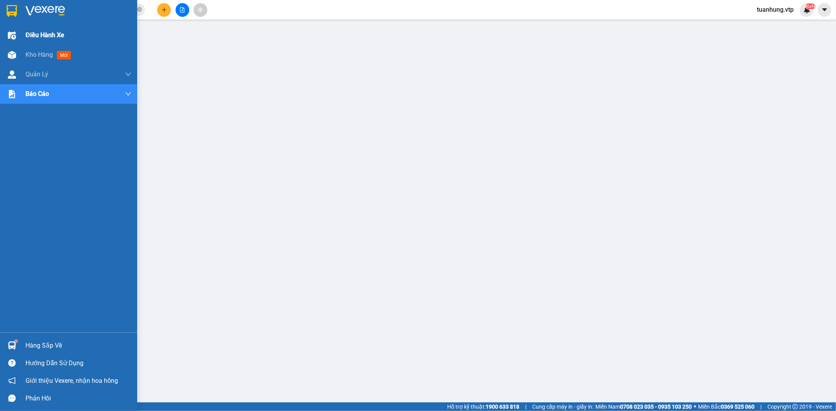
click at [32, 33] on span "Điều hành xe" at bounding box center [44, 35] width 39 height 10
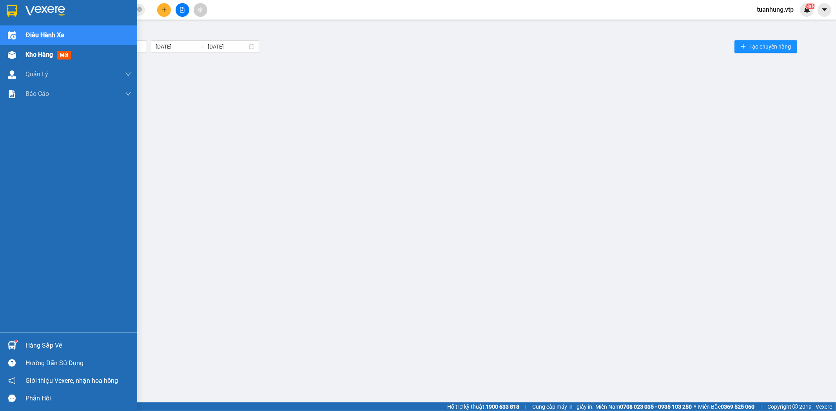
click at [39, 55] on span "Kho hàng" at bounding box center [38, 54] width 27 height 7
click at [61, 56] on span "mới" at bounding box center [64, 55] width 14 height 9
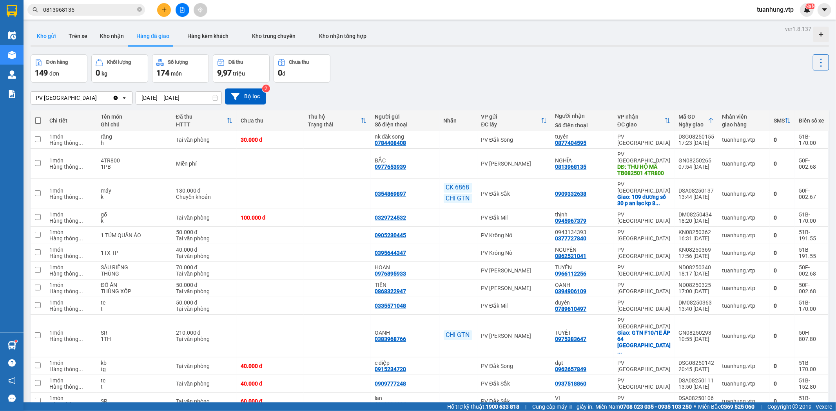
click at [43, 32] on button "Kho gửi" at bounding box center [47, 36] width 32 height 19
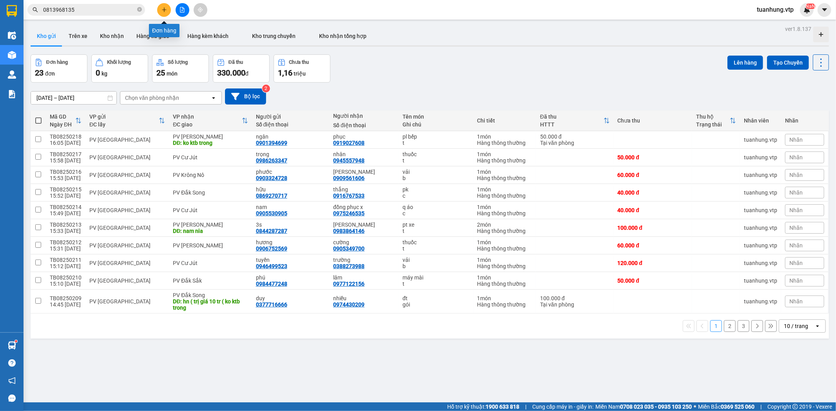
click at [165, 11] on icon "plus" at bounding box center [163, 9] width 5 height 5
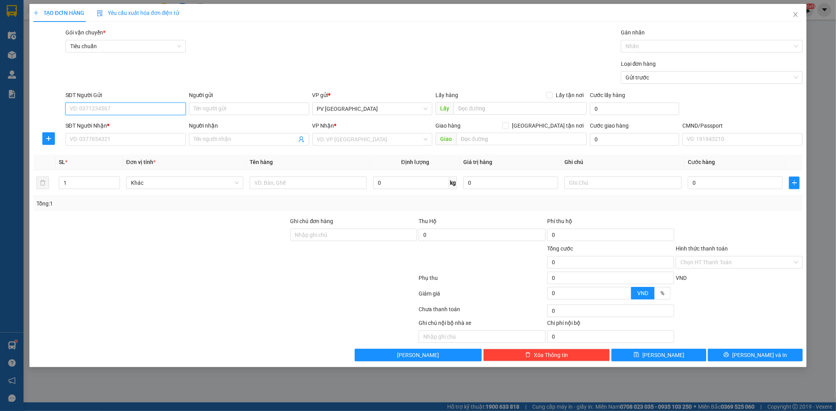
drag, startPoint x: 174, startPoint y: 108, endPoint x: 165, endPoint y: 80, distance: 29.8
click at [165, 80] on div "Transit Pickup Surcharge Ids Transit Deliver Surcharge Ids Transit Deliver Surc…" at bounding box center [418, 194] width 770 height 333
click at [165, 110] on input "SĐT Người Gửi" at bounding box center [125, 109] width 120 height 13
click at [162, 126] on div "0982158750 - hòa" at bounding box center [125, 124] width 111 height 9
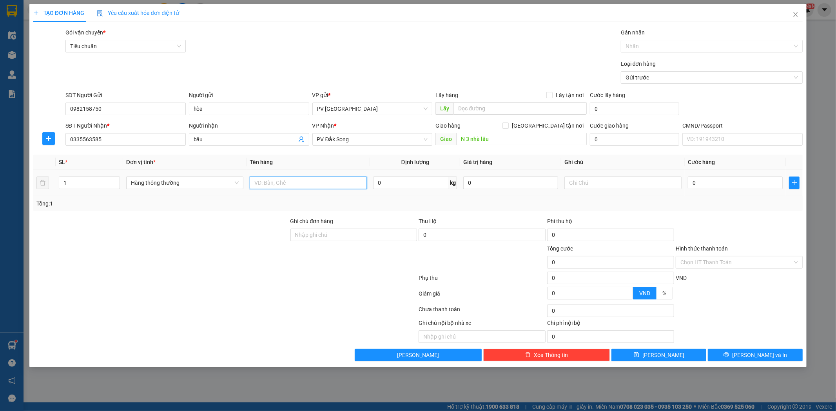
click at [308, 185] on input "text" at bounding box center [308, 183] width 117 height 13
click at [795, 263] on div "Chọn HT Thanh Toán" at bounding box center [739, 262] width 127 height 13
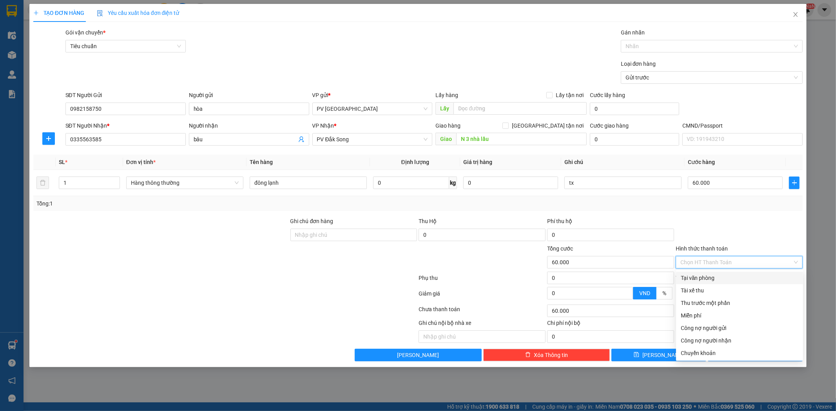
click at [788, 261] on input "Hình thức thanh toán" at bounding box center [736, 263] width 112 height 12
click at [763, 282] on div "Tại văn phòng" at bounding box center [740, 278] width 118 height 9
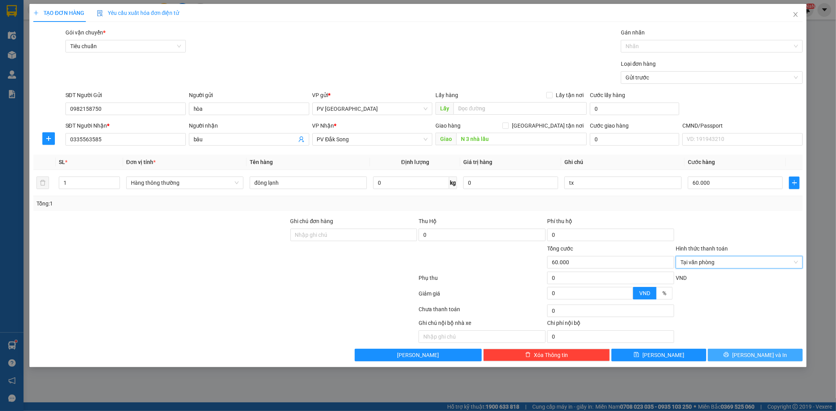
click at [752, 354] on span "[PERSON_NAME] và In" at bounding box center [759, 355] width 55 height 9
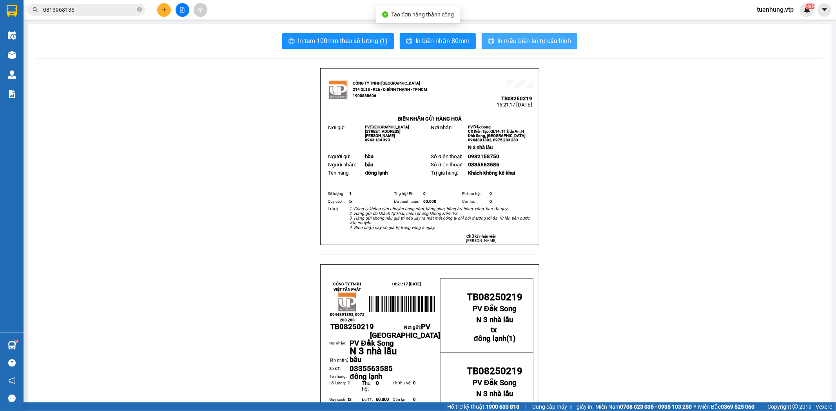
click at [512, 37] on span "In mẫu biên lai tự cấu hình" at bounding box center [534, 41] width 74 height 10
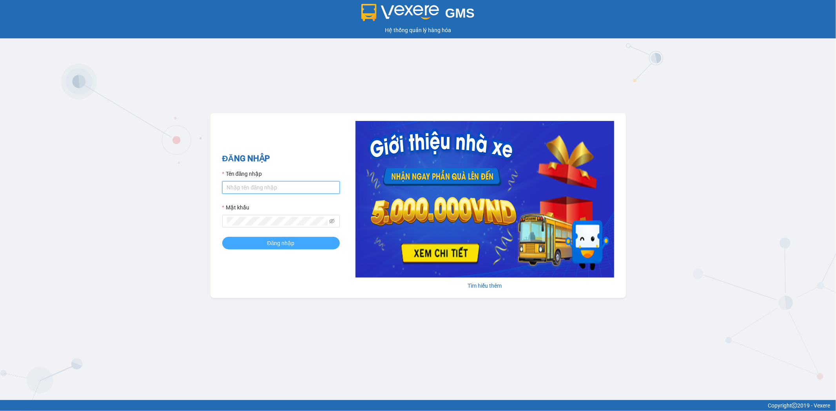
type input "tuanhung.vtp"
click at [312, 245] on button "Đăng nhập" at bounding box center [281, 243] width 118 height 13
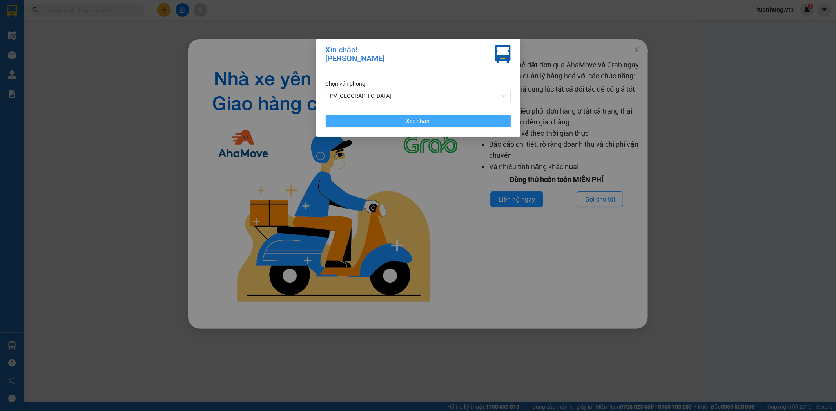
click at [460, 123] on button "Xác nhận" at bounding box center [418, 121] width 185 height 13
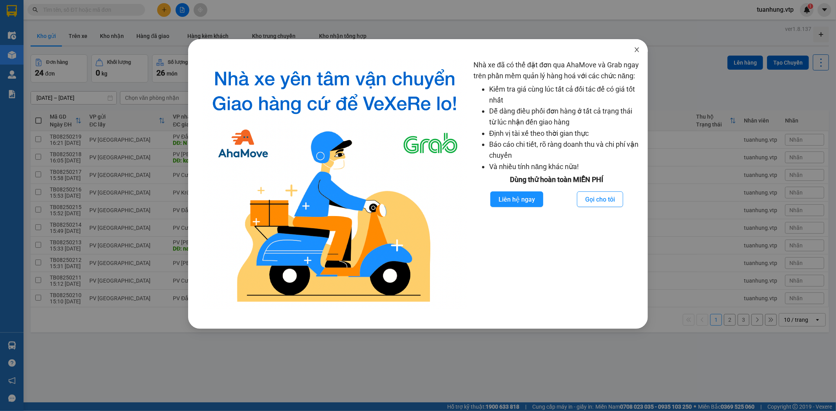
click at [636, 53] on icon "close" at bounding box center [637, 50] width 6 height 6
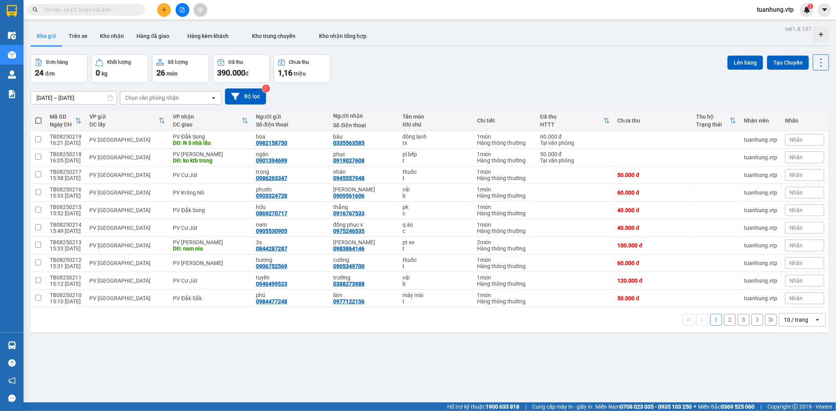
click at [816, 321] on icon at bounding box center [817, 320] width 3 height 2
click at [794, 304] on span "100 / trang" at bounding box center [792, 304] width 28 height 8
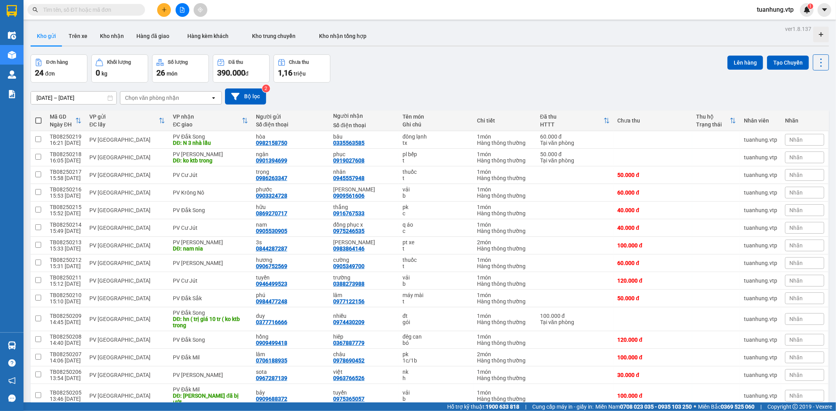
click at [40, 118] on span at bounding box center [38, 121] width 6 height 6
click at [38, 117] on input "checkbox" at bounding box center [38, 117] width 0 height 0
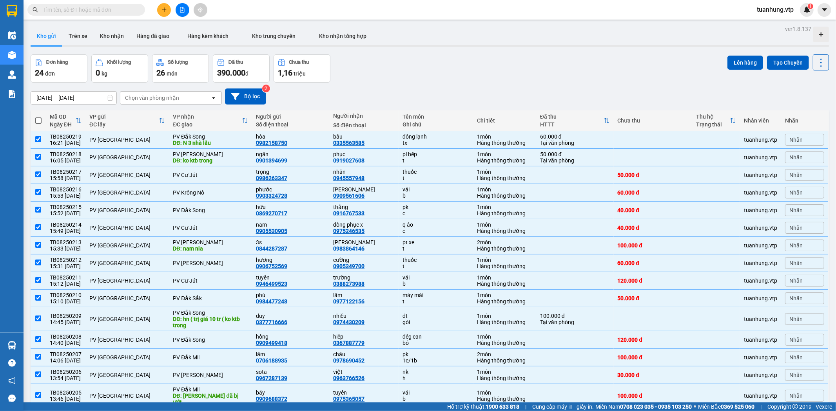
checkbox input "true"
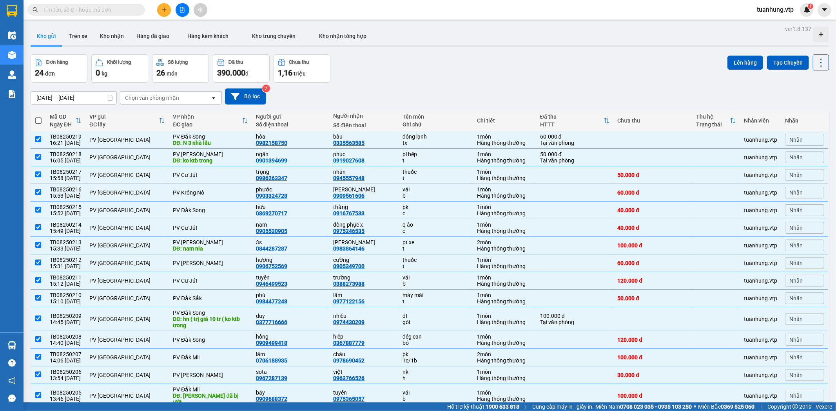
checkbox input "true"
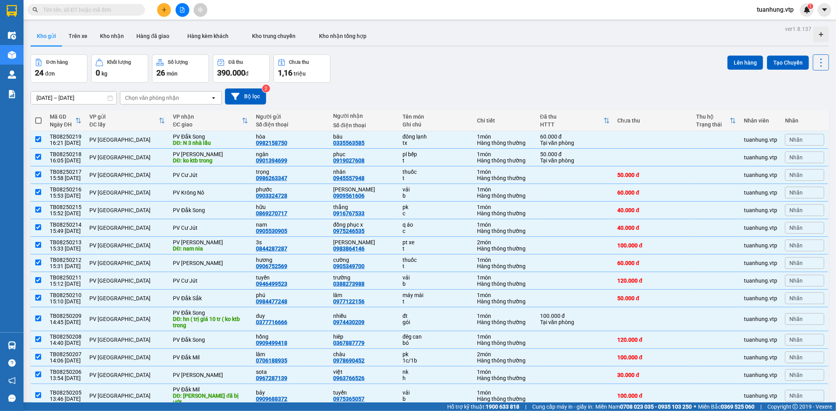
checkbox input "true"
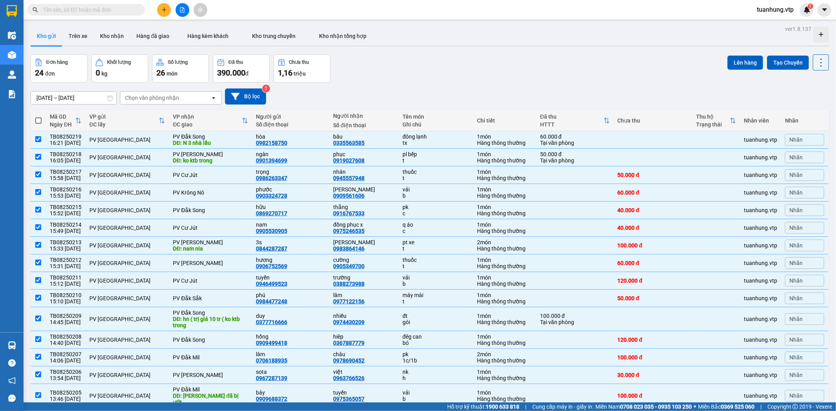
checkbox input "true"
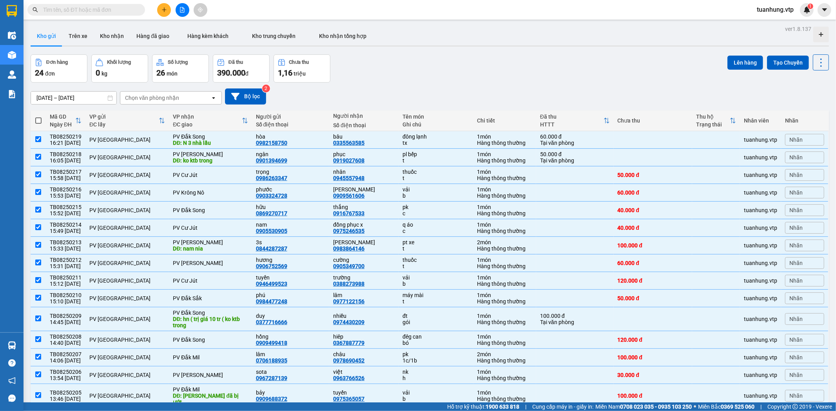
checkbox input "true"
click at [731, 59] on button "Lên hàng" at bounding box center [745, 63] width 36 height 14
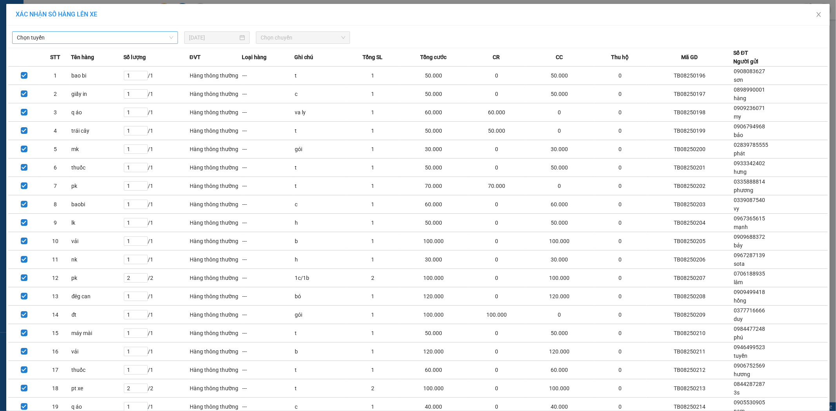
click at [167, 37] on span "Chọn tuyến" at bounding box center [95, 38] width 156 height 12
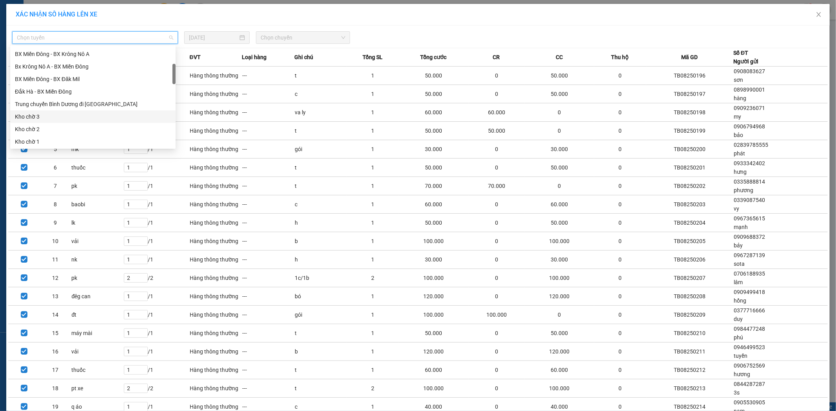
scroll to position [130, 0]
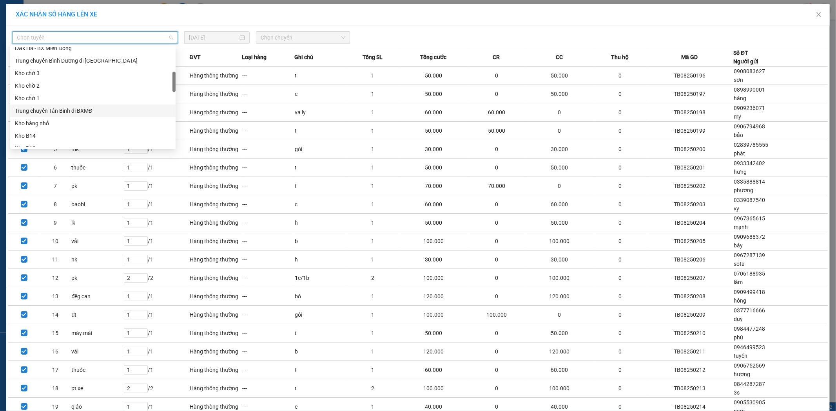
click at [94, 107] on div "Trung chuyển Tân Bình đi BXMĐ" at bounding box center [93, 111] width 156 height 9
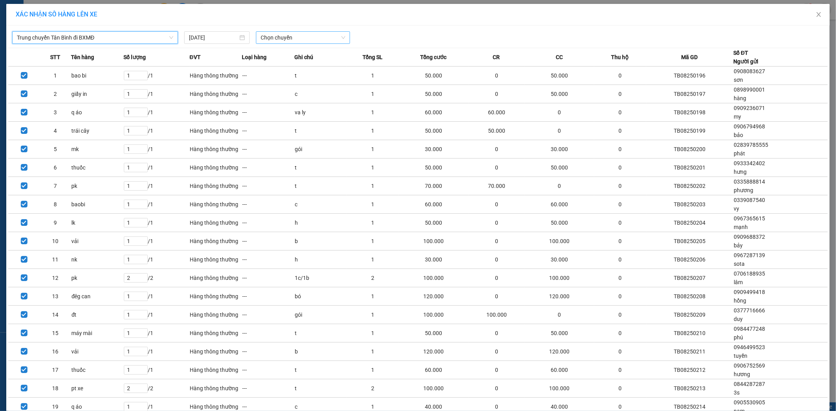
click at [341, 37] on span "Chọn chuyến" at bounding box center [303, 38] width 85 height 12
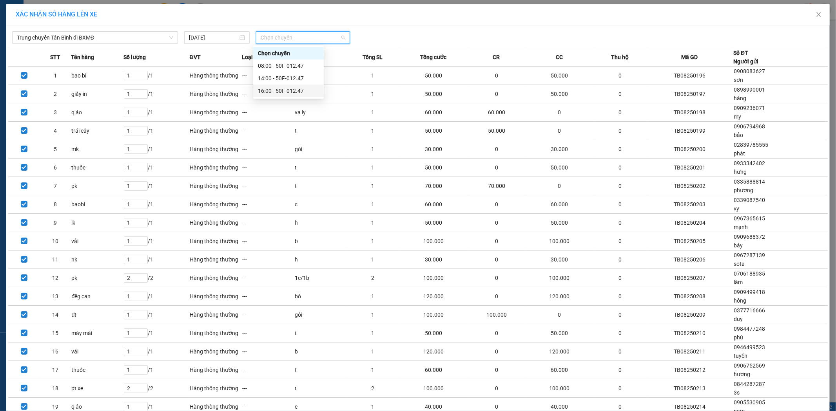
click at [296, 88] on div "16:00 - 50F-012.47" at bounding box center [288, 91] width 61 height 9
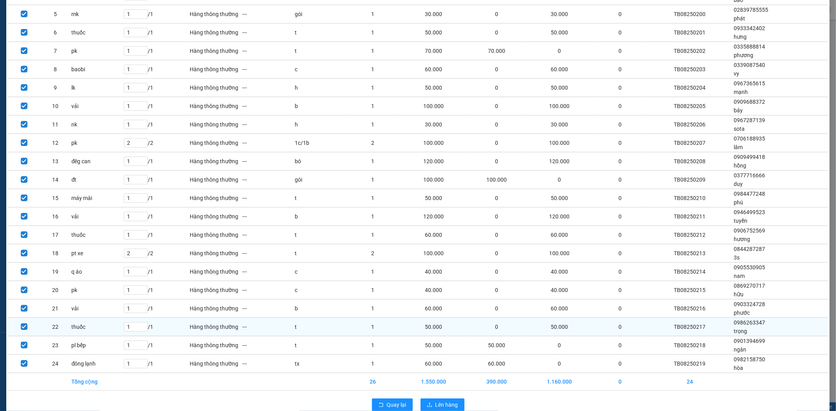
scroll to position [156, 0]
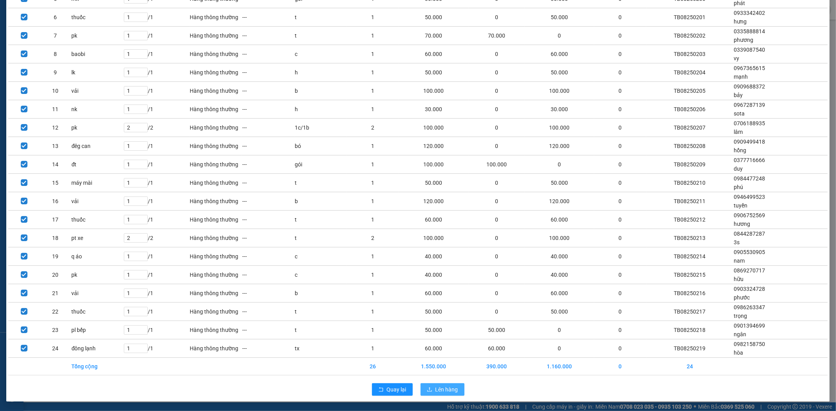
click at [437, 393] on span "Lên hàng" at bounding box center [446, 390] width 23 height 9
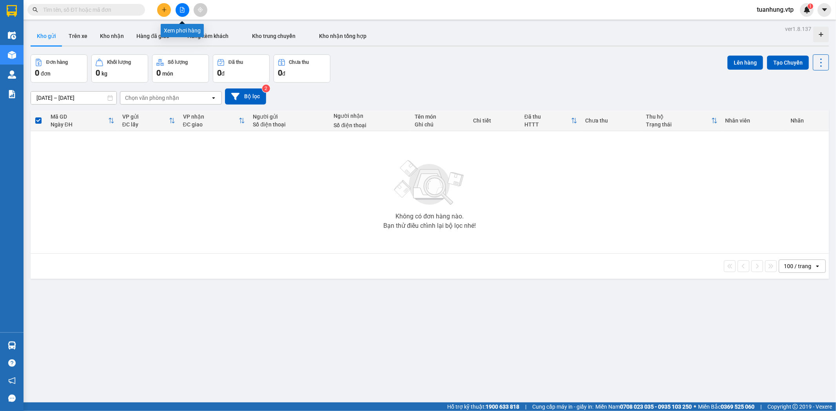
click at [181, 5] on button at bounding box center [183, 10] width 14 height 14
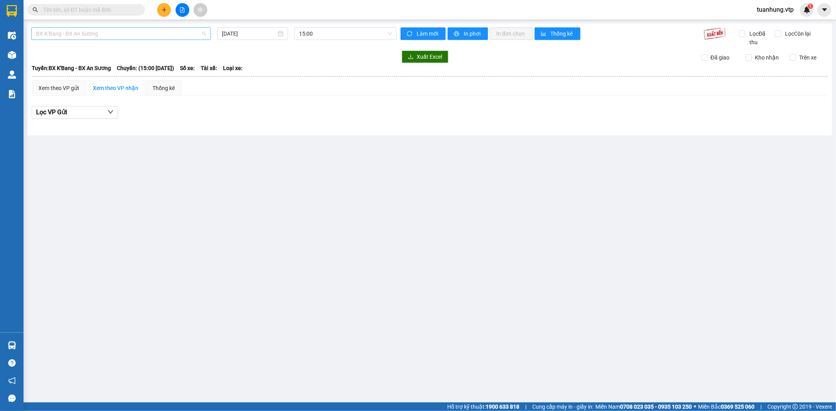
click at [205, 34] on span "BX K'Bang - BX An Sương" at bounding box center [121, 34] width 170 height 12
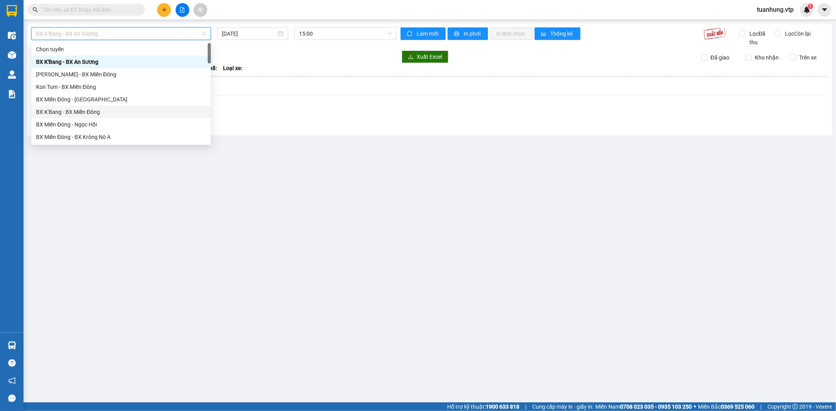
scroll to position [130, 0]
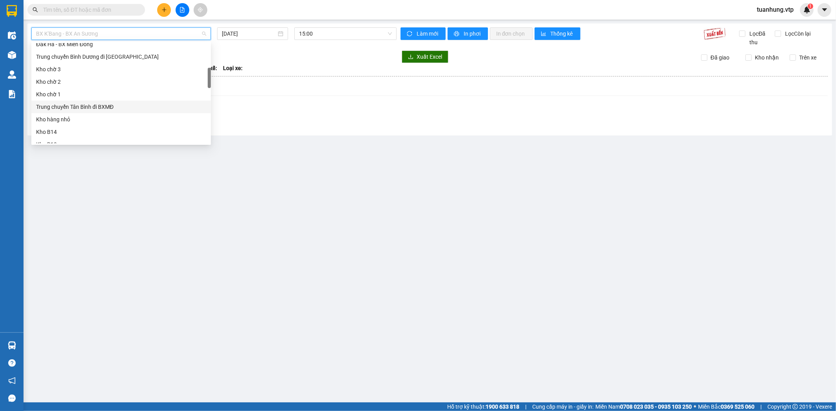
click at [155, 110] on div "Trung chuyển Tân Bình đi BXMĐ" at bounding box center [121, 107] width 170 height 9
type input "[DATE]"
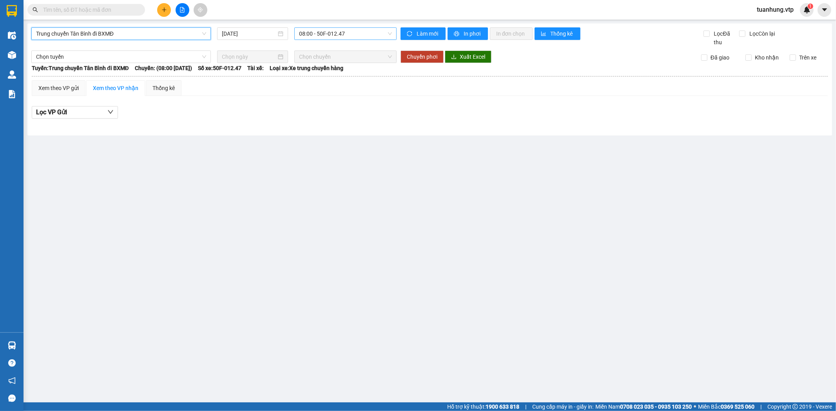
click at [390, 33] on span "08:00 - 50F-012.47" at bounding box center [345, 34] width 92 height 12
click at [333, 86] on div "16:00 - 50F-012.47" at bounding box center [329, 87] width 61 height 9
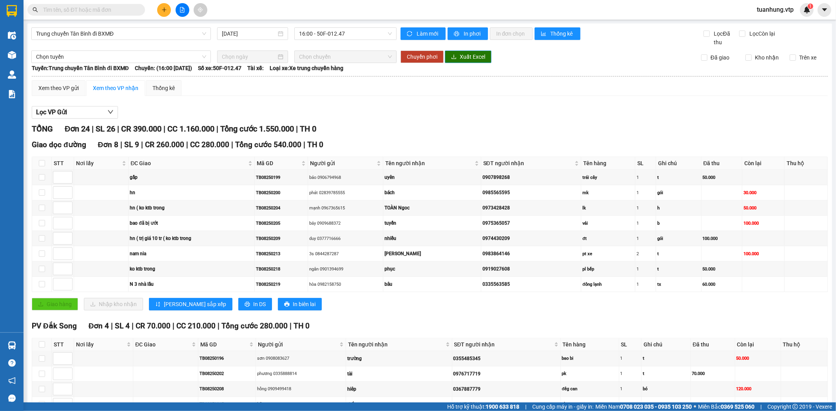
click at [467, 56] on span "Xuất Excel" at bounding box center [472, 57] width 25 height 9
click at [65, 87] on div "Xem theo VP gửi" at bounding box center [58, 88] width 40 height 9
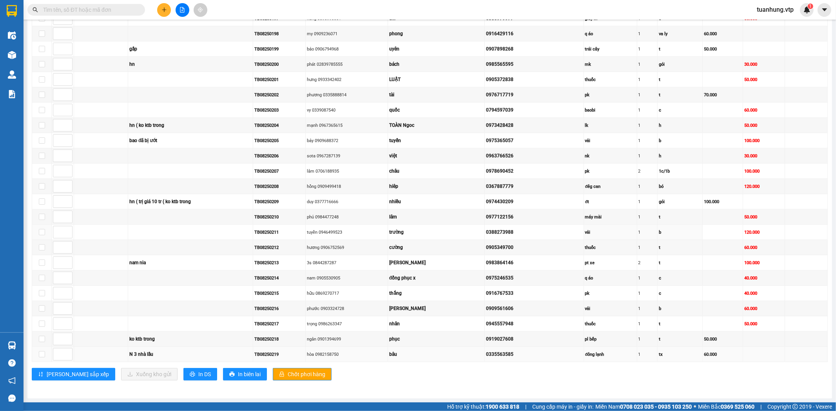
scroll to position [178, 0]
click at [190, 377] on icon "printer" at bounding box center [192, 374] width 5 height 5
click at [198, 373] on span "In DS" at bounding box center [204, 374] width 13 height 9
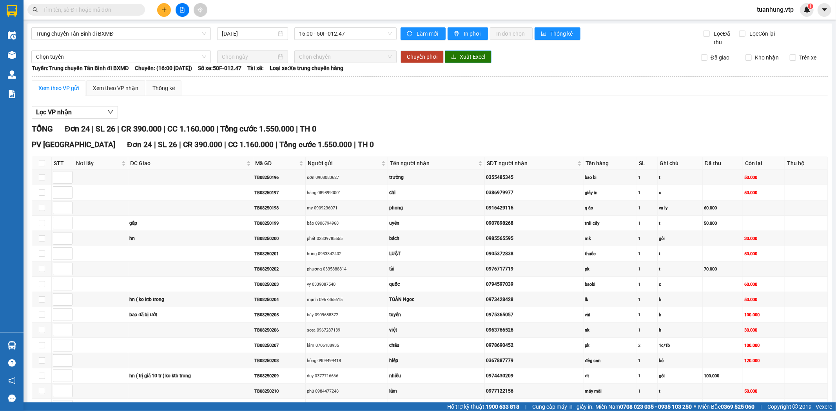
click at [473, 58] on span "Xuất Excel" at bounding box center [472, 57] width 25 height 9
click at [167, 8] on icon "plus" at bounding box center [163, 9] width 5 height 5
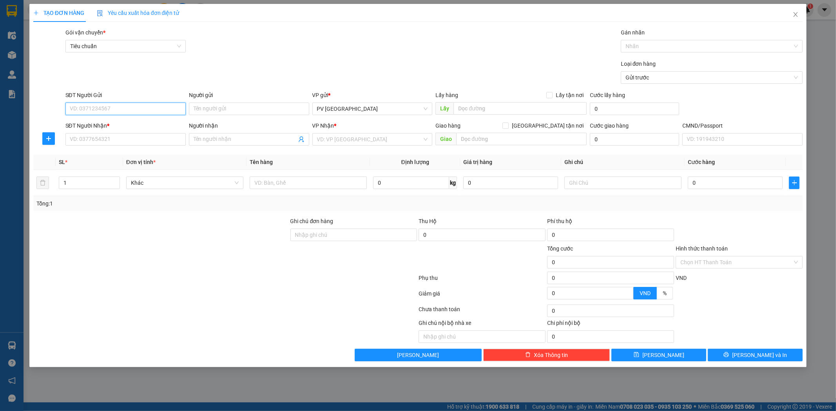
click at [161, 108] on input "SĐT Người Gửi" at bounding box center [125, 109] width 120 height 13
type input "0938106164"
click at [234, 106] on input "Người gửi" at bounding box center [249, 109] width 120 height 13
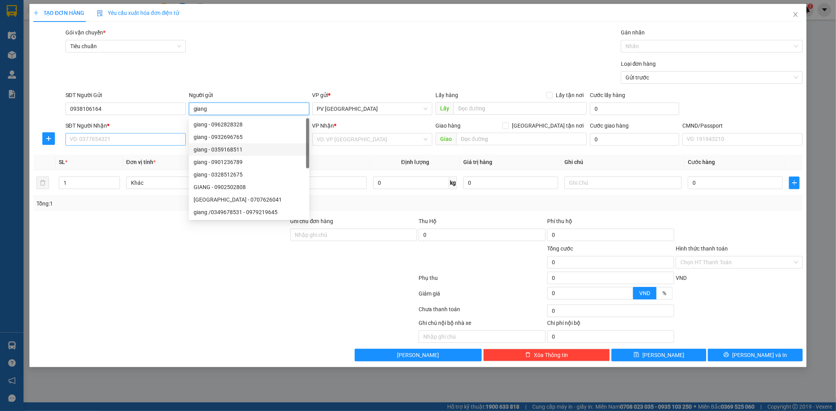
type input "giang"
click at [165, 139] on input "SĐT Người Nhận *" at bounding box center [125, 139] width 120 height 13
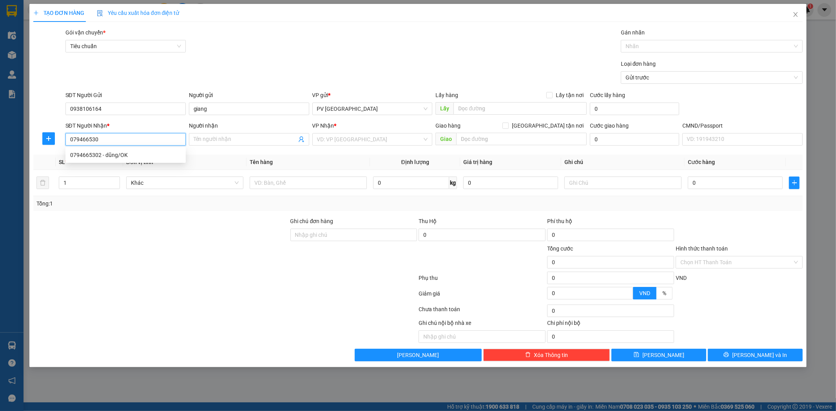
type input "0794665302"
click at [156, 154] on div "0794665302 - dũng/OK" at bounding box center [125, 155] width 111 height 9
type input "dũng/OK"
type input "0794665302"
click at [236, 137] on input "dũng/OK" at bounding box center [245, 139] width 103 height 9
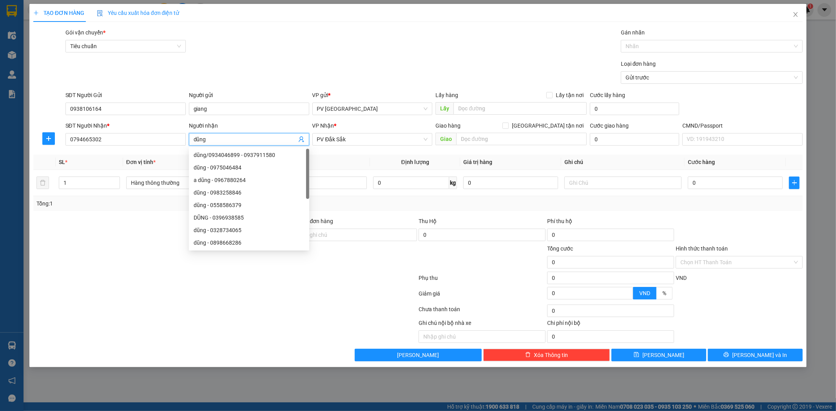
type input "dũng"
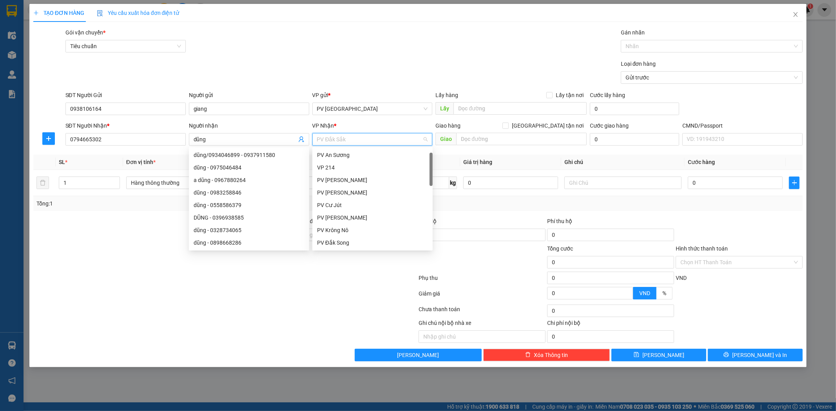
scroll to position [13, 0]
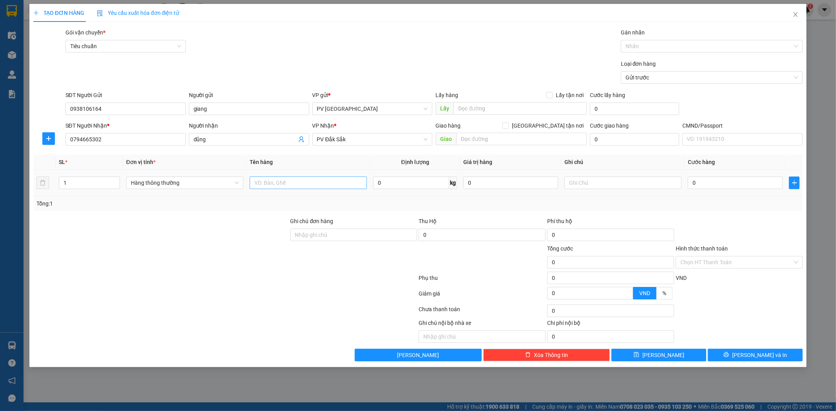
drag, startPoint x: 234, startPoint y: 267, endPoint x: 299, endPoint y: 179, distance: 109.5
click at [239, 257] on div at bounding box center [161, 258] width 257 height 27
click at [301, 185] on input "text" at bounding box center [308, 183] width 117 height 13
type input "pt"
type input "t"
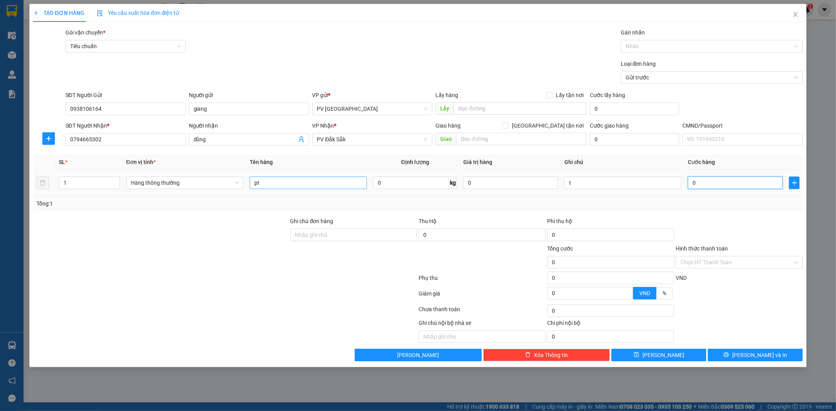
type input "4"
type input "40"
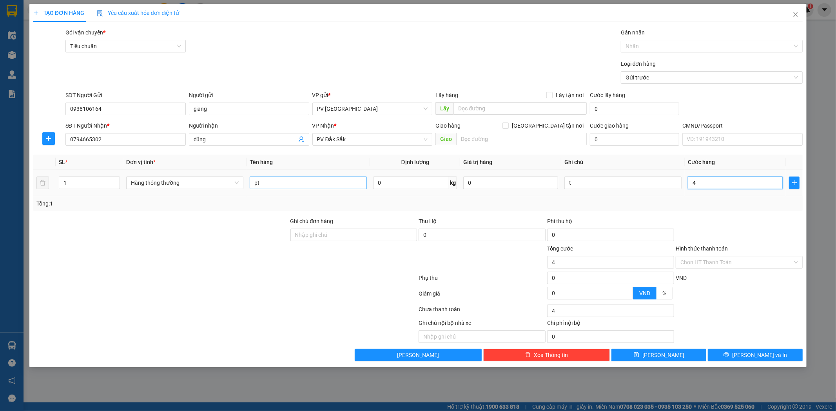
type input "40"
type input "400"
type input "4.000"
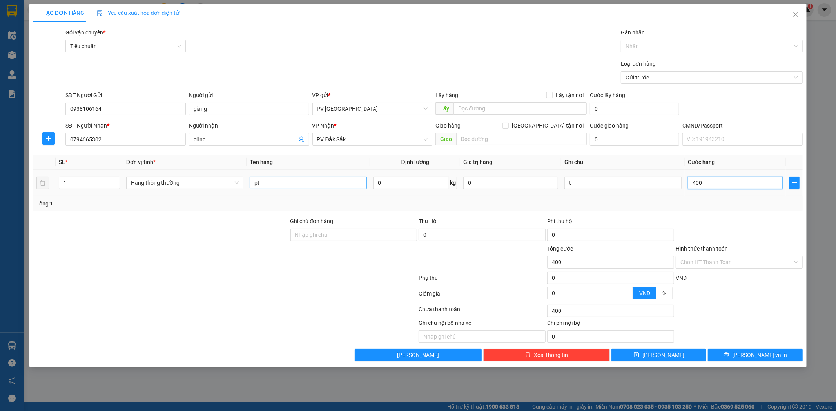
type input "4.000"
type input "40.000"
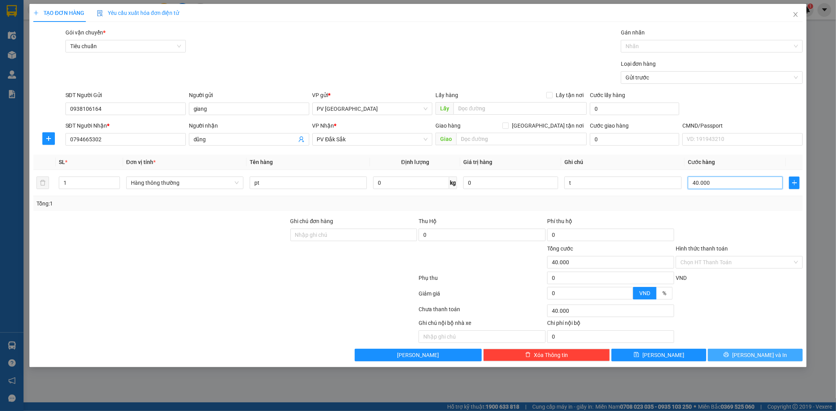
type input "40.000"
click at [781, 357] on button "[PERSON_NAME] và In" at bounding box center [755, 355] width 95 height 13
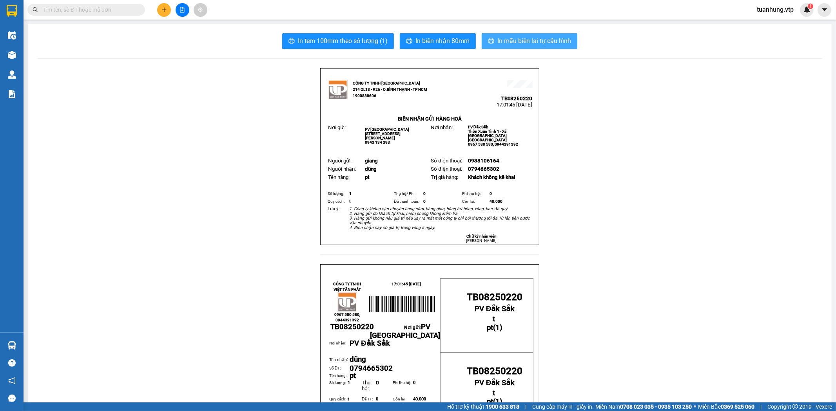
click at [538, 41] on span "In mẫu biên lai tự cấu hình" at bounding box center [534, 41] width 74 height 10
click at [500, 42] on span "In mẫu biên lai tự cấu hình" at bounding box center [534, 41] width 74 height 10
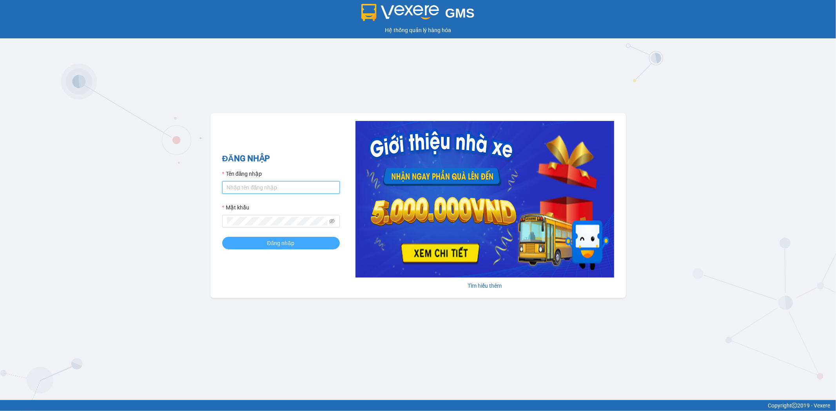
type input "tuanhung.vtp"
click at [315, 244] on button "Đăng nhập" at bounding box center [281, 243] width 118 height 13
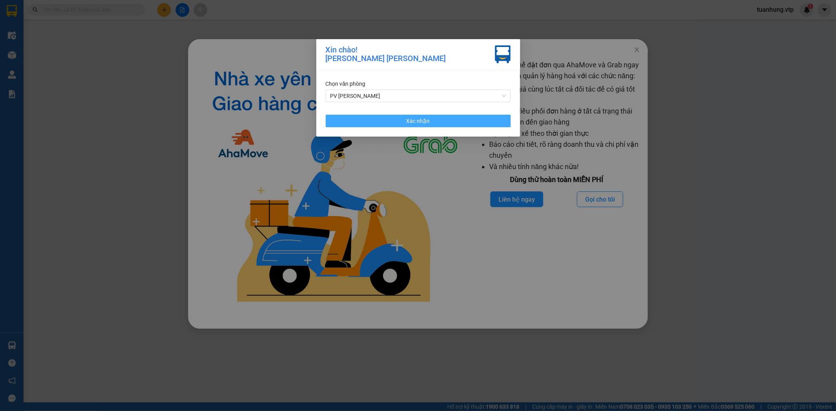
click at [469, 124] on button "Xác nhận" at bounding box center [418, 121] width 185 height 13
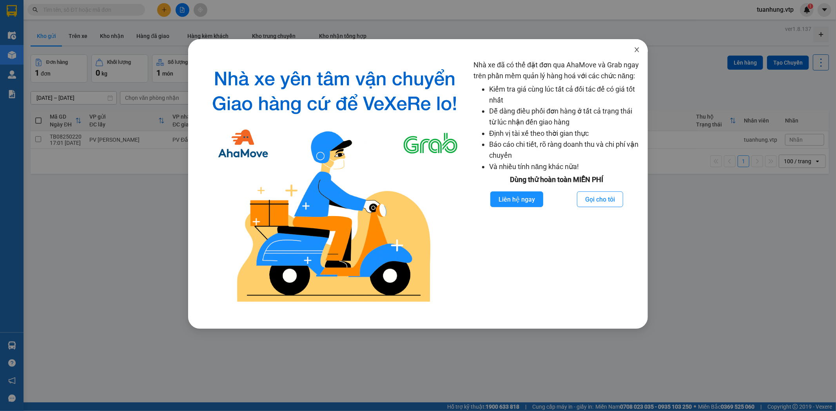
click at [641, 49] on span "Close" at bounding box center [637, 50] width 22 height 22
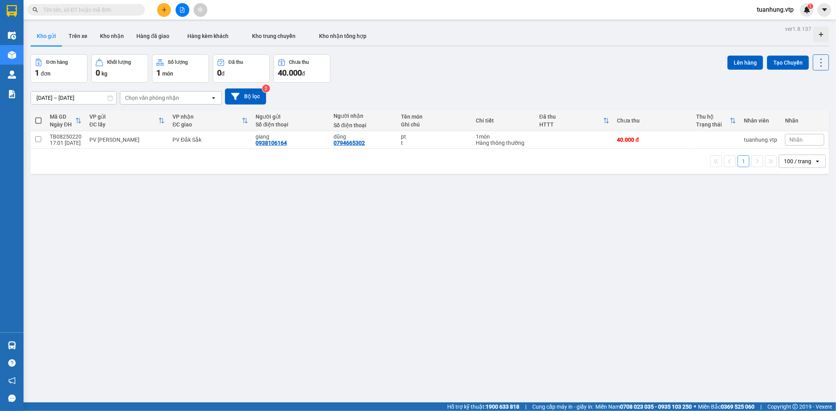
click at [38, 119] on span at bounding box center [38, 121] width 6 height 6
click at [38, 117] on input "checkbox" at bounding box center [38, 117] width 0 height 0
checkbox input "true"
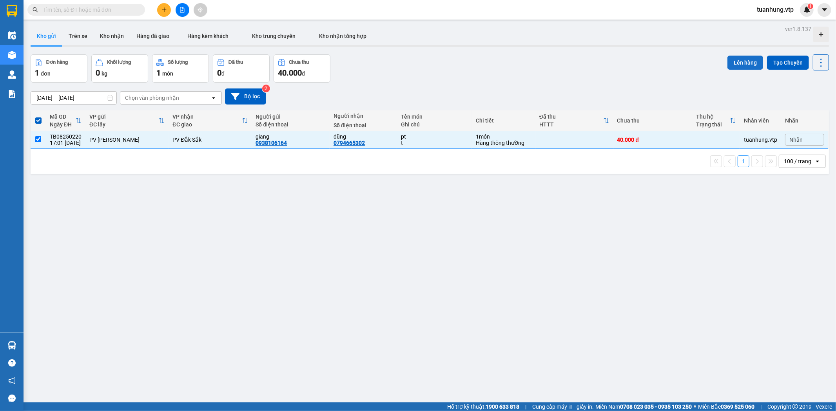
click at [745, 60] on button "Lên hàng" at bounding box center [745, 63] width 36 height 14
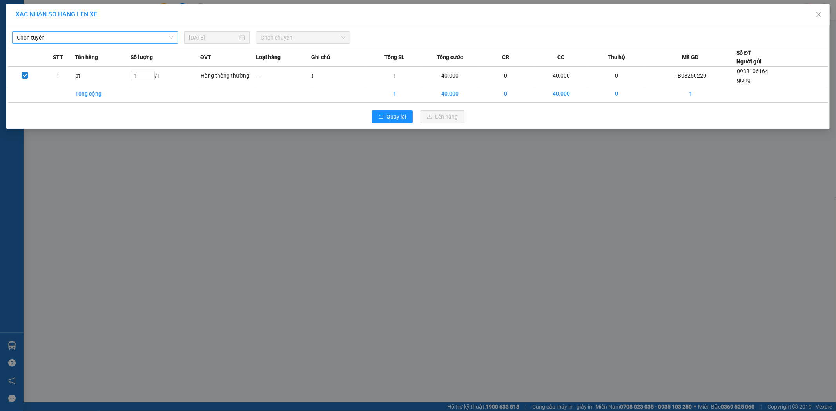
click at [170, 38] on span "Chọn tuyến" at bounding box center [95, 38] width 156 height 12
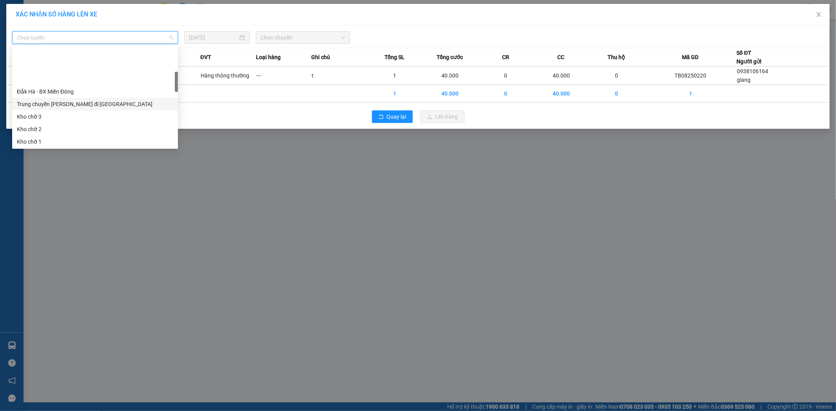
scroll to position [130, 0]
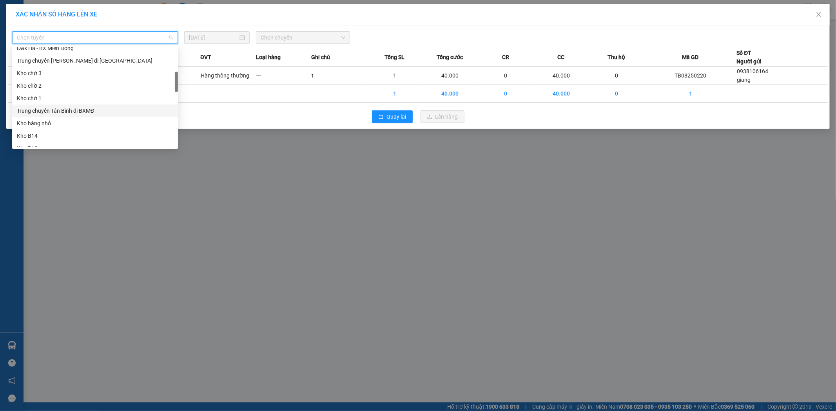
click at [82, 108] on div "Trung chuyển Tân Bình đi BXMĐ" at bounding box center [95, 111] width 156 height 9
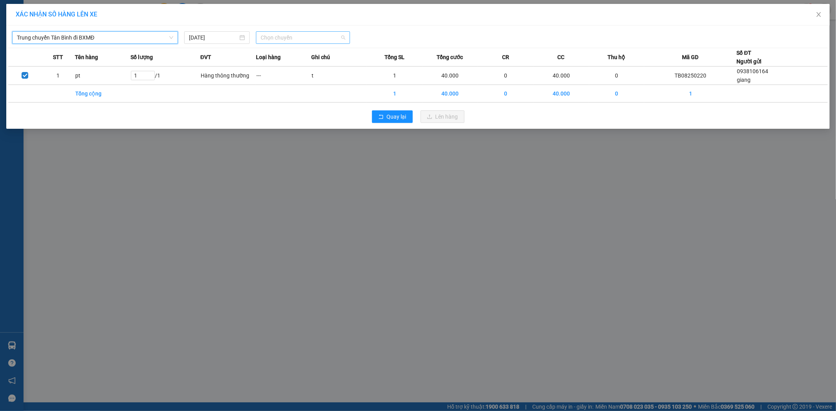
click at [342, 37] on span "Chọn chuyến" at bounding box center [303, 38] width 85 height 12
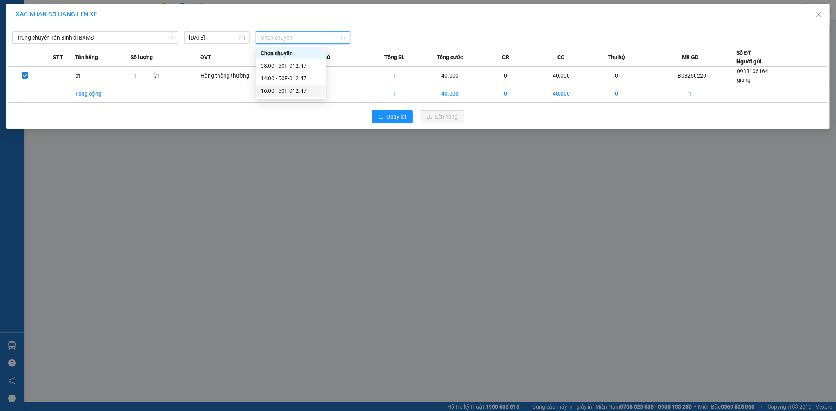
click at [272, 90] on div "16:00 - 50F-012.47" at bounding box center [291, 91] width 61 height 9
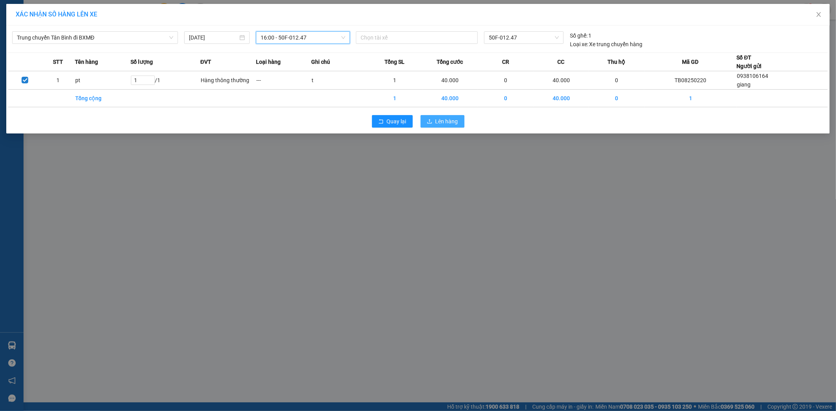
click at [451, 120] on span "Lên hàng" at bounding box center [446, 121] width 23 height 9
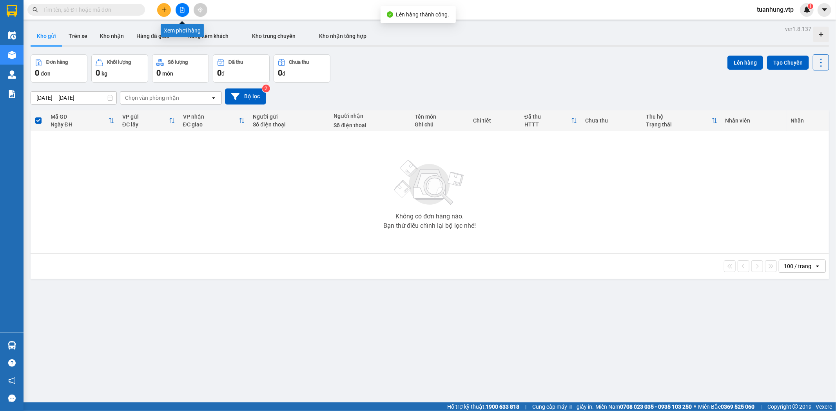
click at [183, 7] on icon "file-add" at bounding box center [181, 9] width 5 height 5
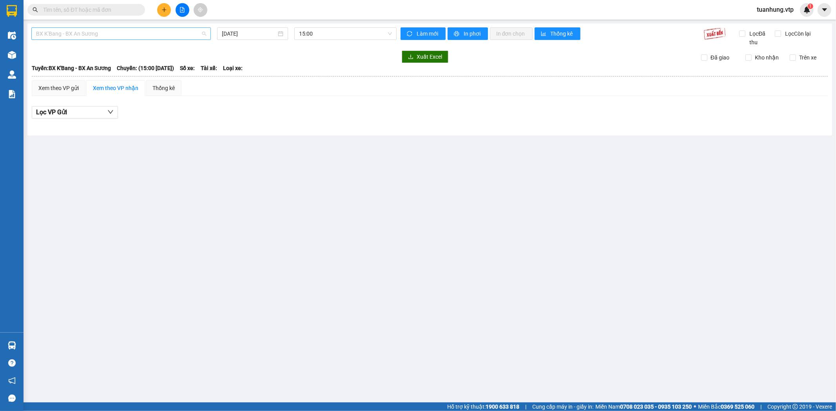
click at [204, 33] on span "BX K'Bang - BX An Sương" at bounding box center [121, 34] width 170 height 12
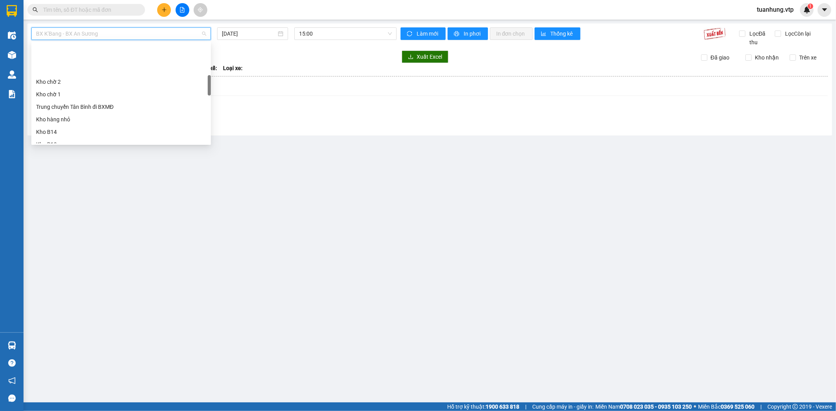
scroll to position [174, 0]
click at [103, 62] on div "Trung chuyển Tân Bình đi BXMĐ" at bounding box center [121, 63] width 170 height 9
type input "[DATE]"
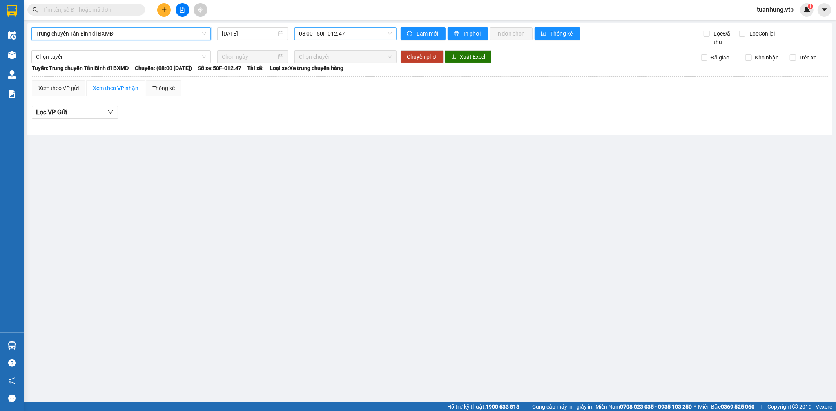
click at [391, 32] on span "08:00 - 50F-012.47" at bounding box center [345, 34] width 92 height 12
click at [351, 86] on div "16:00 - 50F-012.47" at bounding box center [329, 87] width 61 height 9
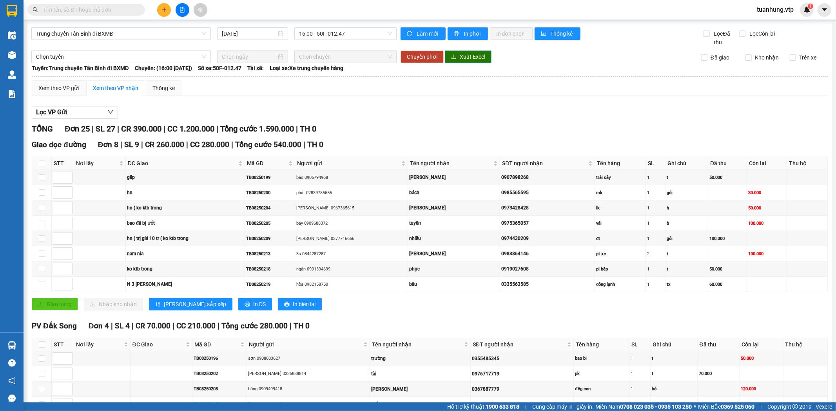
click at [469, 56] on span "Xuất Excel" at bounding box center [472, 57] width 25 height 9
click at [163, 8] on icon "plus" at bounding box center [163, 9] width 5 height 5
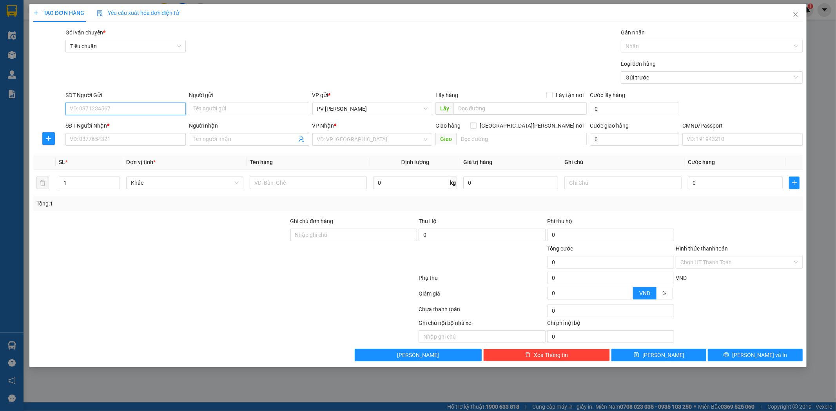
click at [161, 111] on input "SĐT Người Gửi" at bounding box center [125, 109] width 120 height 13
type input "0902222979"
click at [147, 121] on div "0902222979 - tuấn" at bounding box center [125, 124] width 111 height 9
type input "tuấn"
type input "0967177178"
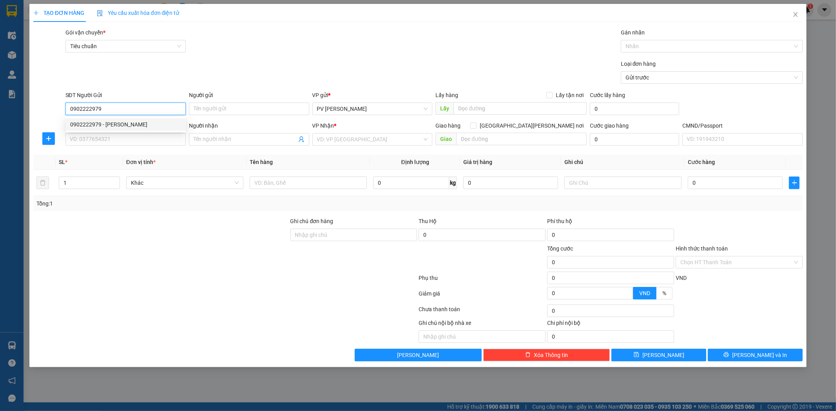
type input "sự"
type input "hn"
type input "0902222979"
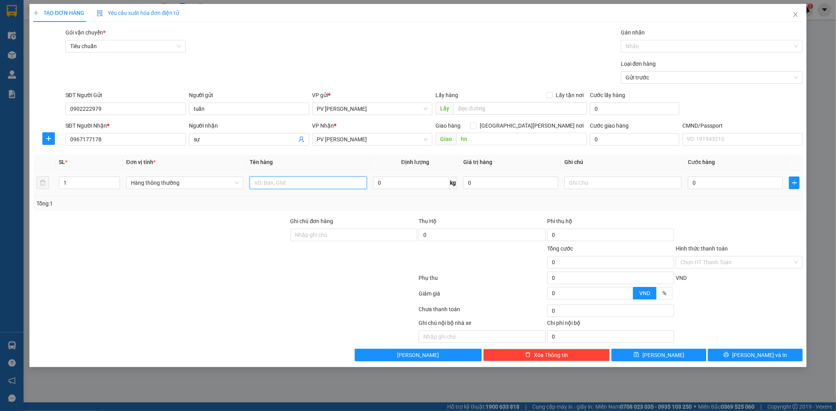
click at [312, 183] on input "text" at bounding box center [308, 183] width 117 height 13
type input "mk"
type input "h"
type input "4"
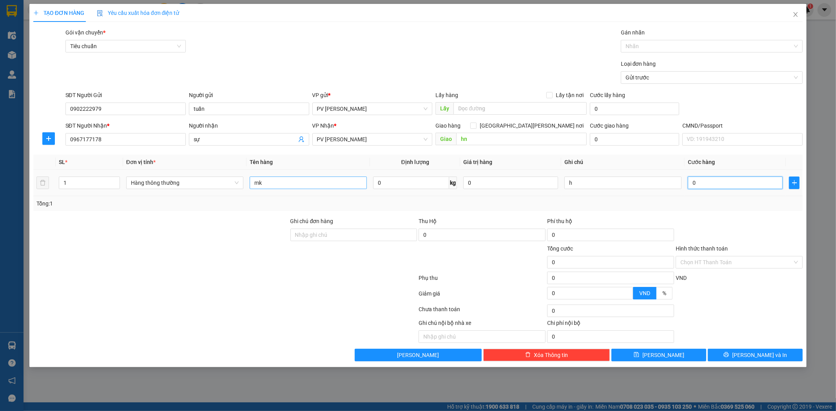
type input "4"
type input "40"
type input "400"
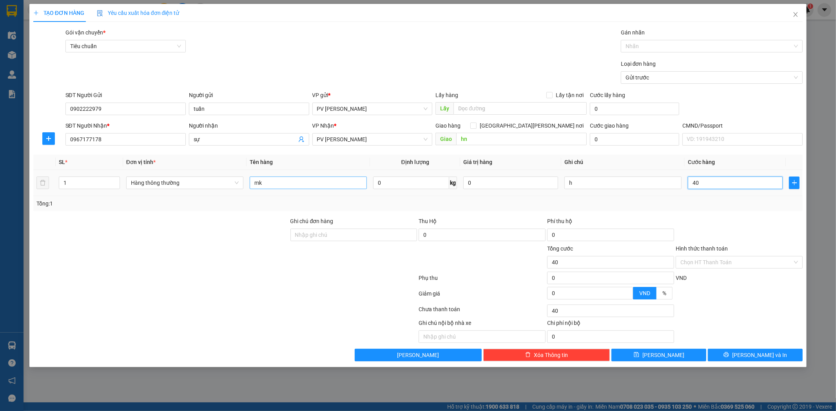
type input "400"
type input "4.000"
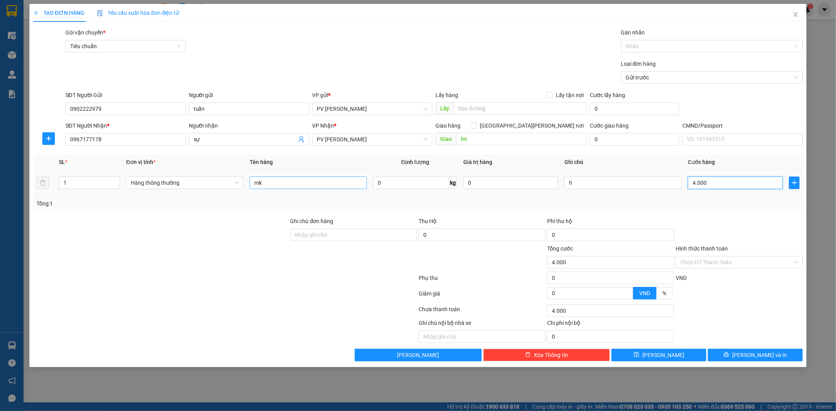
type input "40.000"
click at [763, 358] on span "[PERSON_NAME] và In" at bounding box center [759, 355] width 55 height 9
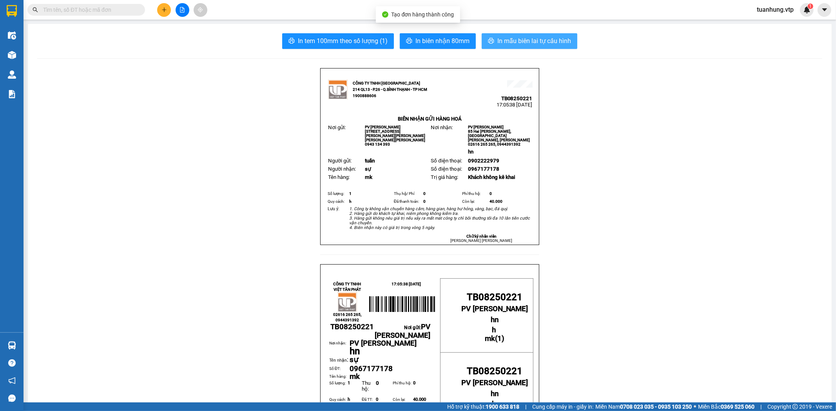
click at [518, 39] on span "In mẫu biên lai tự cấu hình" at bounding box center [534, 41] width 74 height 10
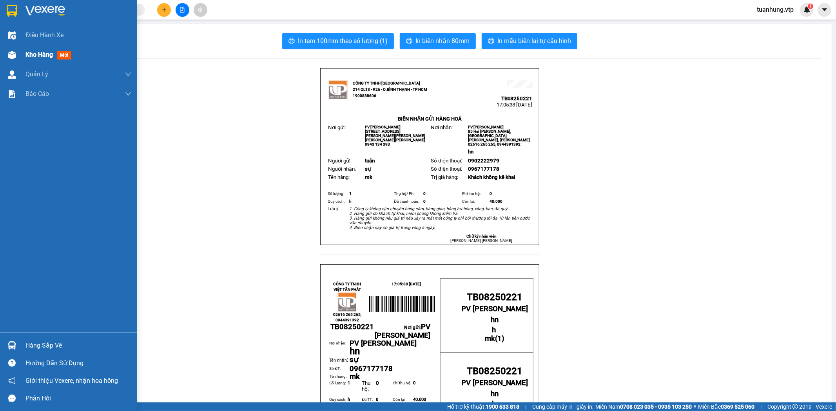
click at [34, 53] on span "Kho hàng" at bounding box center [38, 54] width 27 height 7
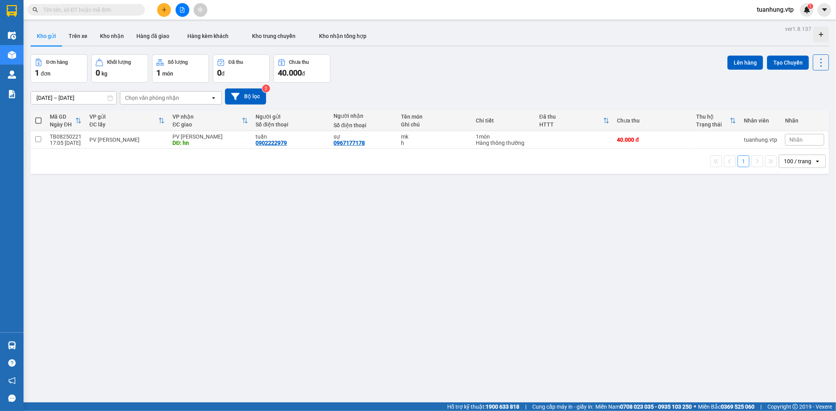
click at [414, 214] on div "ver 1.8.137 Kho gửi Trên xe Kho nhận Hàng đã giao Hàng kèm khách Kho trung chuy…" at bounding box center [429, 229] width 804 height 411
drag, startPoint x: 211, startPoint y: 253, endPoint x: 710, endPoint y: 37, distance: 543.9
click at [226, 241] on div "ver 1.8.137 Kho gửi Trên xe Kho nhận Hàng đã giao Hàng kèm khách Kho trung chuy…" at bounding box center [429, 229] width 804 height 411
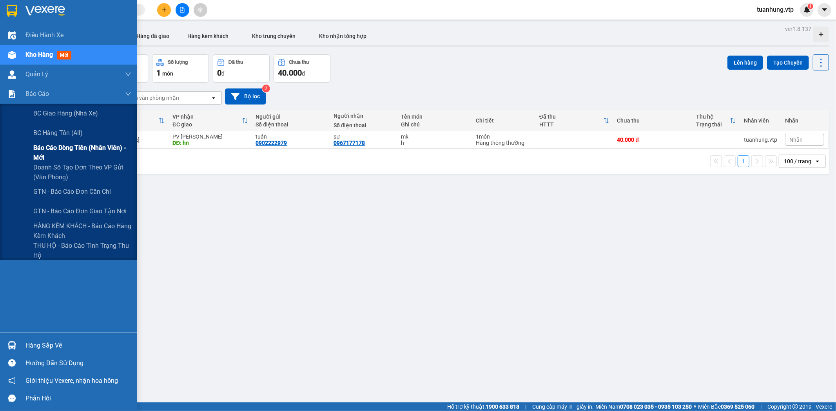
click at [60, 150] on span "Báo cáo dòng tiền (nhân viên) - mới" at bounding box center [82, 153] width 98 height 20
